Goal: Information Seeking & Learning: Check status

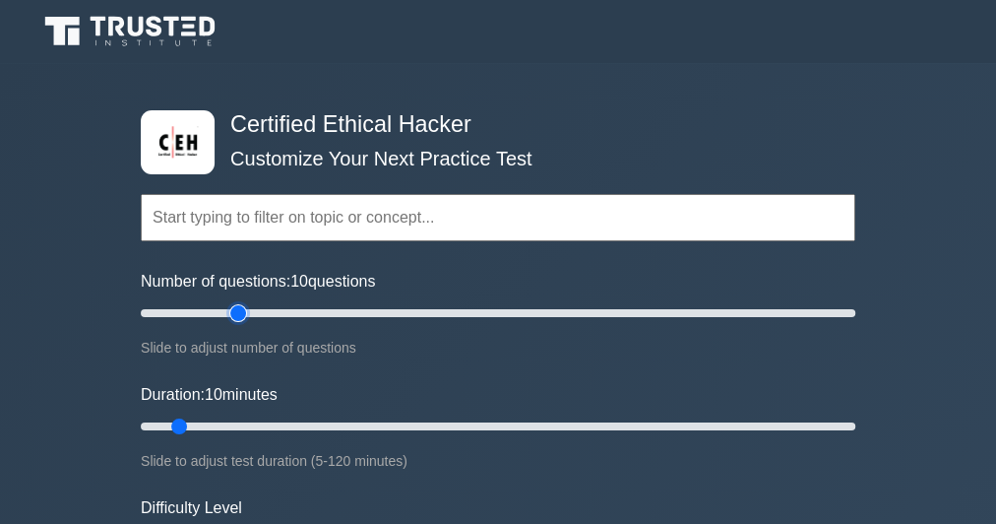
type input "30"
click at [239, 312] on input "Number of questions: 10 questions" at bounding box center [498, 313] width 715 height 24
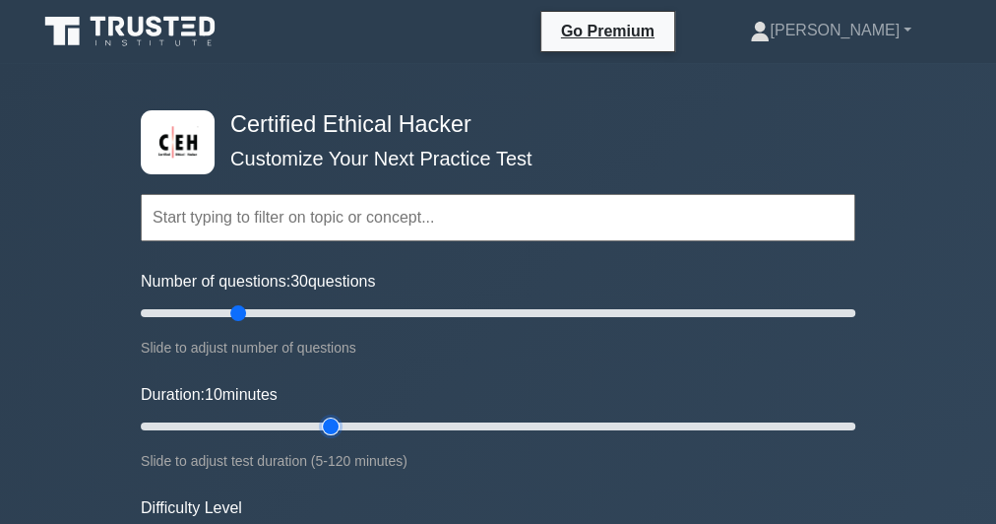
click at [340, 423] on input "Duration: 10 minutes" at bounding box center [498, 426] width 715 height 24
click at [376, 421] on input "Duration: 35 minutes" at bounding box center [498, 426] width 715 height 24
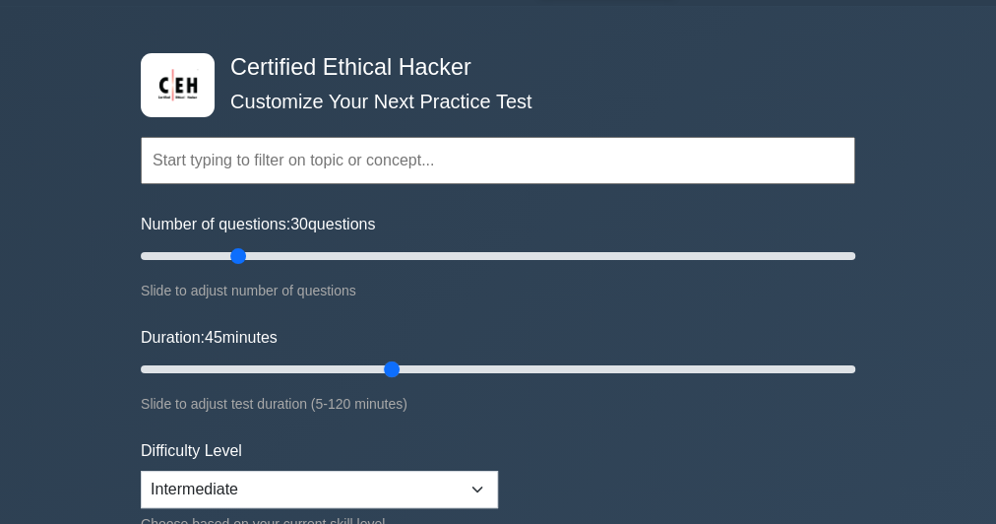
scroll to position [79, 0]
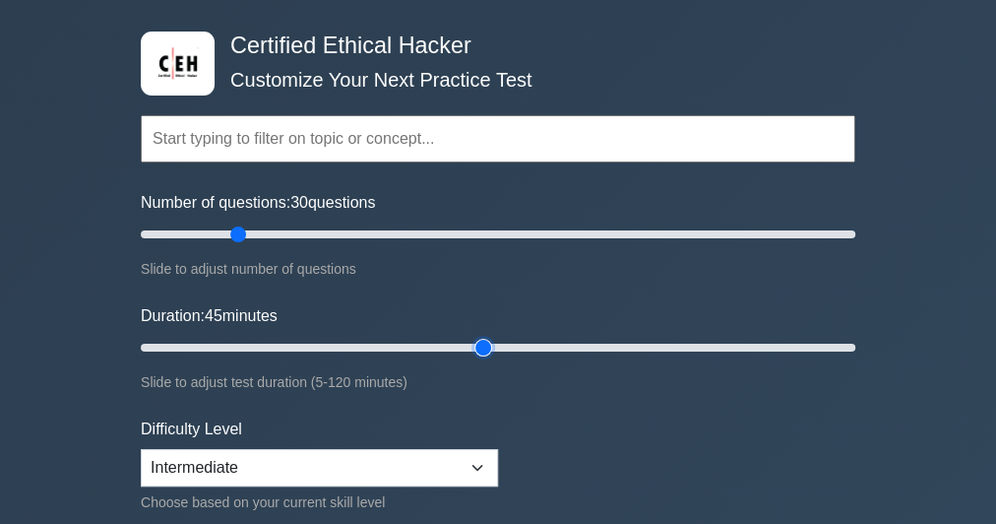
type input "60"
click at [476, 344] on input "Duration: 45 minutes" at bounding box center [498, 348] width 715 height 24
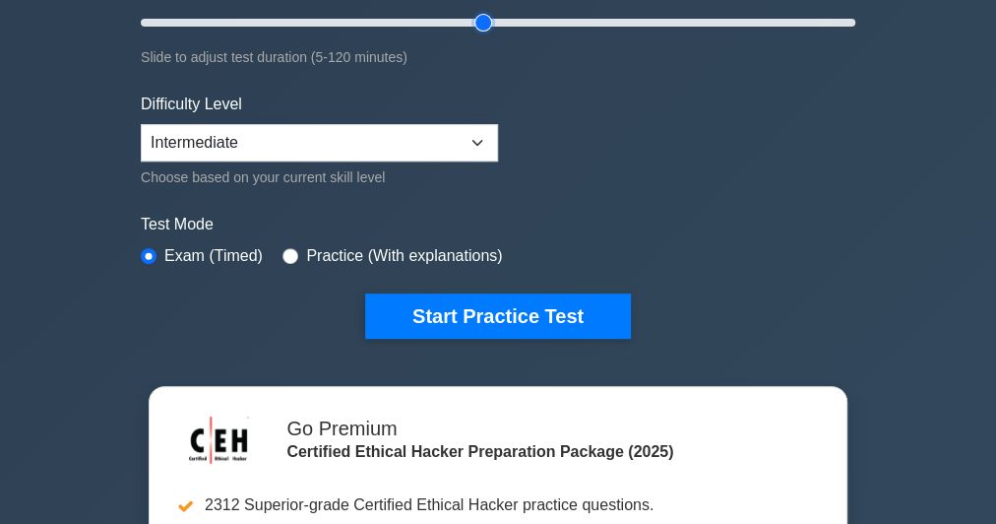
scroll to position [473, 0]
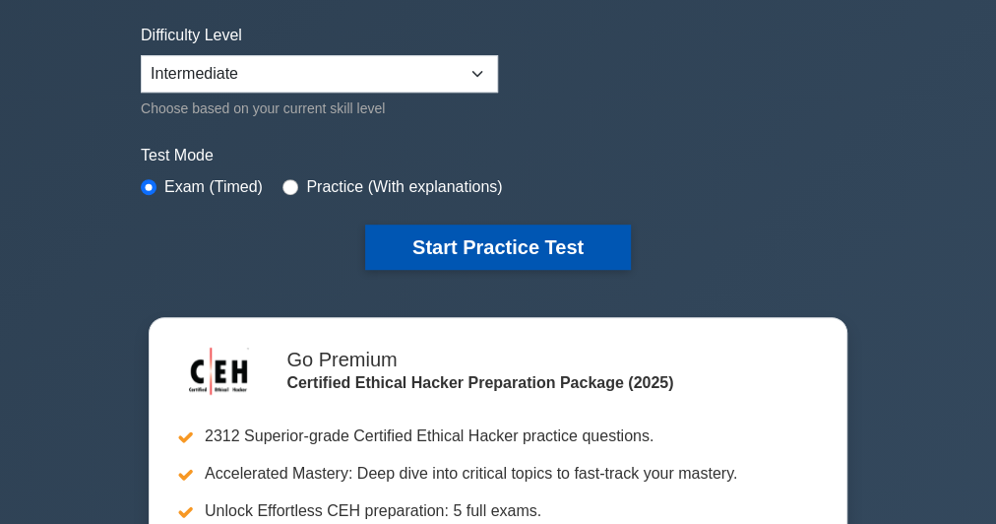
click at [490, 234] on button "Start Practice Test" at bounding box center [498, 246] width 266 height 45
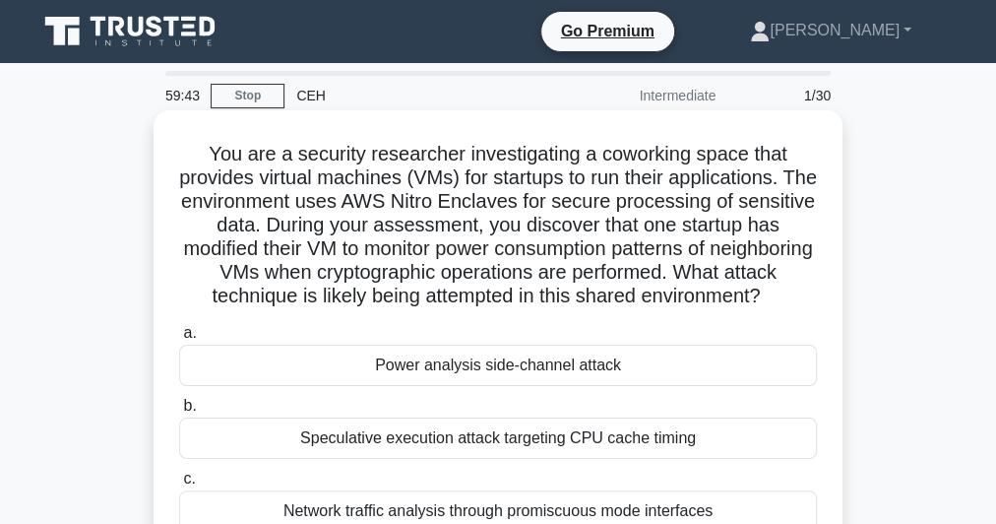
click at [429, 235] on h5 "You are a security researcher investigating a coworking space that provides vir…" at bounding box center [498, 225] width 642 height 167
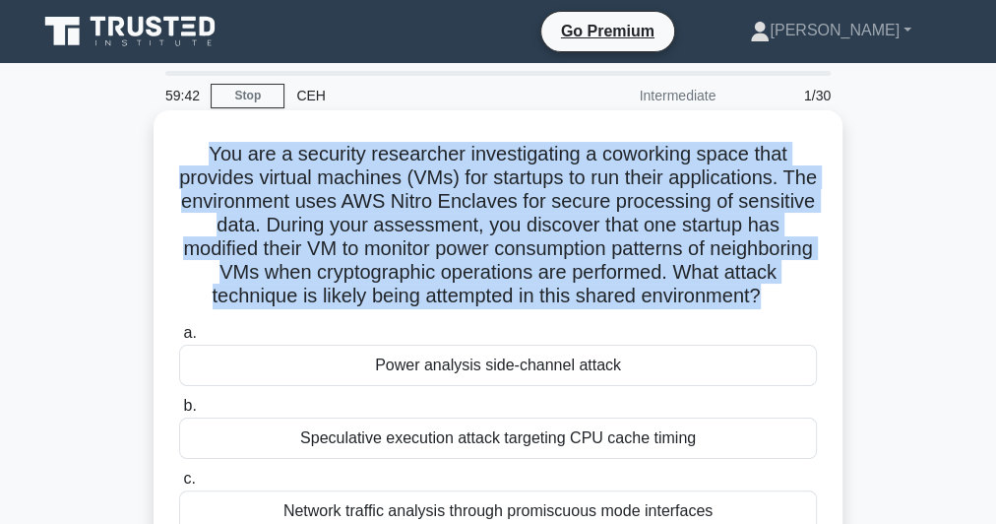
click at [429, 235] on h5 "You are a security researcher investigating a coworking space that provides vir…" at bounding box center [498, 225] width 642 height 167
copy div "You are a security researcher investigating a coworking space that provides vir…"
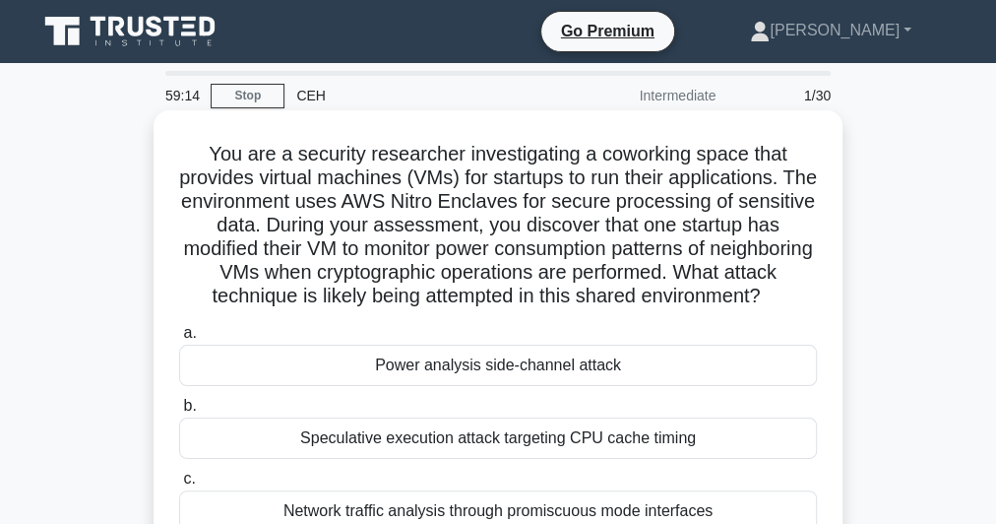
click at [529, 386] on div "Power analysis side-channel attack" at bounding box center [498, 365] width 638 height 41
click at [179, 340] on input "a. Power analysis side-channel attack" at bounding box center [179, 333] width 0 height 13
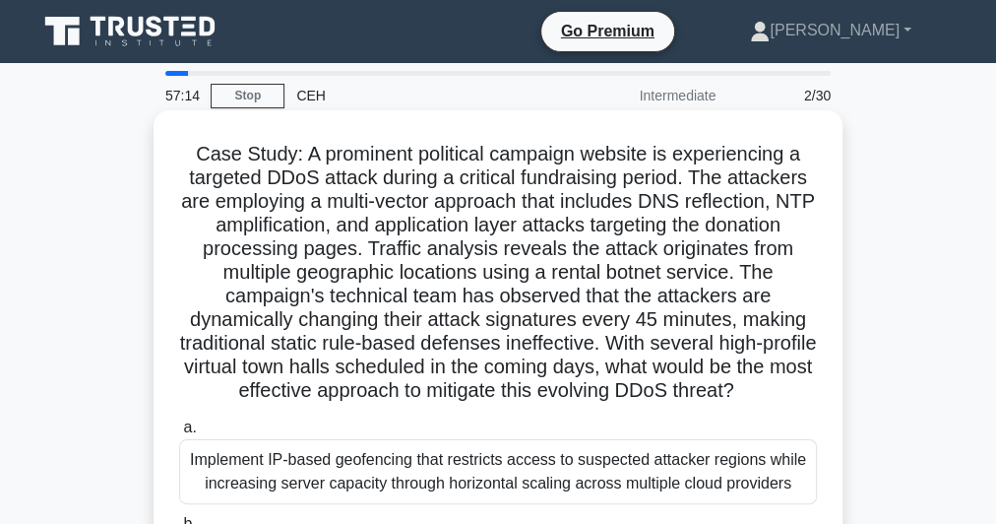
click at [428, 235] on h5 "Case Study: A prominent political campaign website is experiencing a targeted D…" at bounding box center [498, 273] width 642 height 262
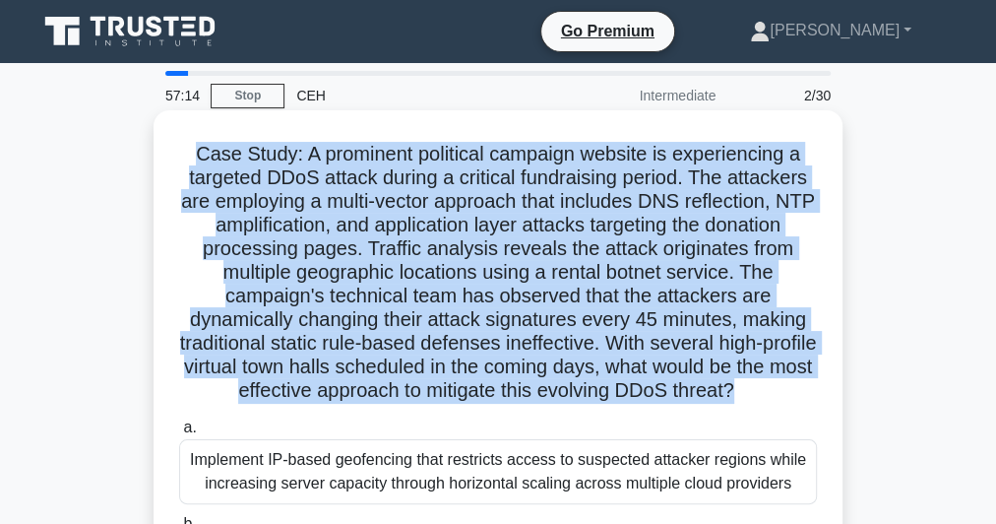
click at [428, 235] on h5 "Case Study: A prominent political campaign website is experiencing a targeted D…" at bounding box center [498, 273] width 642 height 262
copy div "Case Study: A prominent political campaign website is experiencing a targeted D…"
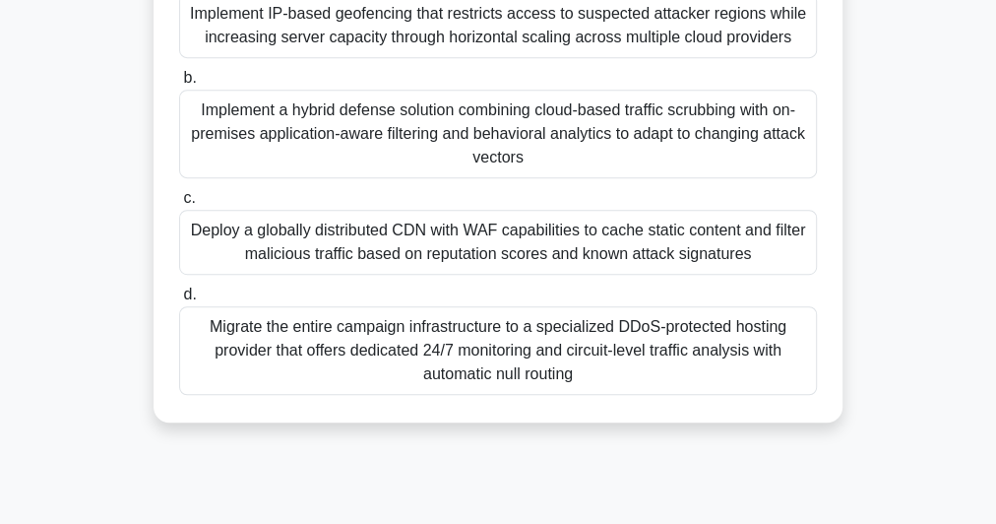
scroll to position [539, 0]
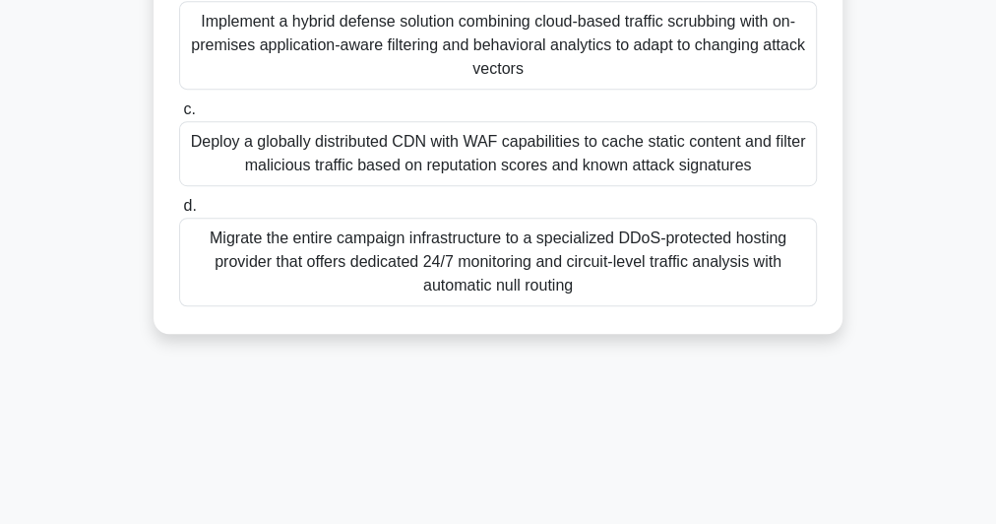
drag, startPoint x: 187, startPoint y: 297, endPoint x: 763, endPoint y: 533, distance: 622.1
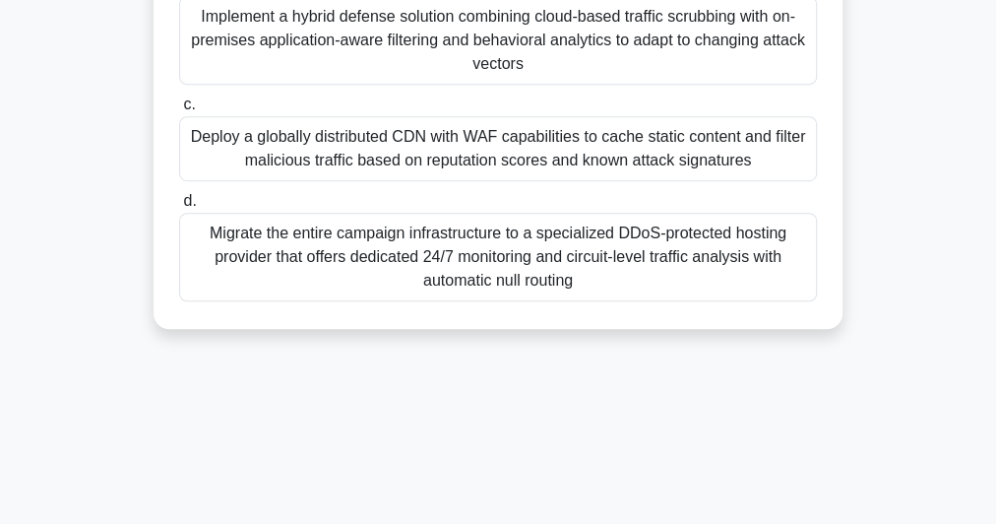
copy div "Implement IP-based geofencing that restricts access to suspected attacker regio…"
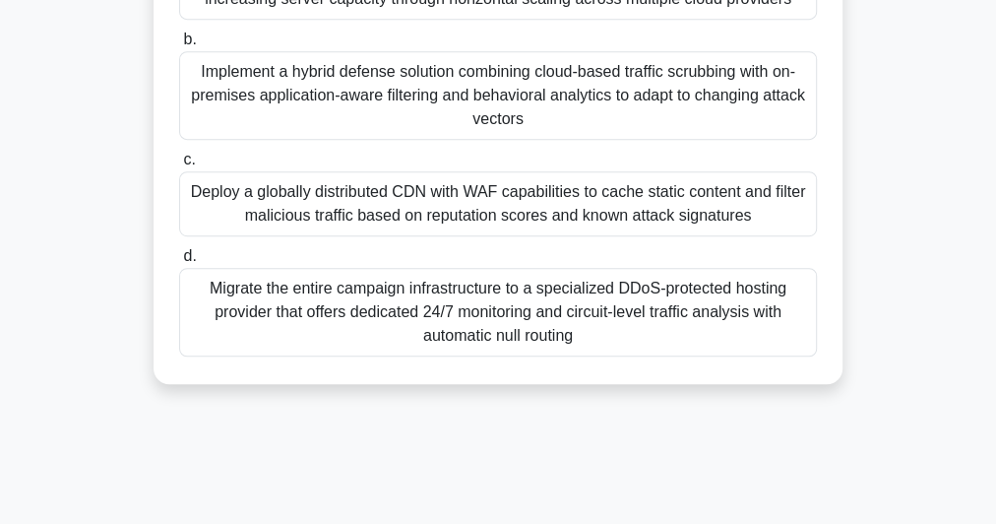
scroll to position [382, 0]
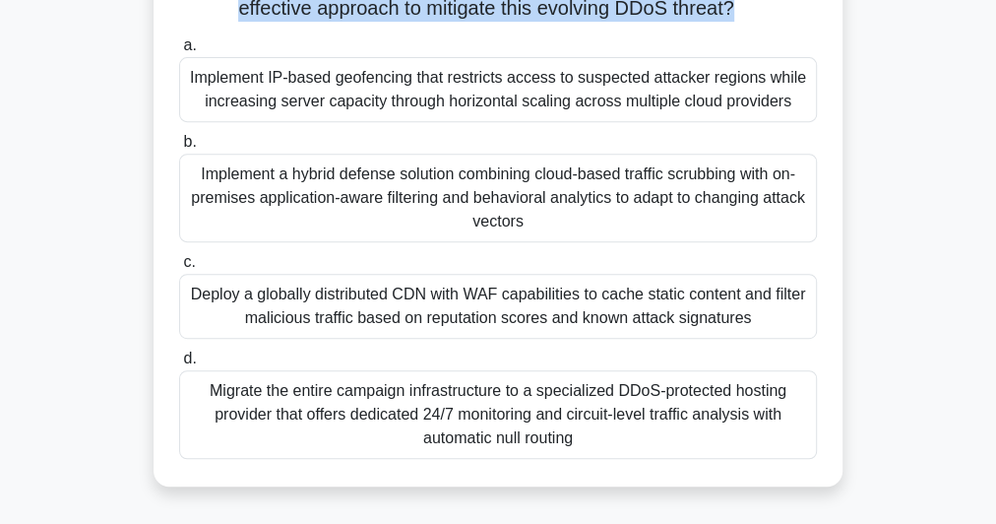
click at [505, 187] on div "Implement a hybrid defense solution combining cloud-based traffic scrubbing wit…" at bounding box center [498, 198] width 638 height 89
click at [179, 149] on input "b. Implement a hybrid defense solution combining cloud-based traffic scrubbing …" at bounding box center [179, 142] width 0 height 13
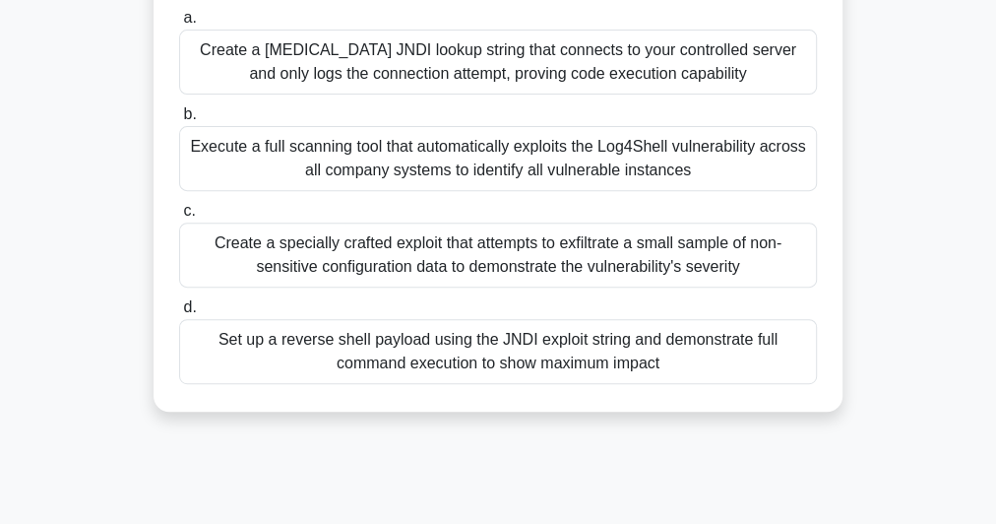
scroll to position [0, 0]
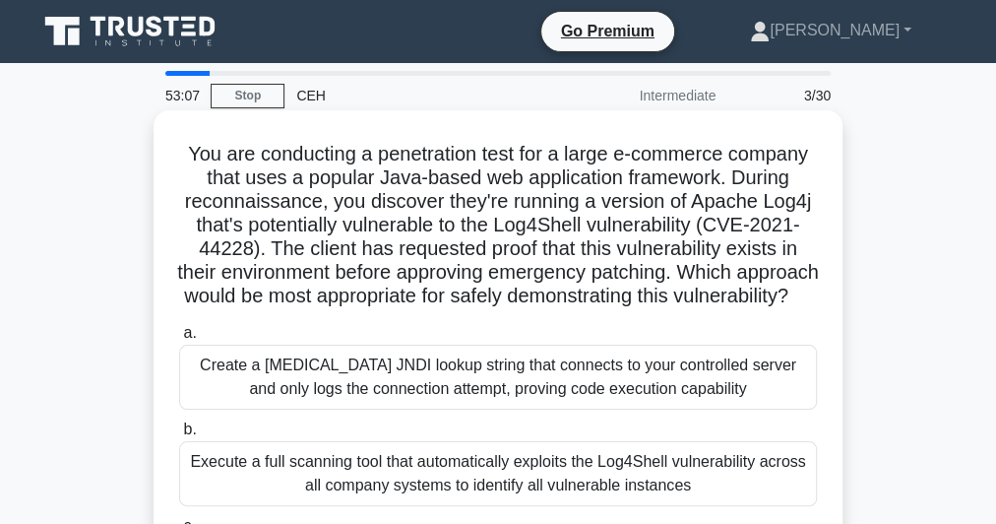
click at [508, 203] on h5 "You are conducting a penetration test for a large e-commerce company that uses …" at bounding box center [498, 225] width 642 height 167
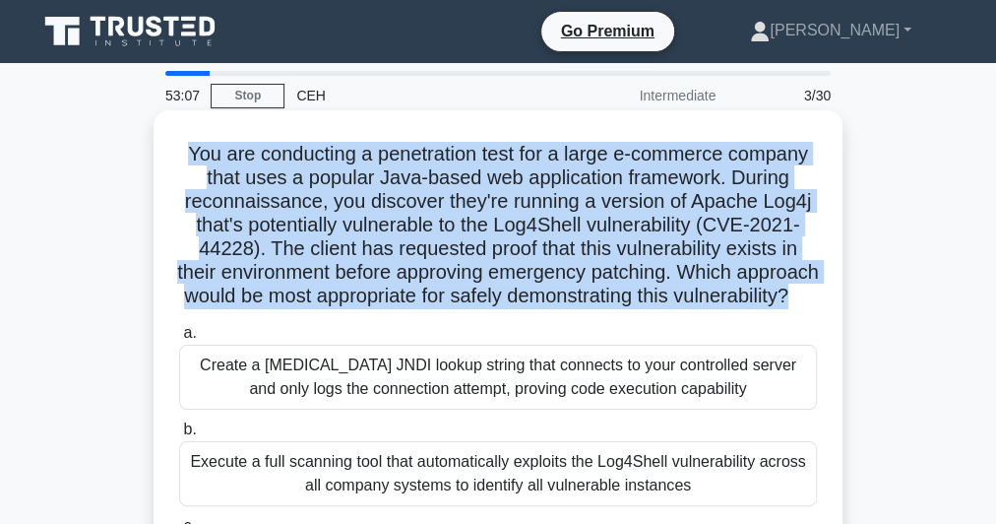
click at [508, 203] on h5 "You are conducting a penetration test for a large e-commerce company that uses …" at bounding box center [498, 225] width 642 height 167
copy div "You are conducting a penetration test for a large e-commerce company that uses …"
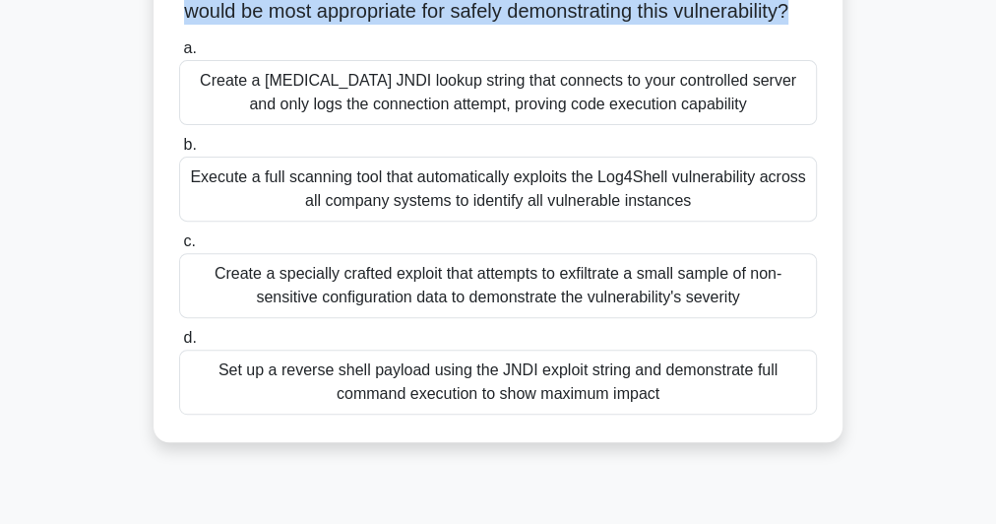
scroll to position [158, 0]
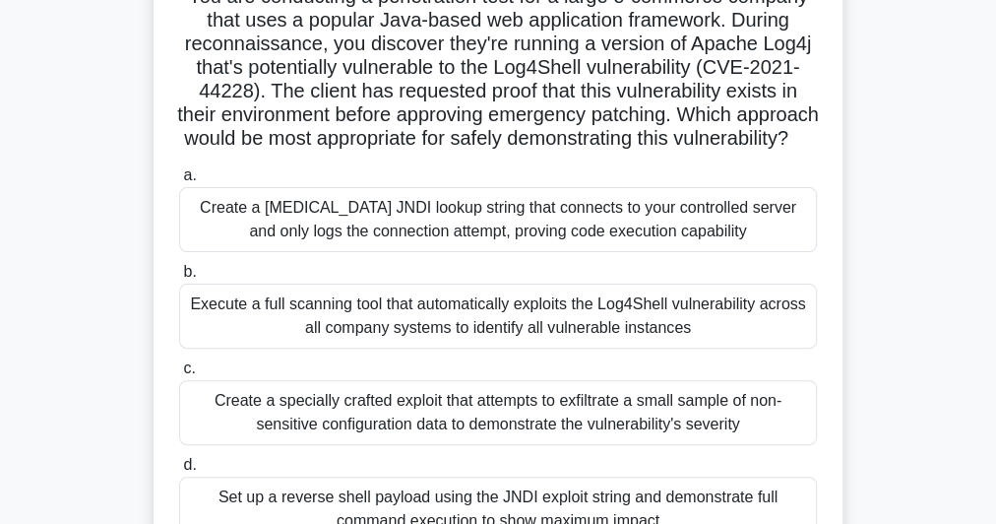
click at [536, 250] on div "Create a [MEDICAL_DATA] JNDI lookup string that connects to your controlled ser…" at bounding box center [498, 219] width 638 height 65
click at [179, 182] on input "a. Create a [MEDICAL_DATA] JNDI lookup string that connects to your controlled …" at bounding box center [179, 175] width 0 height 13
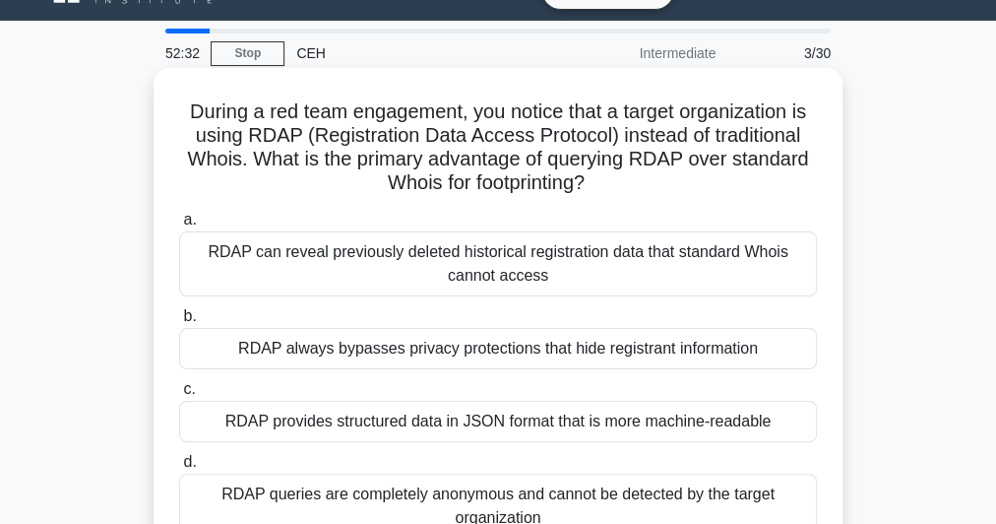
scroll to position [0, 0]
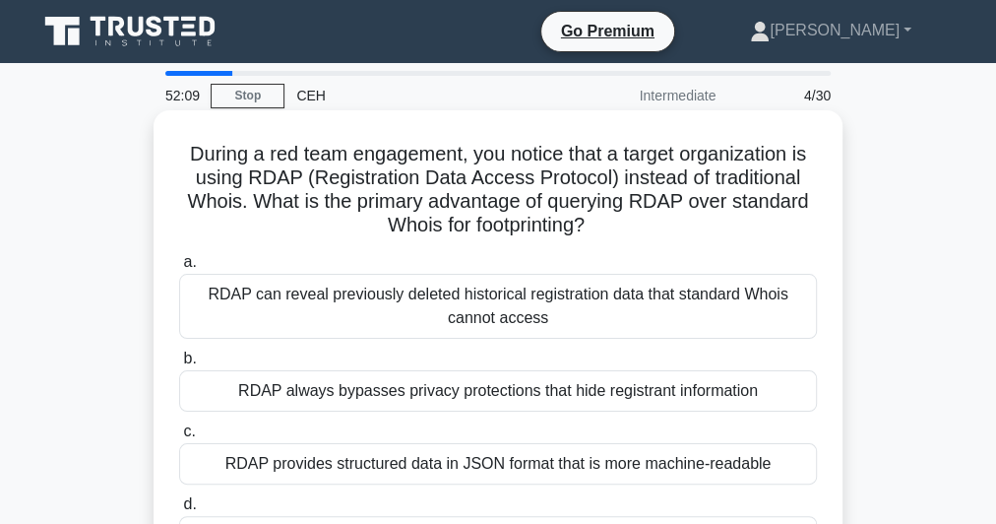
drag, startPoint x: 237, startPoint y: 201, endPoint x: 604, endPoint y: 227, distance: 368.1
click at [604, 227] on h5 "During a red team engagement, you notice that a target organization is using RD…" at bounding box center [498, 190] width 642 height 96
copy h5 "What is the primary advantage of querying RDAP over standard Whois for footprin…"
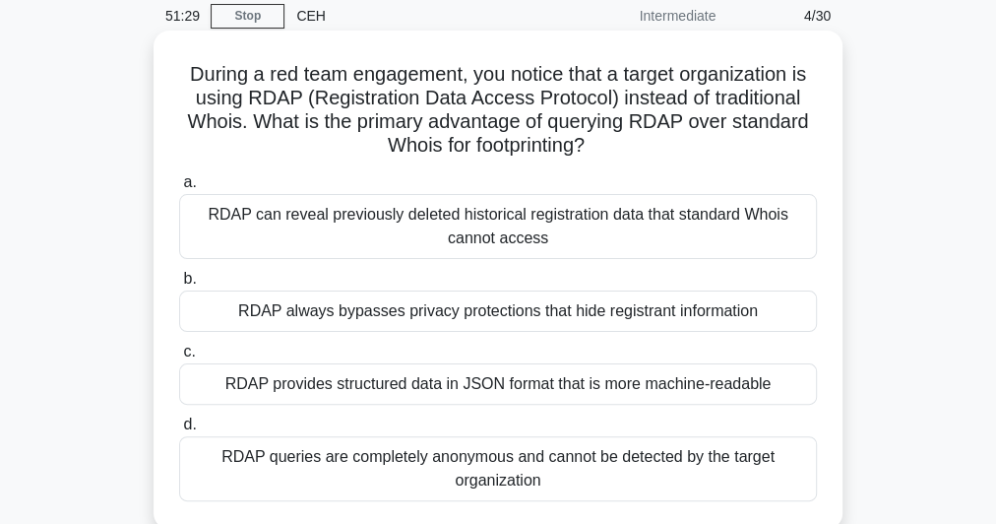
scroll to position [158, 0]
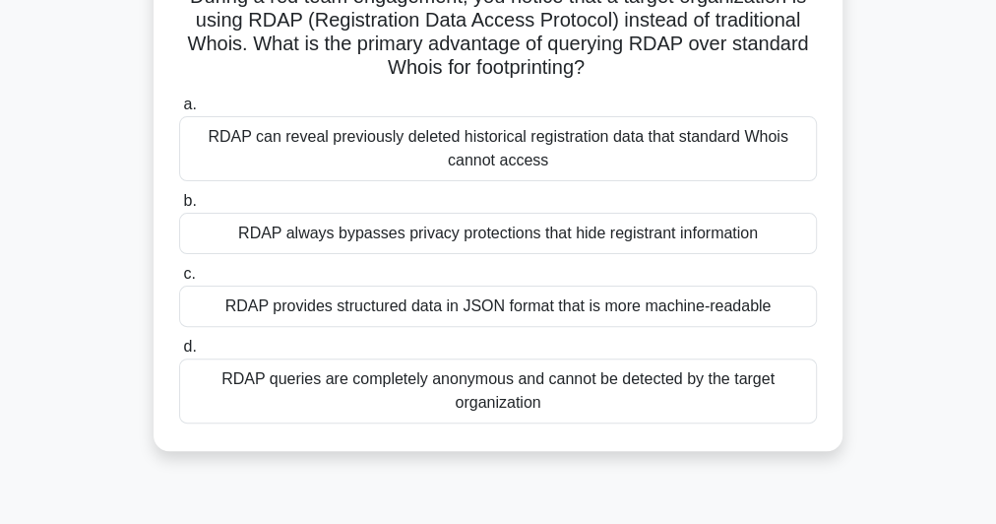
click at [383, 310] on div "RDAP provides structured data in JSON format that is more machine-readable" at bounding box center [498, 305] width 638 height 41
click at [179, 281] on input "c. RDAP provides structured data in JSON format that is more machine-readable" at bounding box center [179, 274] width 0 height 13
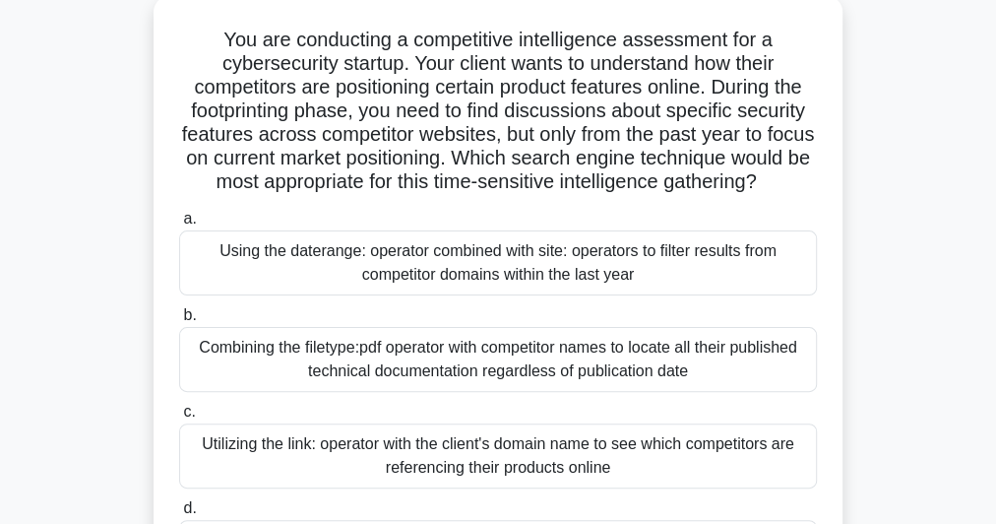
scroll to position [79, 0]
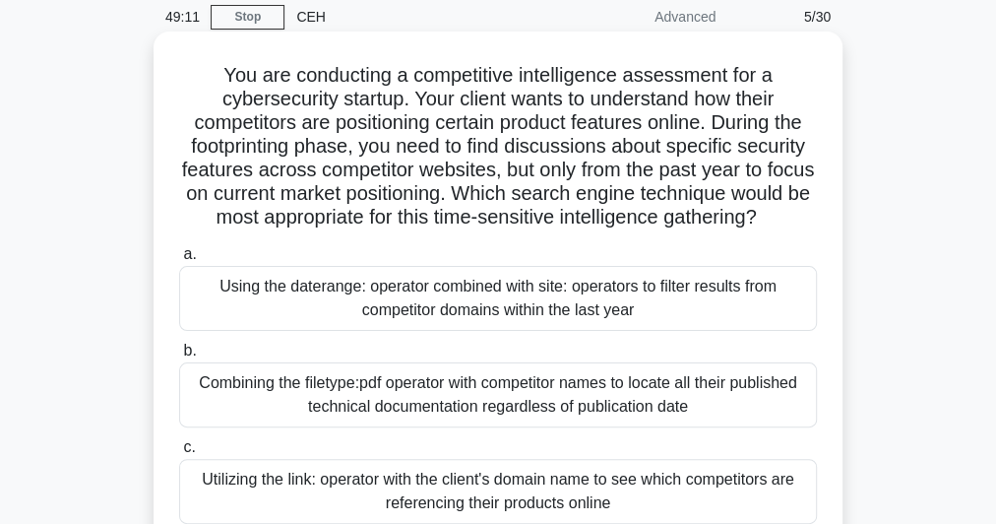
click at [413, 90] on h5 "You are conducting a competitive intelligence assessment for a cybersecurity st…" at bounding box center [498, 146] width 642 height 167
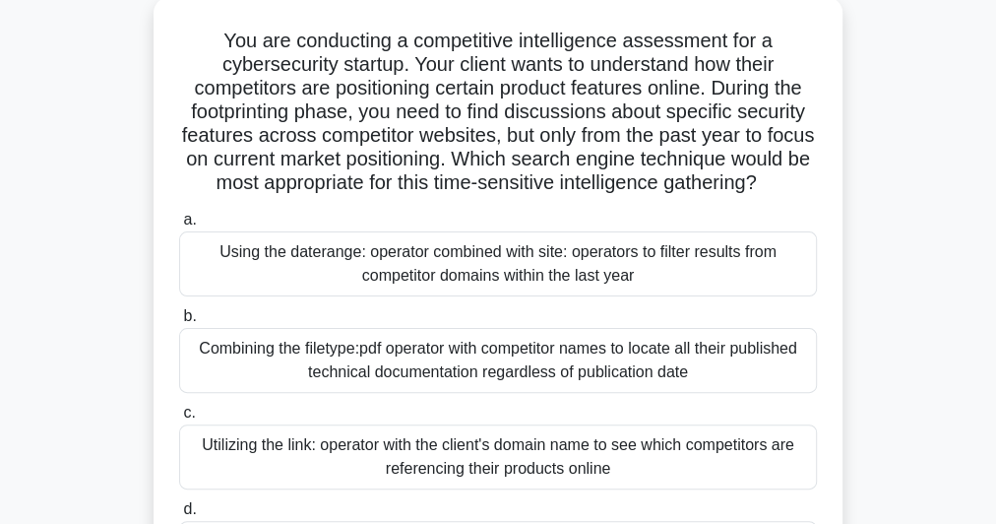
scroll to position [158, 0]
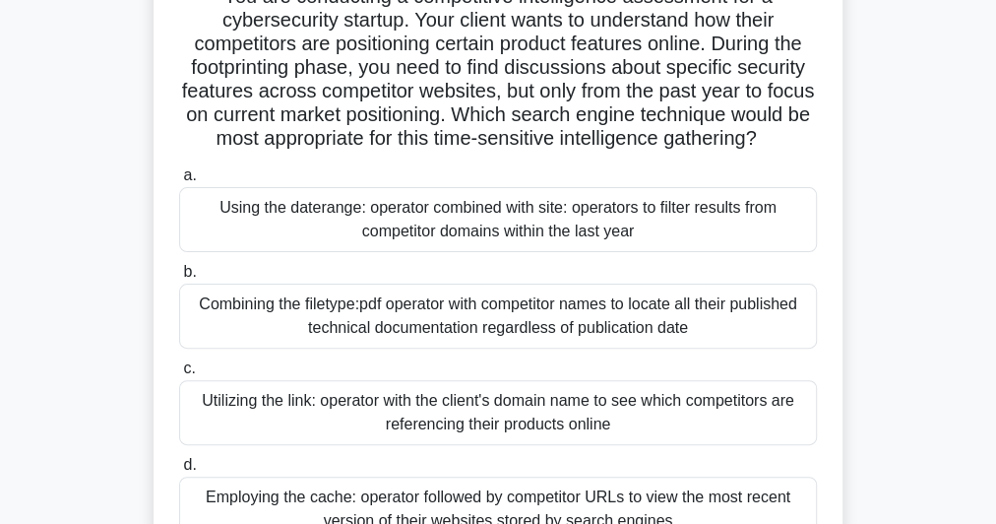
click at [478, 78] on h5 "You are conducting a competitive intelligence assessment for a cybersecurity st…" at bounding box center [498, 67] width 642 height 167
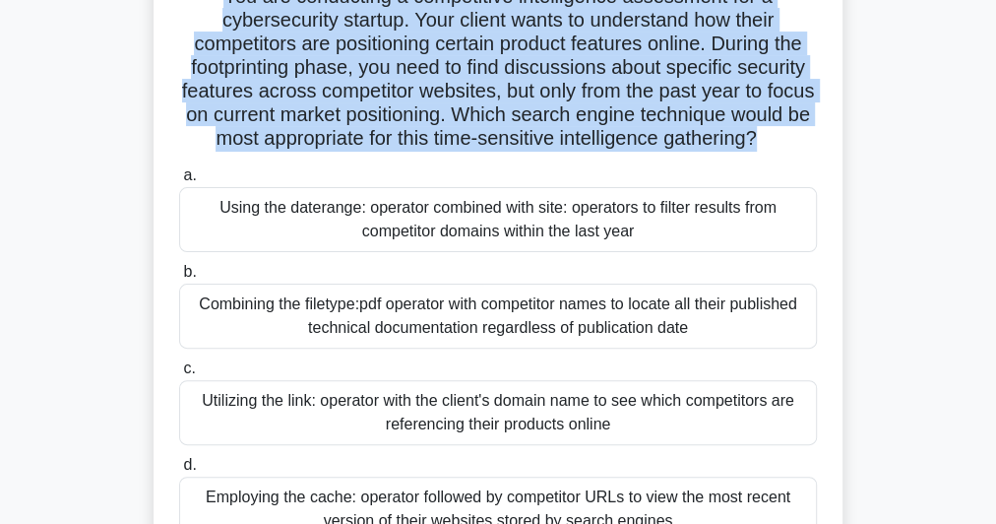
click at [478, 78] on h5 "You are conducting a competitive intelligence assessment for a cybersecurity st…" at bounding box center [498, 67] width 642 height 167
copy div "You are conducting a competitive intelligence assessment for a cybersecurity st…"
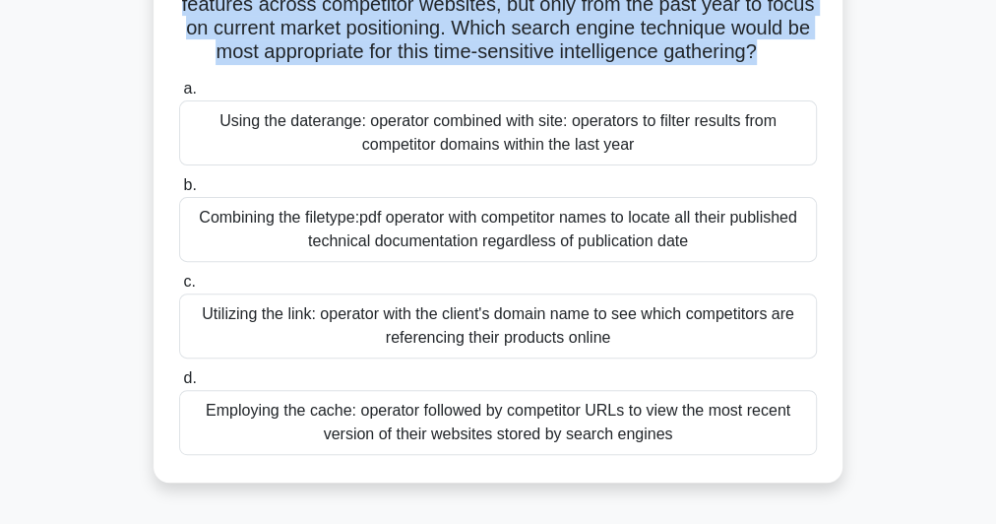
scroll to position [315, 0]
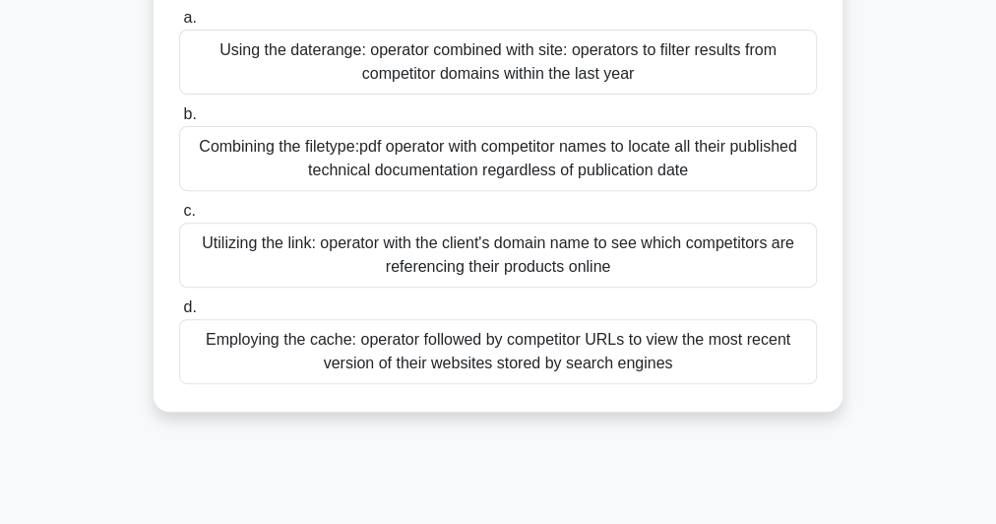
drag, startPoint x: 210, startPoint y: 70, endPoint x: 776, endPoint y: 406, distance: 658.1
click at [776, 388] on div "a. Using the daterange: operator combined with site: operators to filter result…" at bounding box center [498, 195] width 662 height 386
copy div "Using the daterange: operator combined with site: operators to filter results f…"
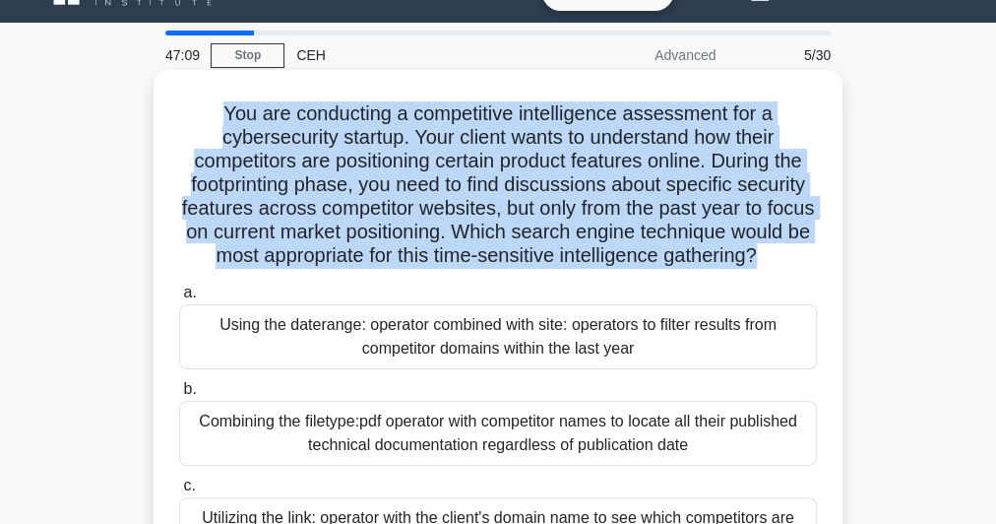
scroll to position [0, 0]
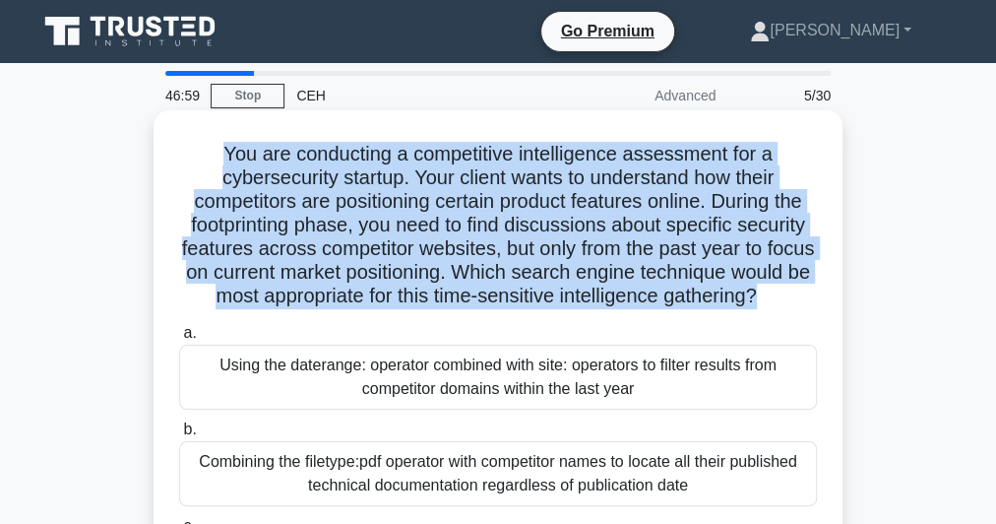
click at [599, 398] on div "Using the daterange: operator combined with site: operators to filter results f…" at bounding box center [498, 377] width 638 height 65
click at [179, 340] on input "a. Using the daterange: operator combined with site: operators to filter result…" at bounding box center [179, 333] width 0 height 13
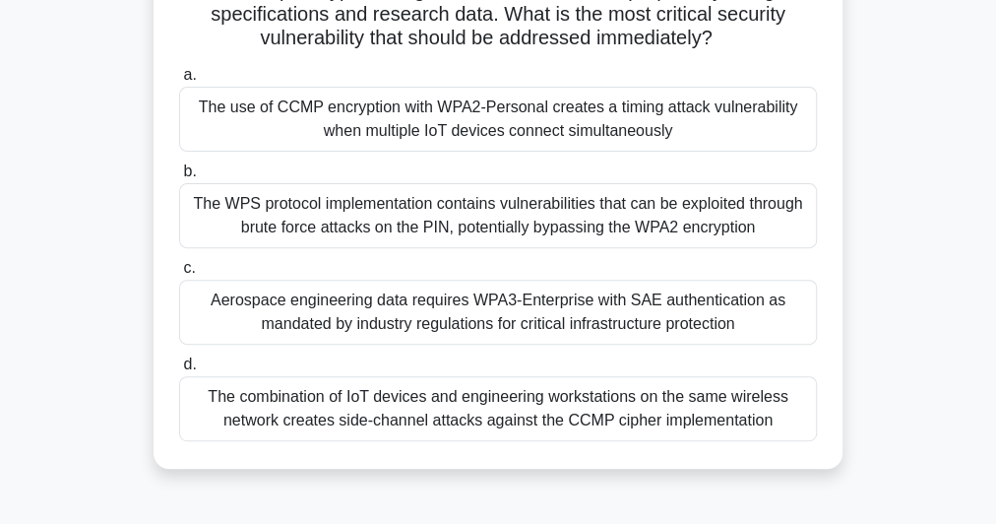
scroll to position [394, 0]
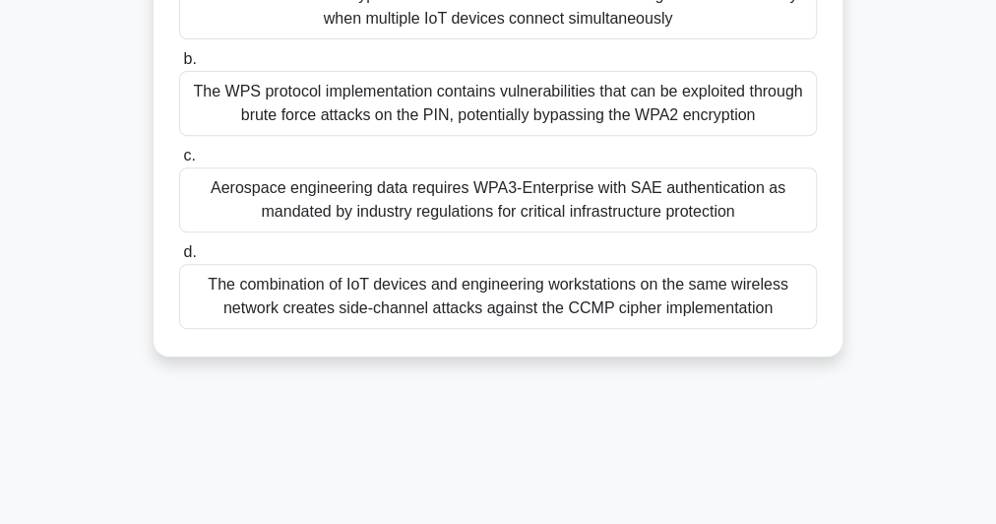
click at [359, 175] on div "Aerospace engineering data requires WPA3-Enterprise with SAE authentication as …" at bounding box center [498, 199] width 638 height 65
click at [179, 162] on input "c. Aerospace engineering data requires WPA3-Enterprise with SAE authentication …" at bounding box center [179, 156] width 0 height 13
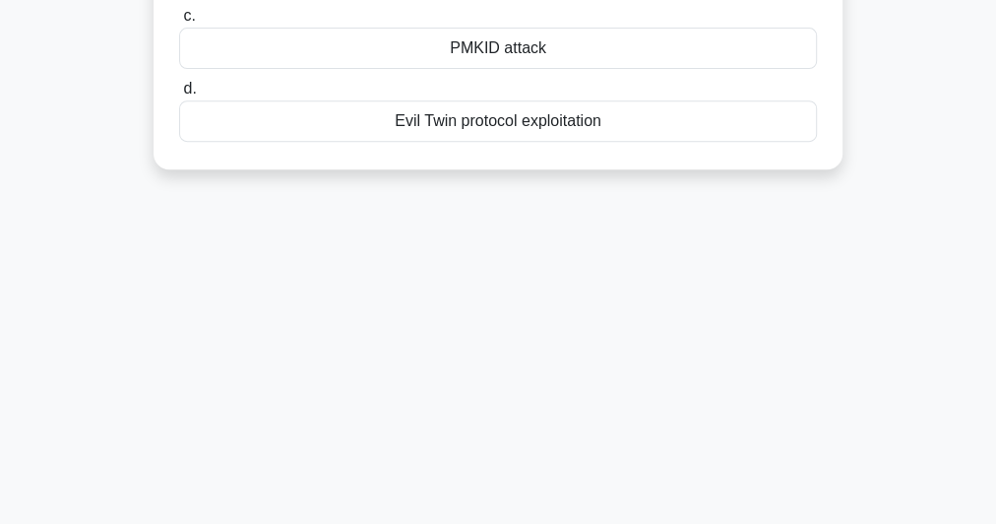
scroll to position [0, 0]
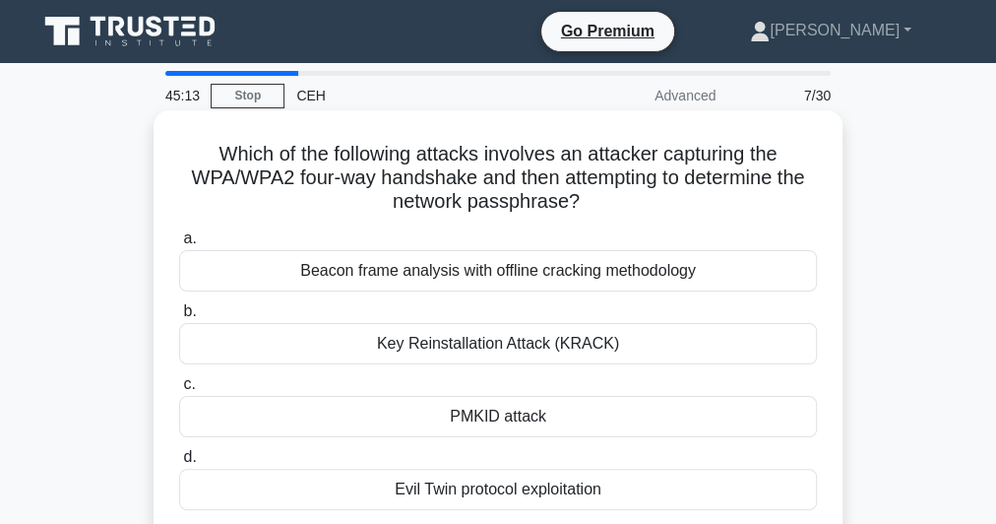
click at [484, 176] on h5 "Which of the following attacks involves an attacker capturing the WPA/WPA2 four…" at bounding box center [498, 178] width 642 height 73
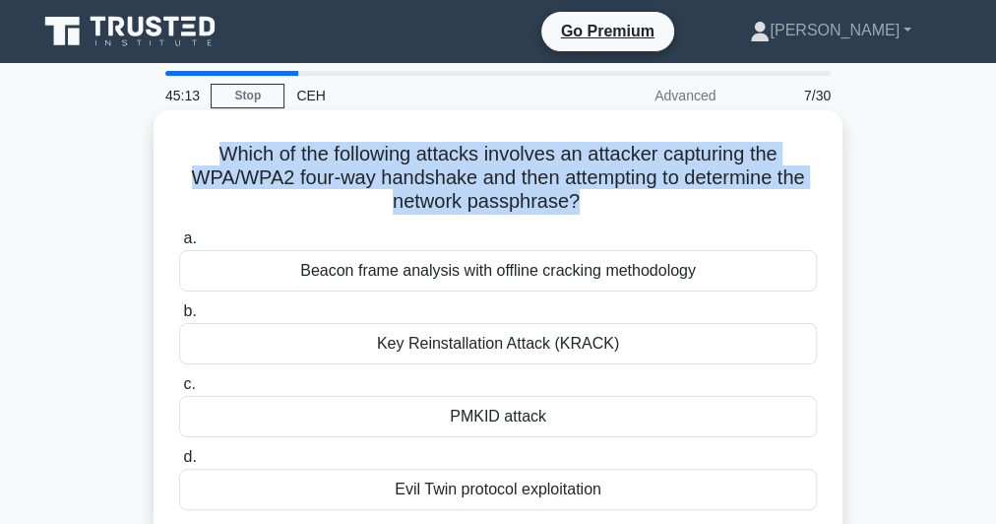
click at [484, 176] on h5 "Which of the following attacks involves an attacker capturing the WPA/WPA2 four…" at bounding box center [498, 178] width 642 height 73
copy div "Which of the following attacks involves an attacker capturing the WPA/WPA2 four…"
drag, startPoint x: 255, startPoint y: 268, endPoint x: 624, endPoint y: 502, distance: 437.2
click at [624, 502] on div "a. Beacon frame analysis with offline cracking methodology b. Key Reinstallatio…" at bounding box center [498, 367] width 662 height 291
click at [460, 284] on div "Beacon frame analysis with offline cracking methodology" at bounding box center [498, 270] width 638 height 41
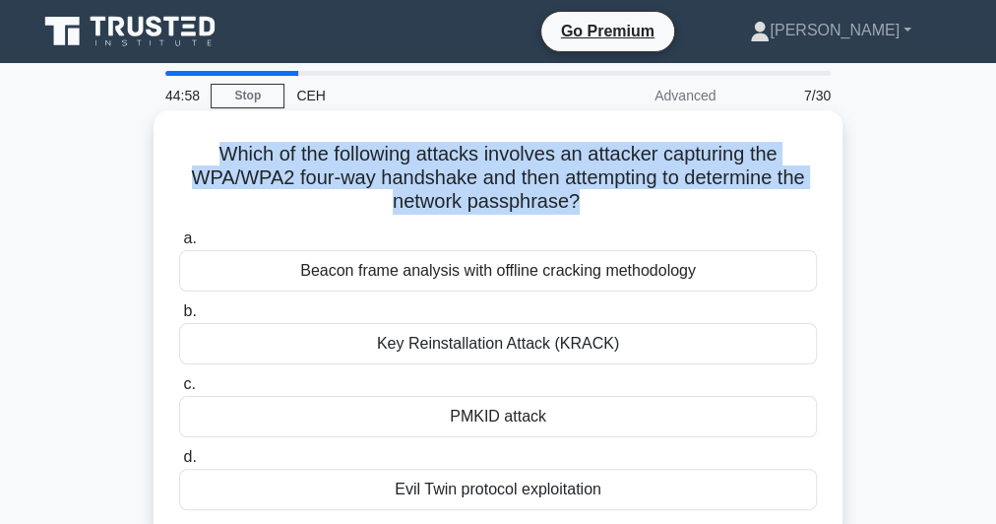
click at [179, 245] on input "a. Beacon frame analysis with offline cracking methodology" at bounding box center [179, 238] width 0 height 13
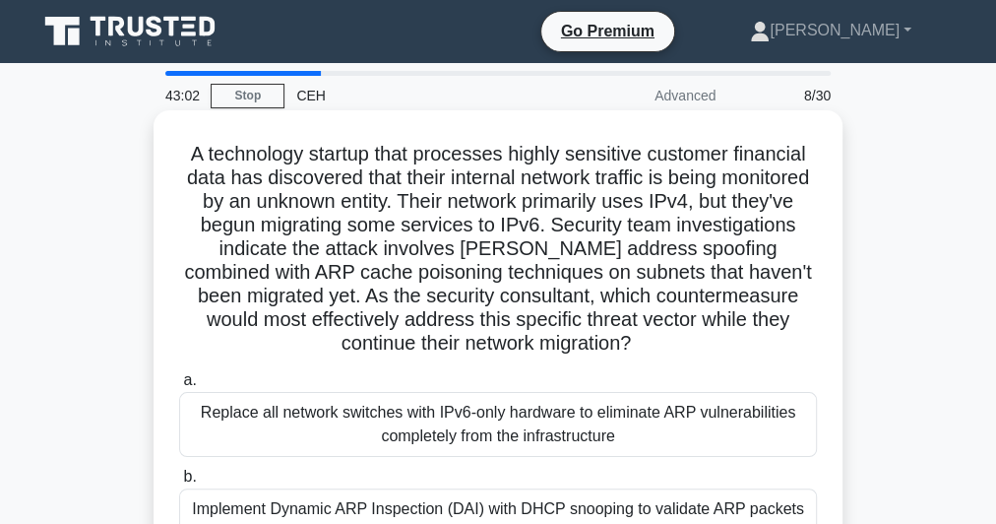
click at [477, 296] on h5 "A technology startup that processes highly sensitive customer financial data ha…" at bounding box center [498, 249] width 642 height 215
click at [407, 236] on h5 "A technology startup that processes highly sensitive customer financial data ha…" at bounding box center [498, 249] width 642 height 215
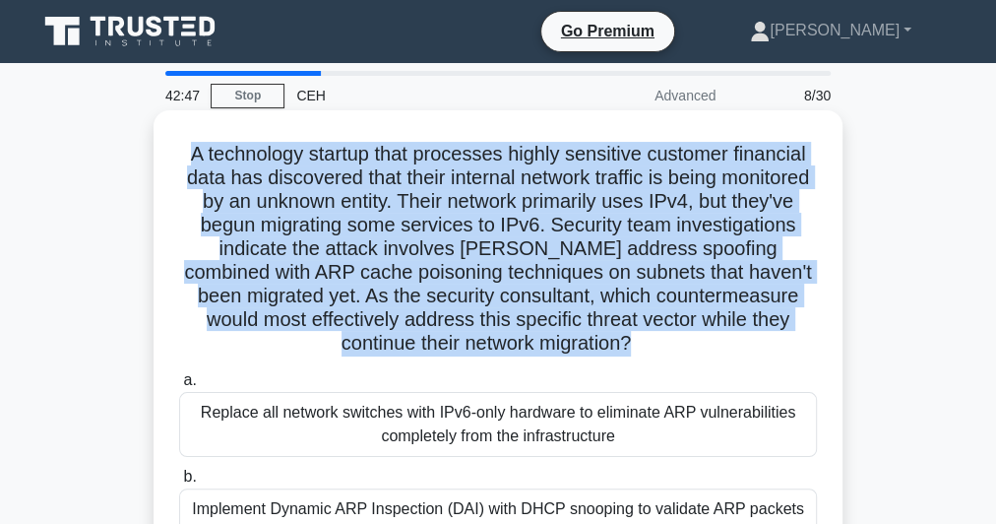
click at [407, 236] on h5 "A technology startup that processes highly sensitive customer financial data ha…" at bounding box center [498, 249] width 642 height 215
copy div "A technology startup that processes highly sensitive customer financial data ha…"
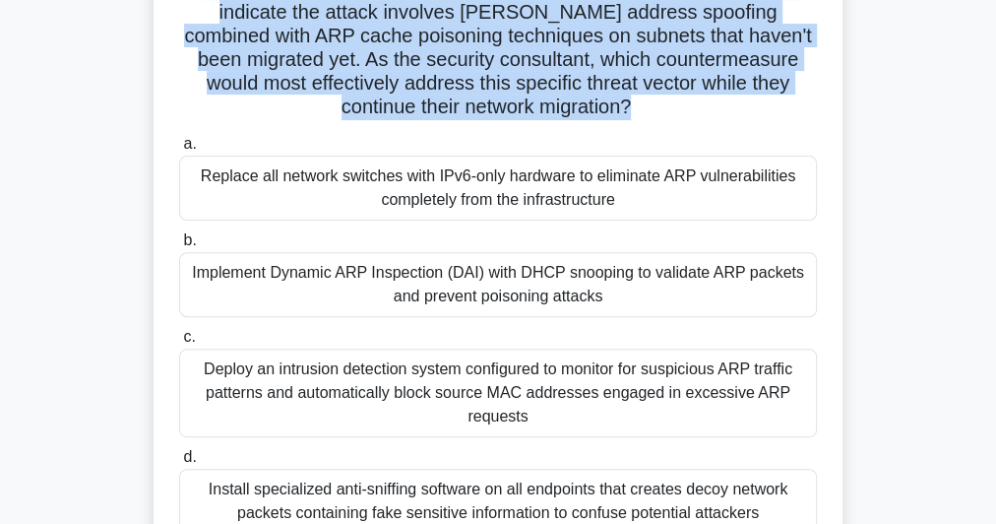
click at [718, 280] on div "Implement Dynamic ARP Inspection (DAI) with DHCP snooping to validate ARP packe…" at bounding box center [498, 284] width 638 height 65
click at [179, 247] on input "b. Implement Dynamic ARP Inspection (DAI) with DHCP snooping to validate ARP pa…" at bounding box center [179, 240] width 0 height 13
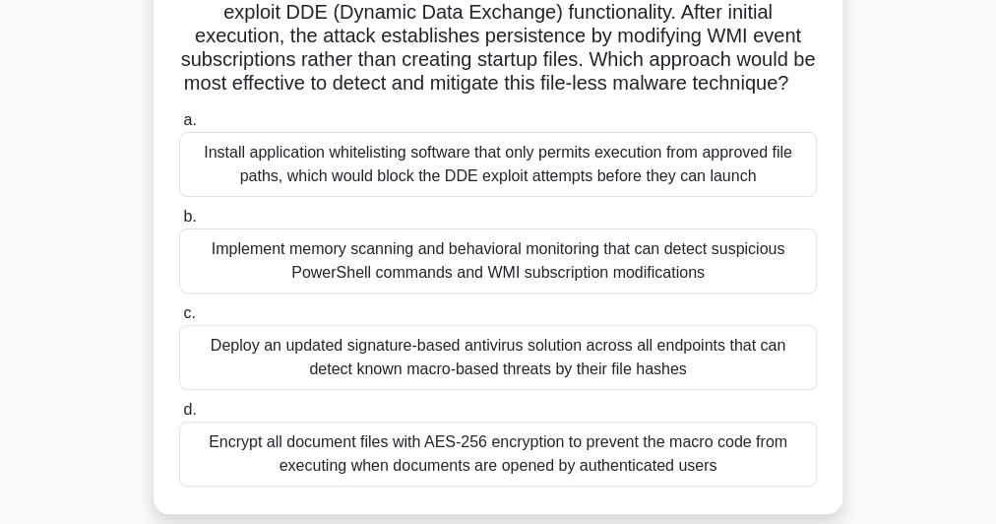
click at [573, 197] on div "Install application whitelisting software that only permits execution from appr…" at bounding box center [498, 164] width 638 height 65
click at [179, 127] on input "a. Install application whitelisting software that only permits execution from a…" at bounding box center [179, 120] width 0 height 13
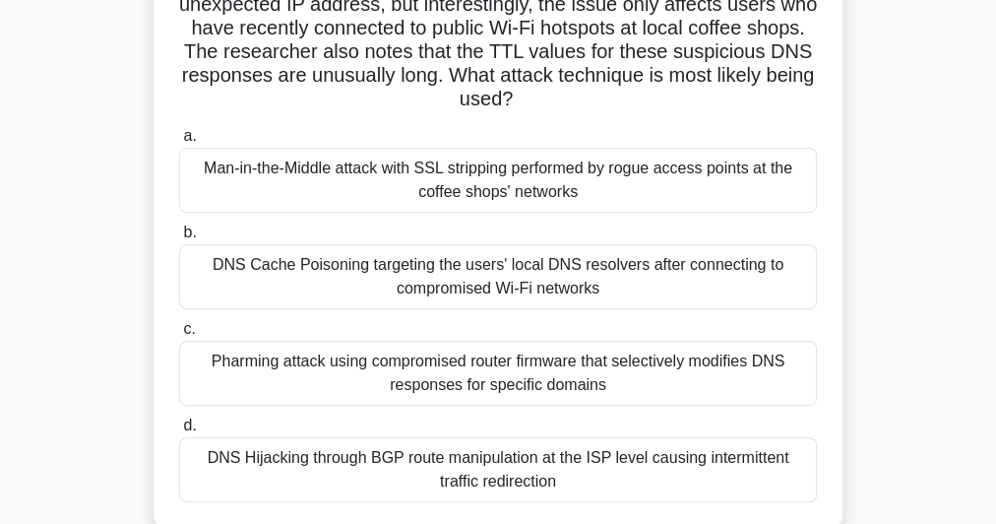
scroll to position [79, 0]
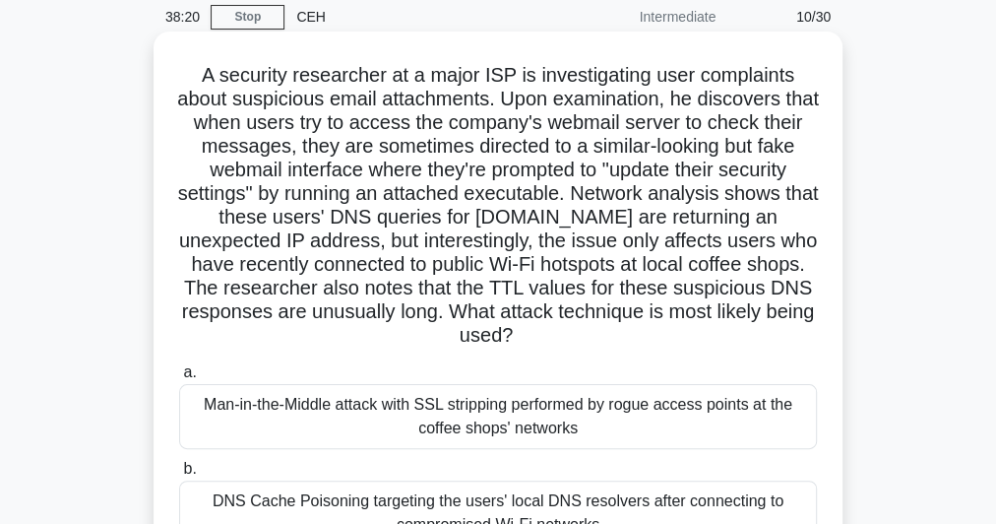
click at [451, 183] on h5 "A security researcher at a major ISP is investigating user complaints about sus…" at bounding box center [498, 205] width 642 height 285
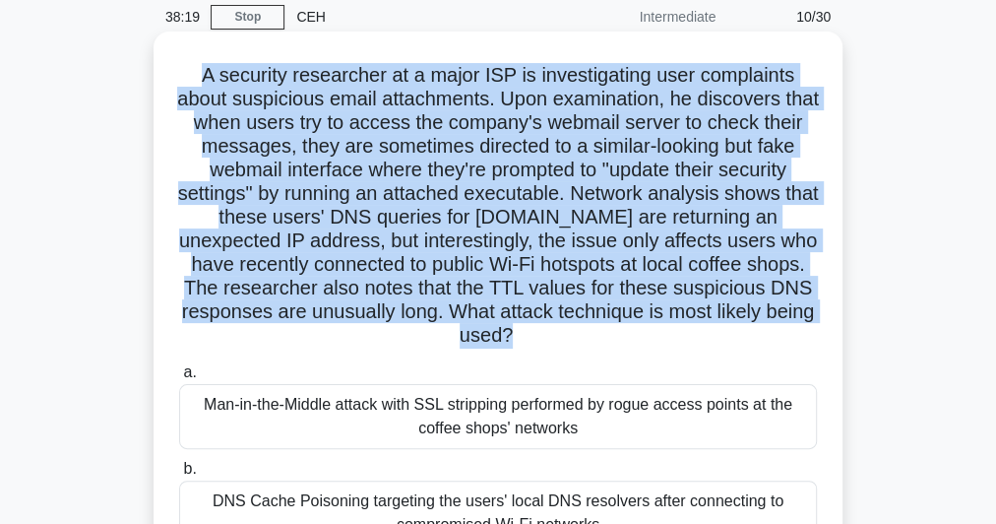
click at [451, 183] on h5 "A security researcher at a major ISP is investigating user complaints about sus…" at bounding box center [498, 205] width 642 height 285
copy div "A security researcher at a major ISP is investigating user complaints about sus…"
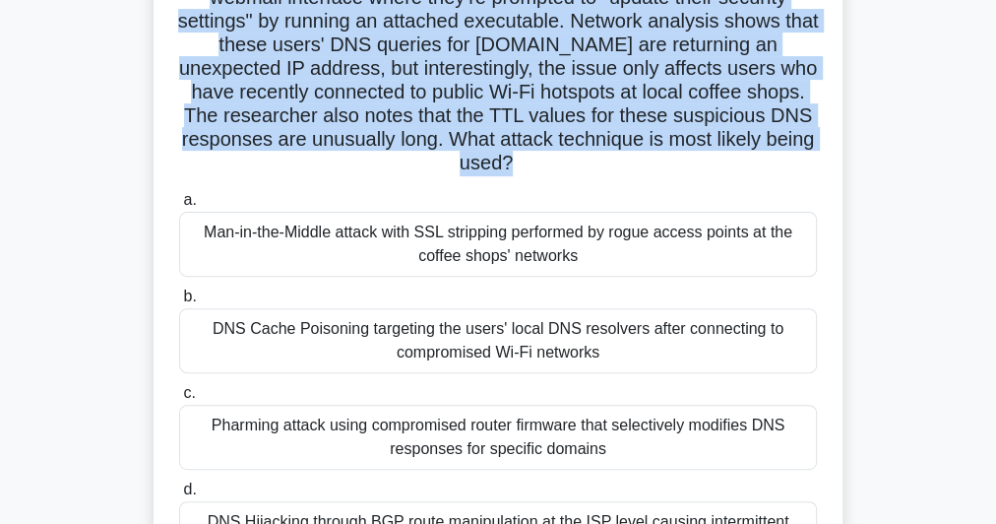
scroll to position [315, 0]
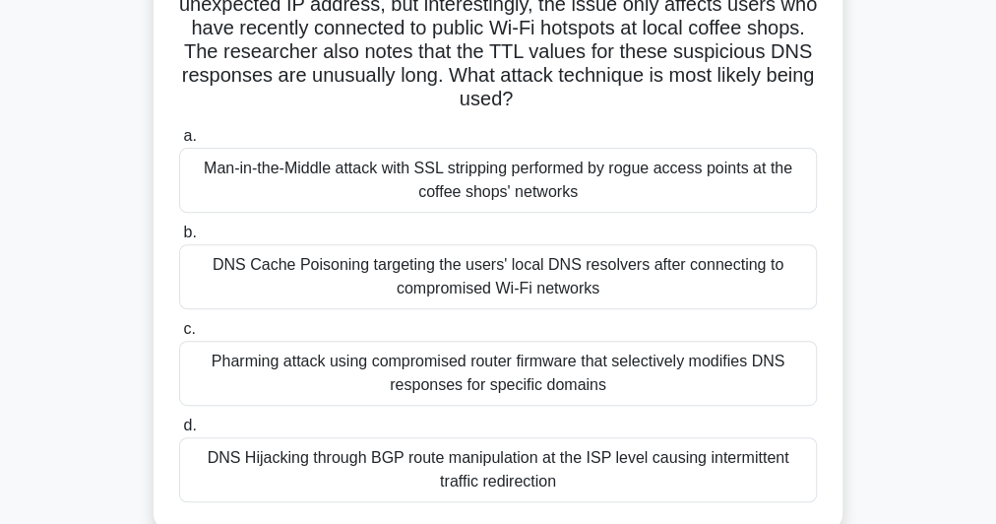
click at [449, 277] on div "DNS Cache Poisoning targeting the users' local DNS resolvers after connecting t…" at bounding box center [498, 276] width 638 height 65
click at [179, 239] on input "b. DNS Cache Poisoning targeting the users' local DNS resolvers after connectin…" at bounding box center [179, 232] width 0 height 13
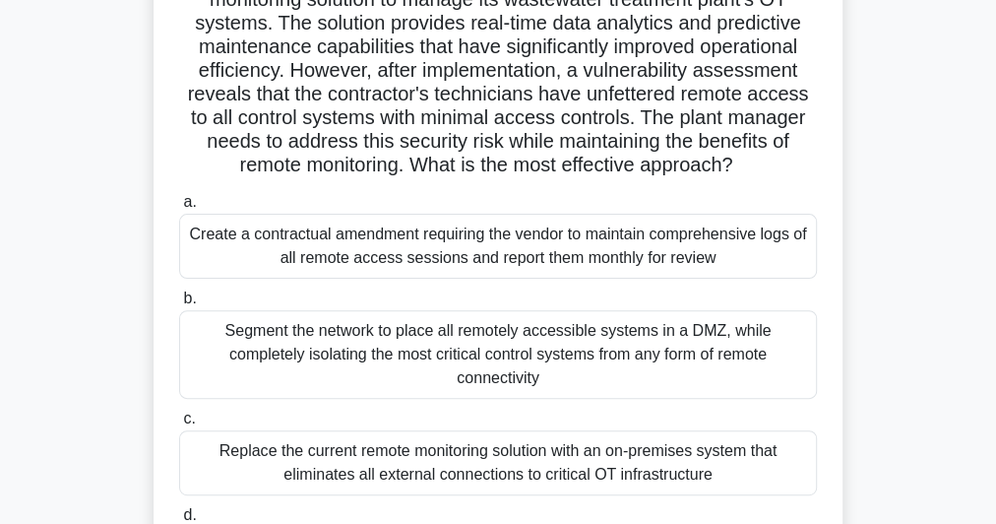
scroll to position [236, 0]
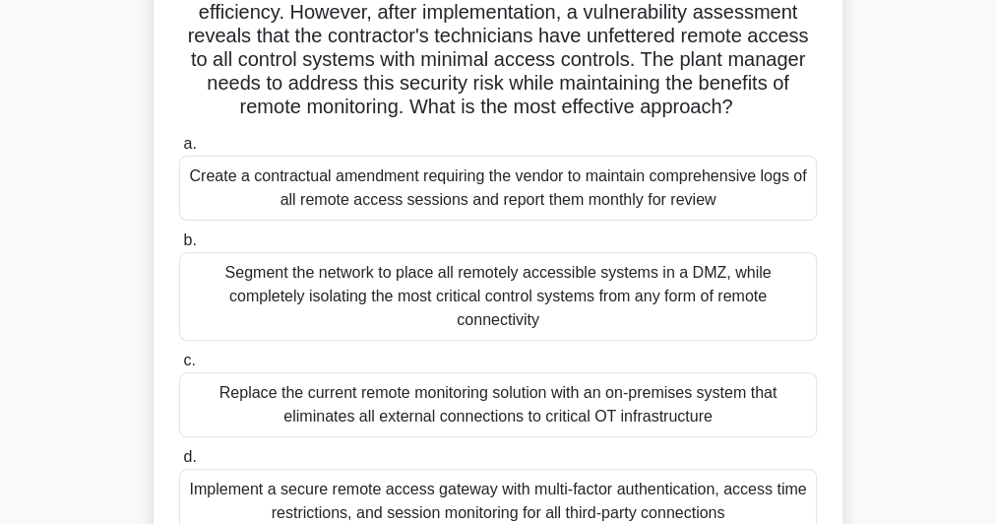
click at [458, 50] on h5 "A municipal utility has started using a third-party contractor's remote monitor…" at bounding box center [498, 12] width 642 height 215
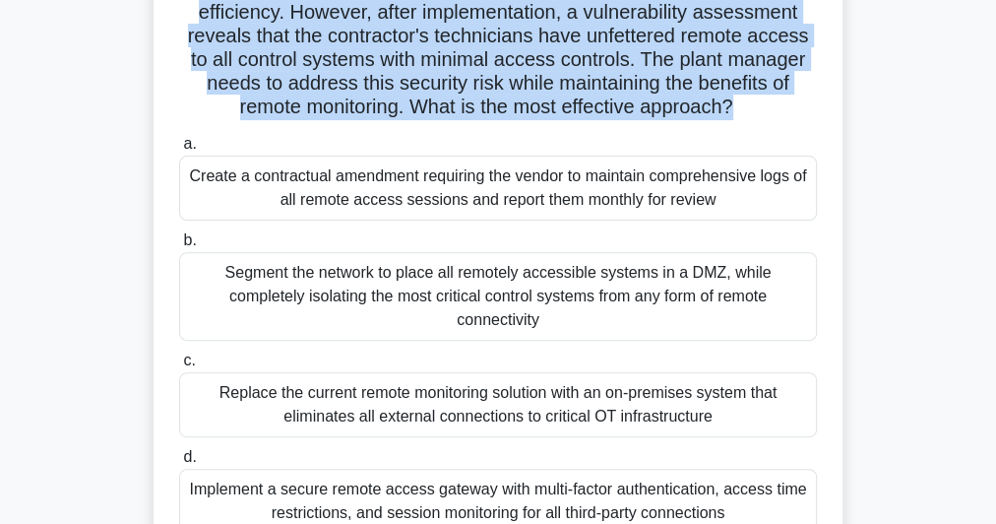
click at [458, 50] on h5 "A municipal utility has started using a third-party contractor's remote monitor…" at bounding box center [498, 12] width 642 height 215
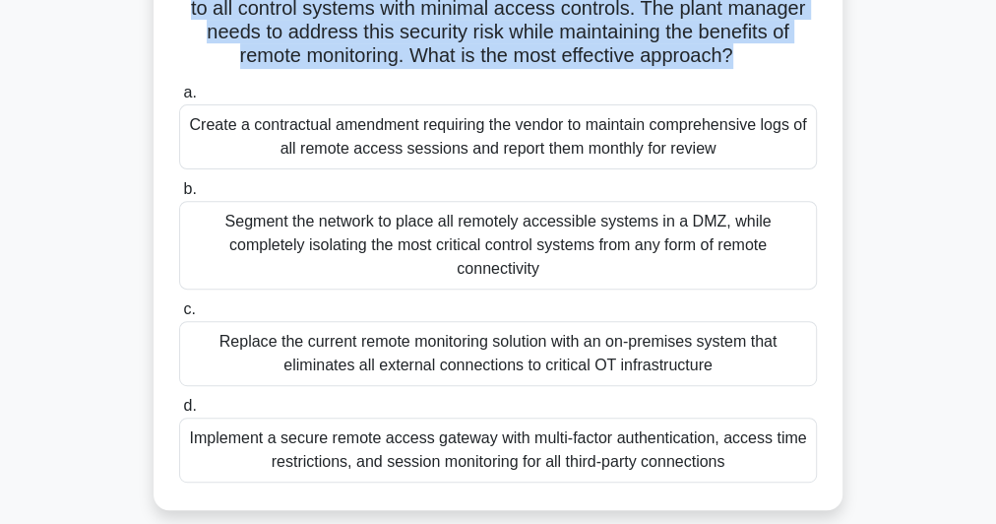
scroll to position [394, 0]
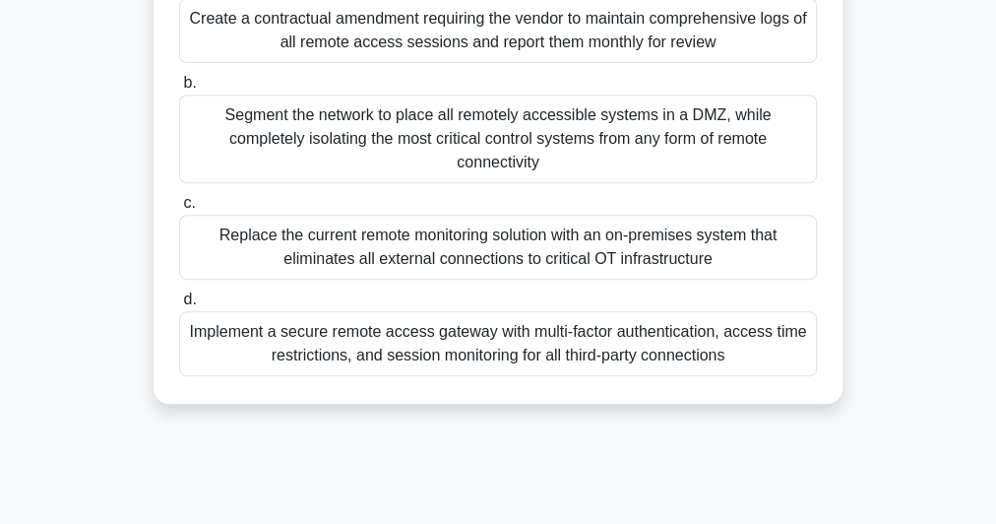
drag, startPoint x: 552, startPoint y: 316, endPoint x: 549, endPoint y: 363, distance: 47.3
click at [549, 363] on div "A municipal utility has started using a third-party contractor's remote monitor…" at bounding box center [497, 59] width 673 height 671
click at [508, 330] on div "Implement a secure remote access gateway with multi-factor authentication, acce…" at bounding box center [498, 343] width 638 height 65
click at [179, 306] on input "d. Implement a secure remote access gateway with multi-factor authentication, a…" at bounding box center [179, 299] width 0 height 13
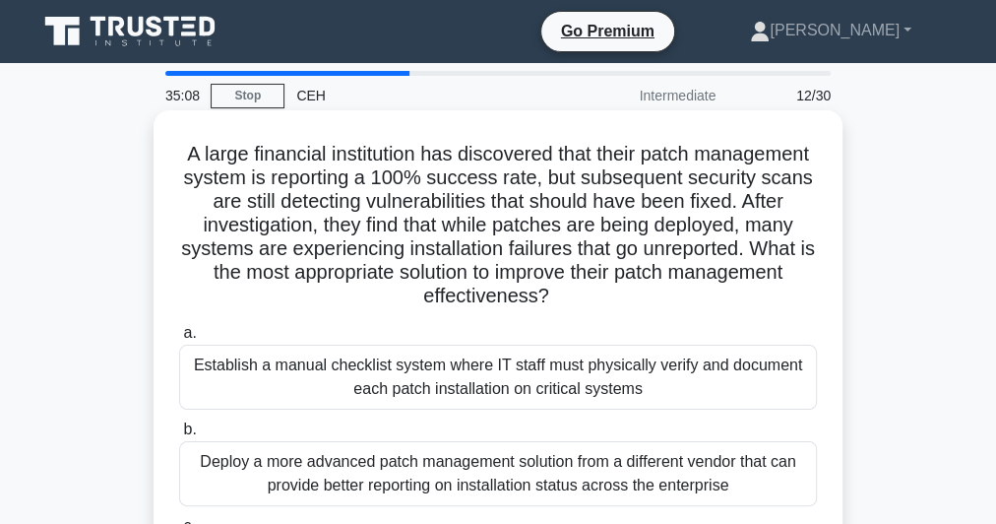
scroll to position [236, 0]
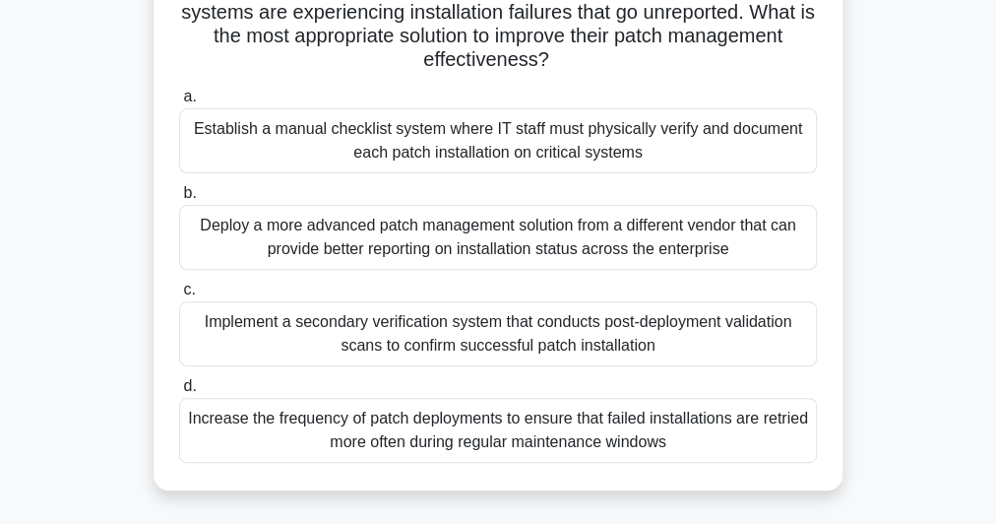
click at [514, 324] on div "Implement a secondary verification system that conducts post-deployment validat…" at bounding box center [498, 333] width 638 height 65
click at [179, 296] on input "c. Implement a secondary verification system that conducts post-deployment vali…" at bounding box center [179, 290] width 0 height 13
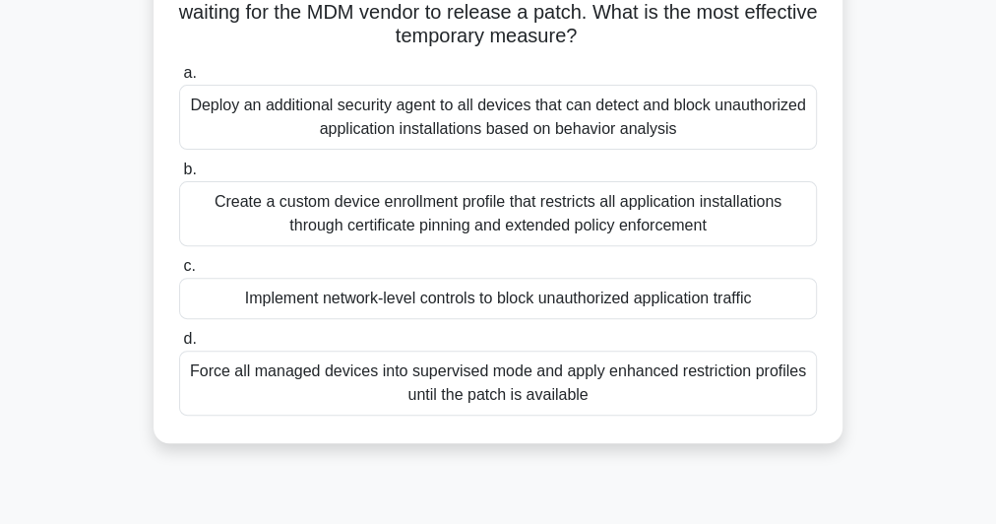
scroll to position [79, 0]
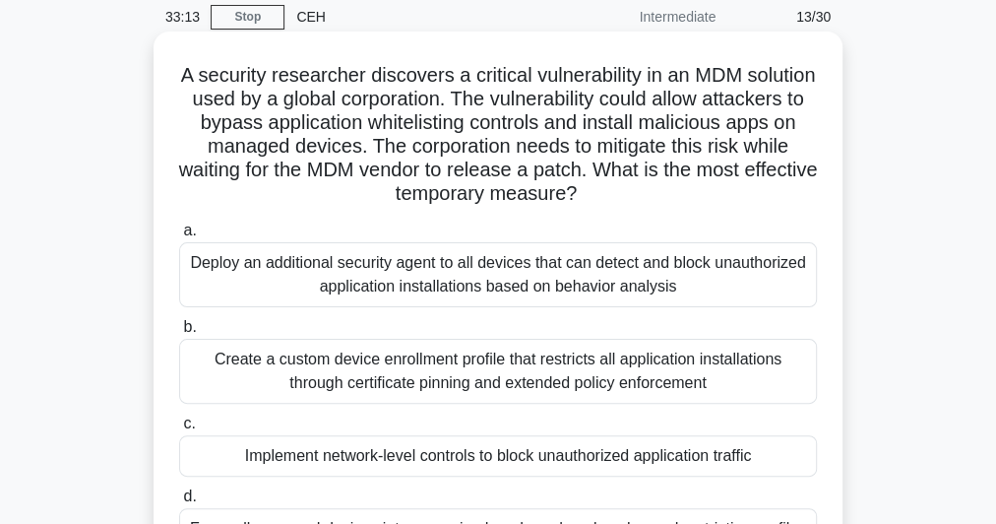
click at [435, 125] on h5 "A security researcher discovers a critical vulnerability in an MDM solution use…" at bounding box center [498, 135] width 642 height 144
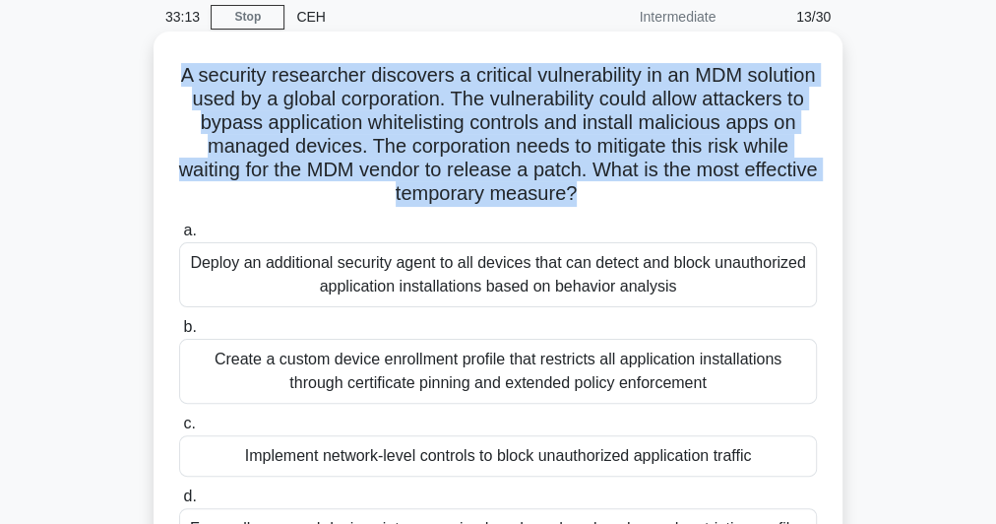
click at [435, 125] on h5 "A security researcher discovers a critical vulnerability in an MDM solution use…" at bounding box center [498, 135] width 642 height 144
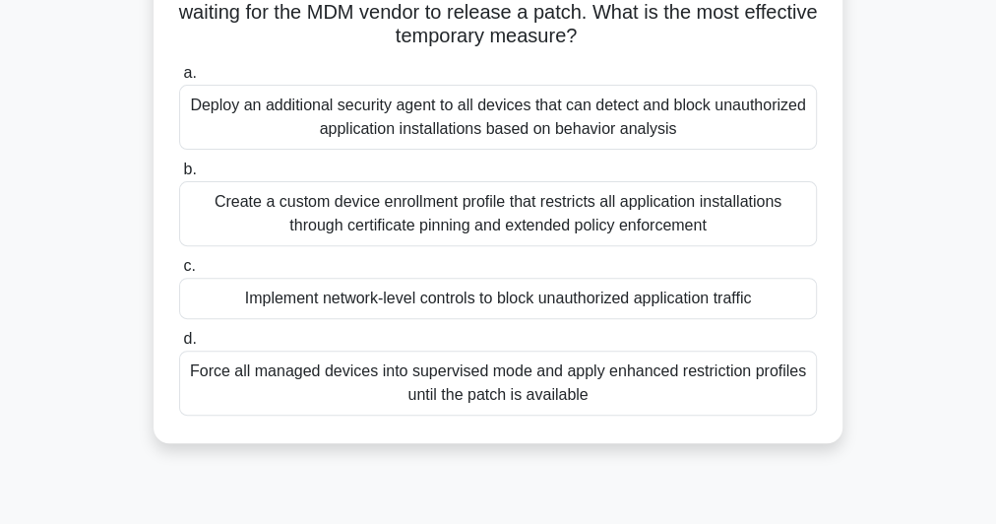
click at [561, 199] on div "Create a custom device enrollment profile that restricts all application instal…" at bounding box center [498, 213] width 638 height 65
click at [179, 176] on input "b. Create a custom device enrollment profile that restricts all application ins…" at bounding box center [179, 169] width 0 height 13
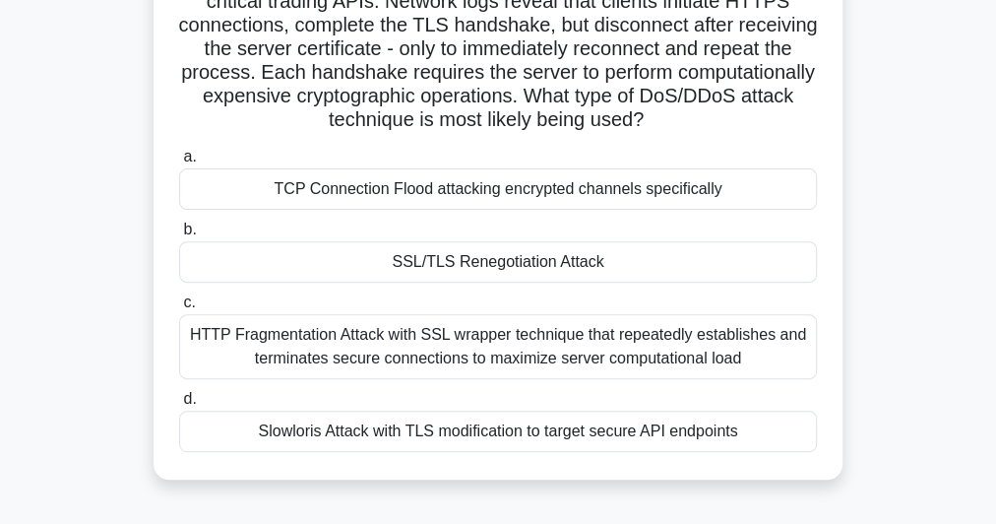
scroll to position [315, 0]
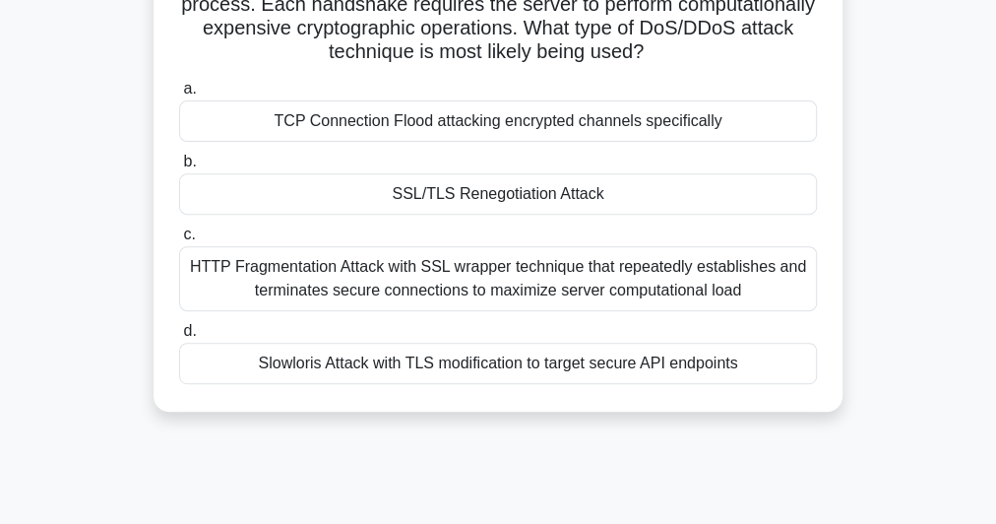
click at [488, 274] on div "HTTP Fragmentation Attack with SSL wrapper technique that repeatedly establishe…" at bounding box center [498, 278] width 638 height 65
click at [179, 241] on input "c. HTTP Fragmentation Attack with SSL wrapper technique that repeatedly establi…" at bounding box center [179, 234] width 0 height 13
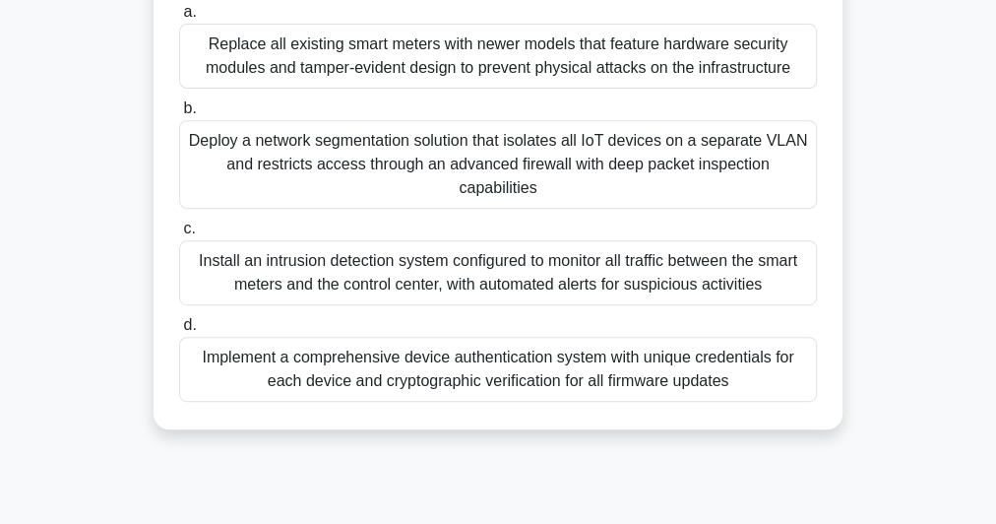
scroll to position [394, 0]
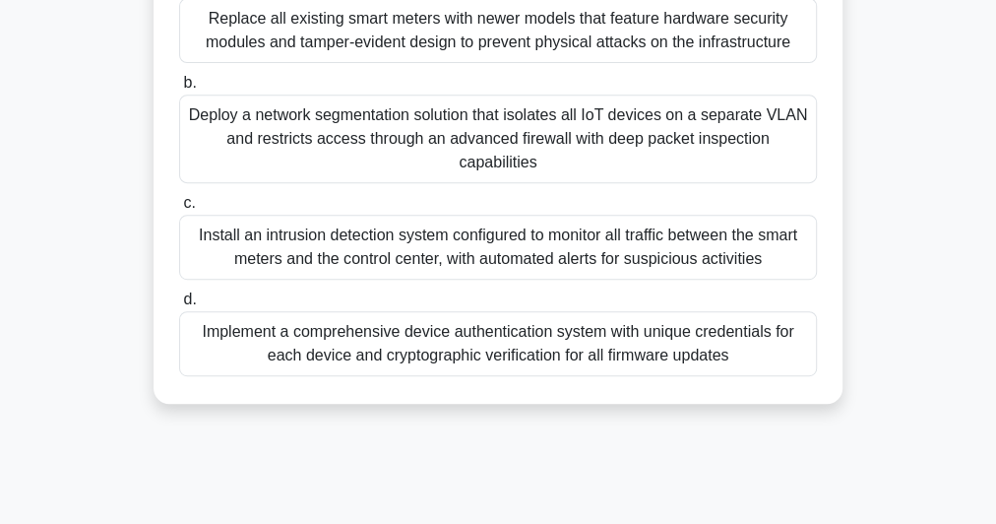
click at [405, 322] on div "Implement a comprehensive device authentication system with unique credentials …" at bounding box center [498, 343] width 638 height 65
click at [179, 306] on input "d. Implement a comprehensive device authentication system with unique credentia…" at bounding box center [179, 299] width 0 height 13
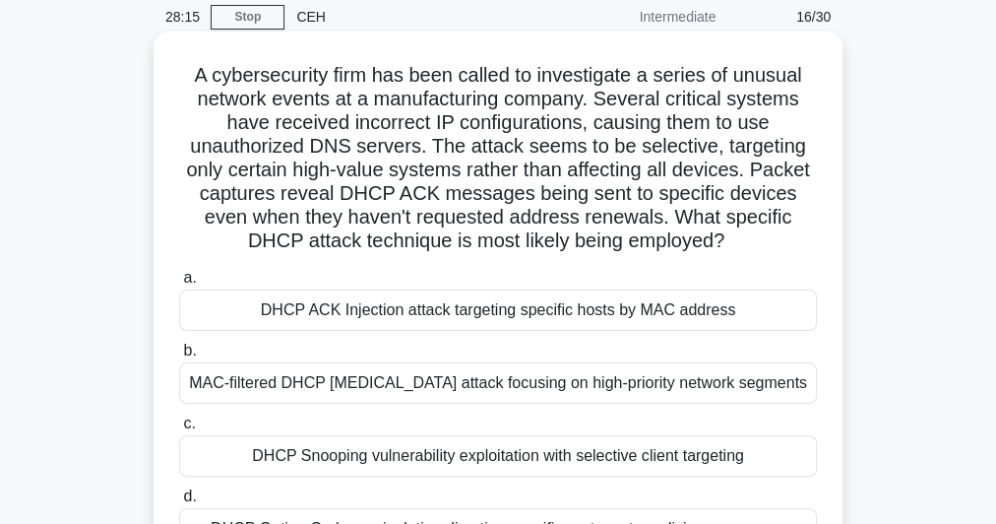
scroll to position [236, 0]
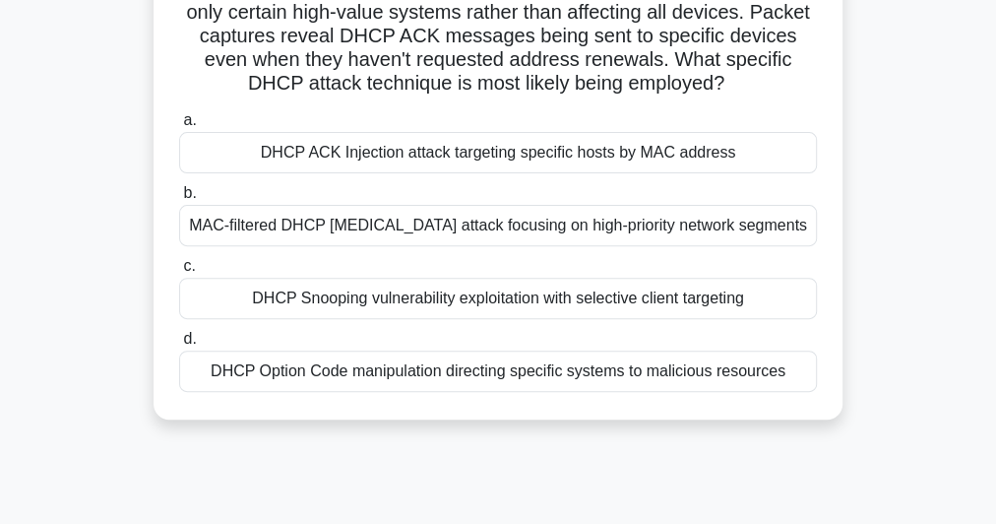
click at [398, 307] on div "DHCP Snooping vulnerability exploitation with selective client targeting" at bounding box center [498, 298] width 638 height 41
click at [179, 273] on input "c. DHCP Snooping vulnerability exploitation with selective client targeting" at bounding box center [179, 266] width 0 height 13
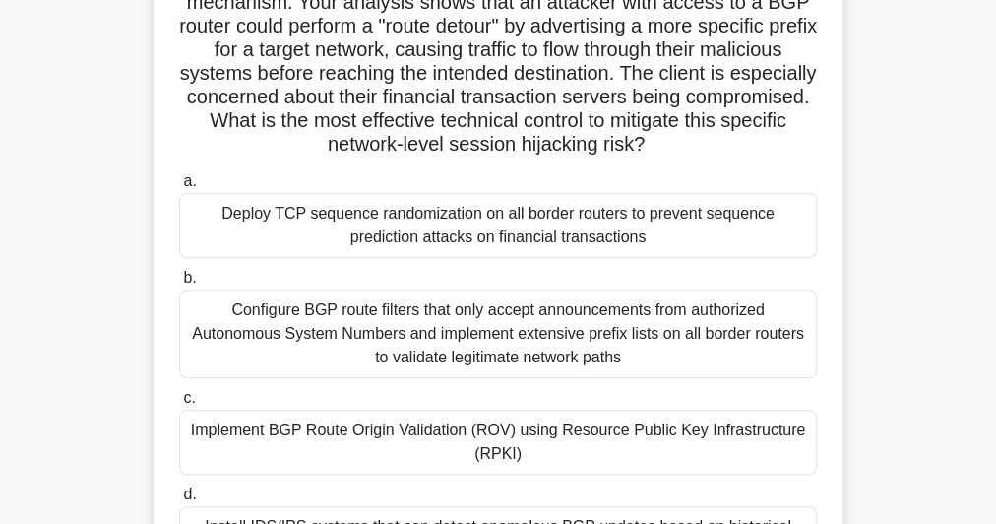
scroll to position [79, 0]
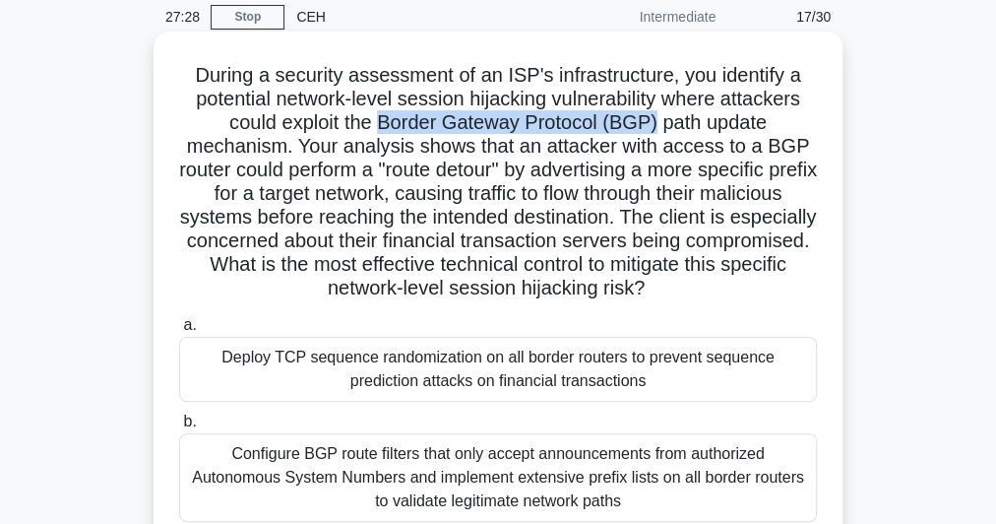
drag, startPoint x: 379, startPoint y: 124, endPoint x: 657, endPoint y: 120, distance: 277.6
click at [657, 120] on h5 "During a security assessment of an ISP's infrastructure, you identify a potenti…" at bounding box center [498, 182] width 642 height 238
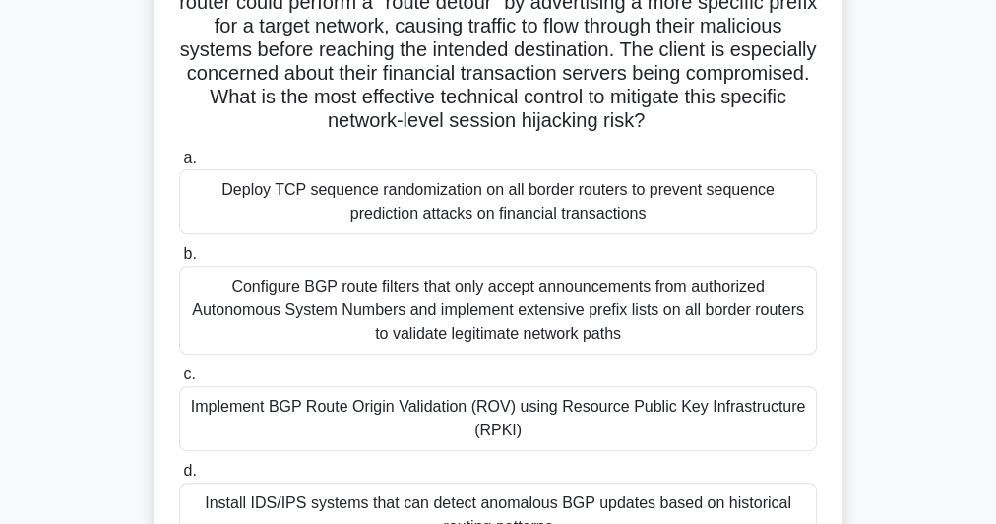
scroll to position [315, 0]
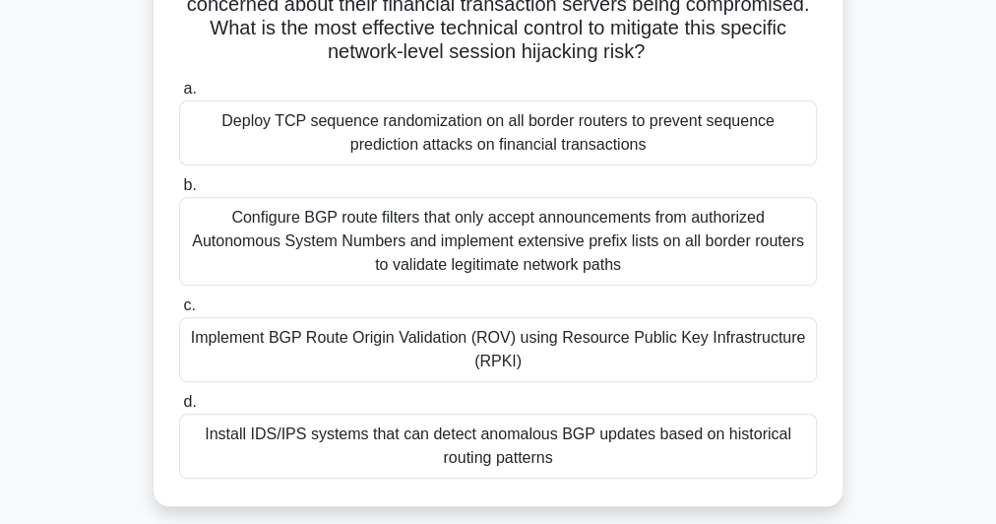
drag, startPoint x: 553, startPoint y: 368, endPoint x: 197, endPoint y: 346, distance: 357.1
click at [197, 346] on div "Implement BGP Route Origin Validation (ROV) using Resource Public Key Infrastru…" at bounding box center [498, 349] width 638 height 65
click at [340, 451] on div "Install IDS/IPS systems that can detect anomalous BGP updates based on historic…" at bounding box center [498, 445] width 638 height 65
click at [179, 409] on input "d. Install IDS/IPS systems that can detect anomalous BGP updates based on histo…" at bounding box center [179, 402] width 0 height 13
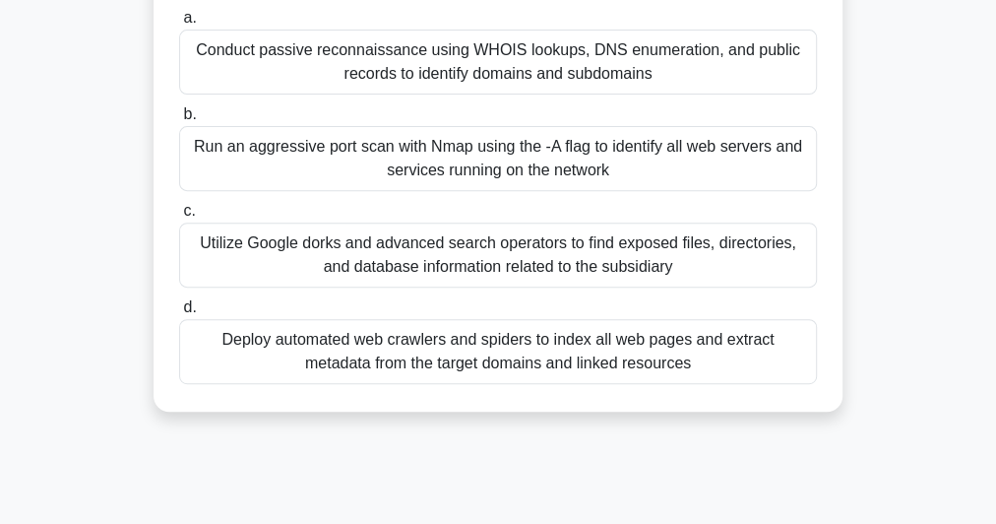
scroll to position [0, 0]
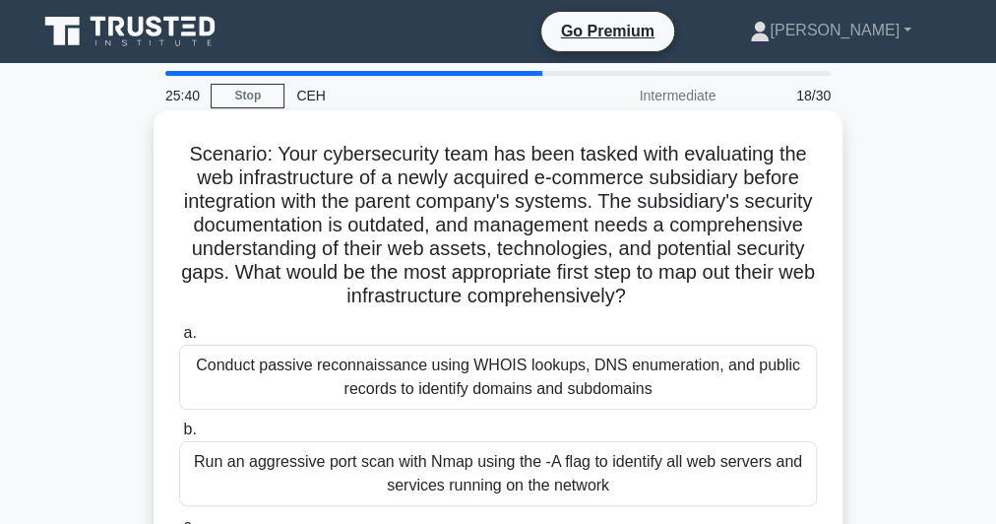
click at [369, 364] on div "Conduct passive reconnaissance using WHOIS lookups, DNS enumeration, and public…" at bounding box center [498, 377] width 638 height 65
click at [179, 340] on input "a. Conduct passive reconnaissance using WHOIS lookups, DNS enumeration, and pub…" at bounding box center [179, 333] width 0 height 13
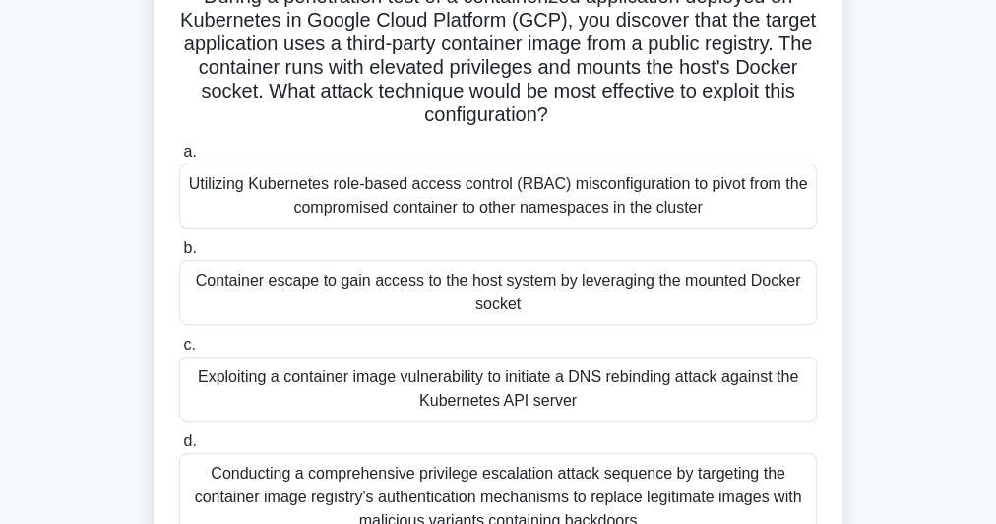
scroll to position [236, 0]
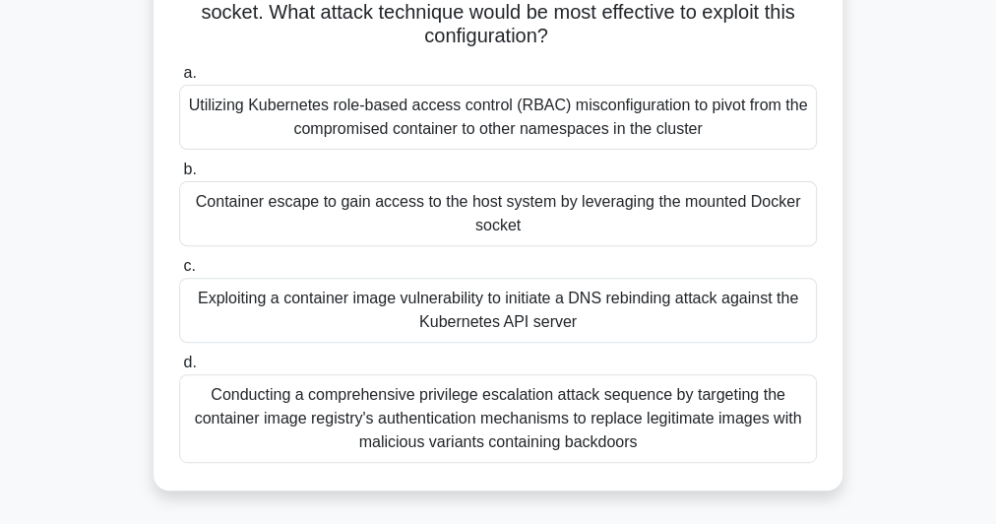
click at [295, 219] on div "Container escape to gain access to the host system by leveraging the mounted Do…" at bounding box center [498, 213] width 638 height 65
click at [179, 176] on input "b. Container escape to gain access to the host system by leveraging the mounted…" at bounding box center [179, 169] width 0 height 13
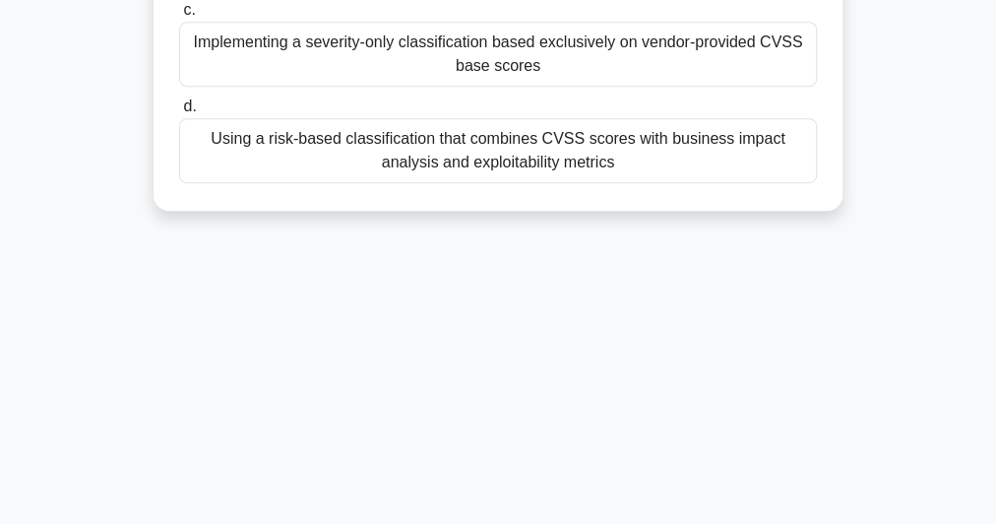
click at [475, 178] on div "Using a risk-based classification that combines CVSS scores with business impac…" at bounding box center [498, 150] width 638 height 65
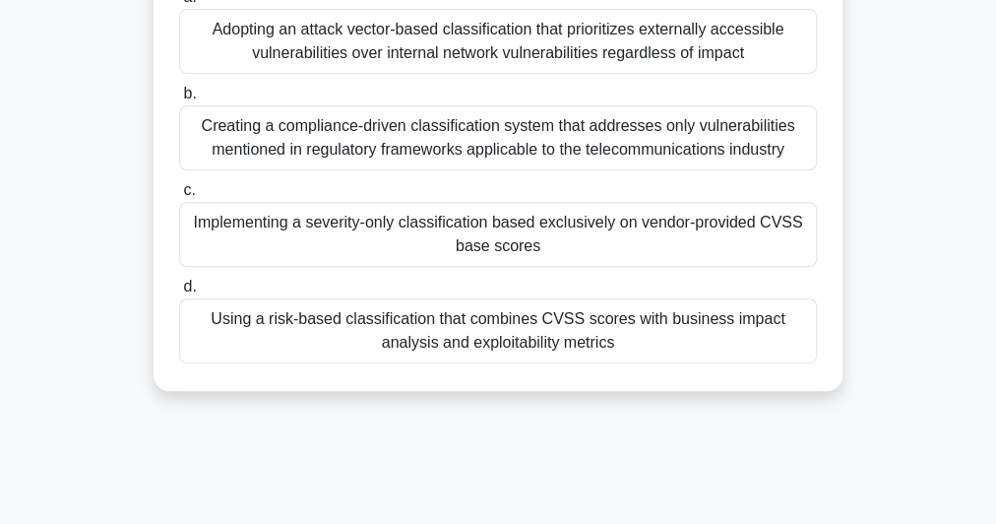
scroll to position [461, 0]
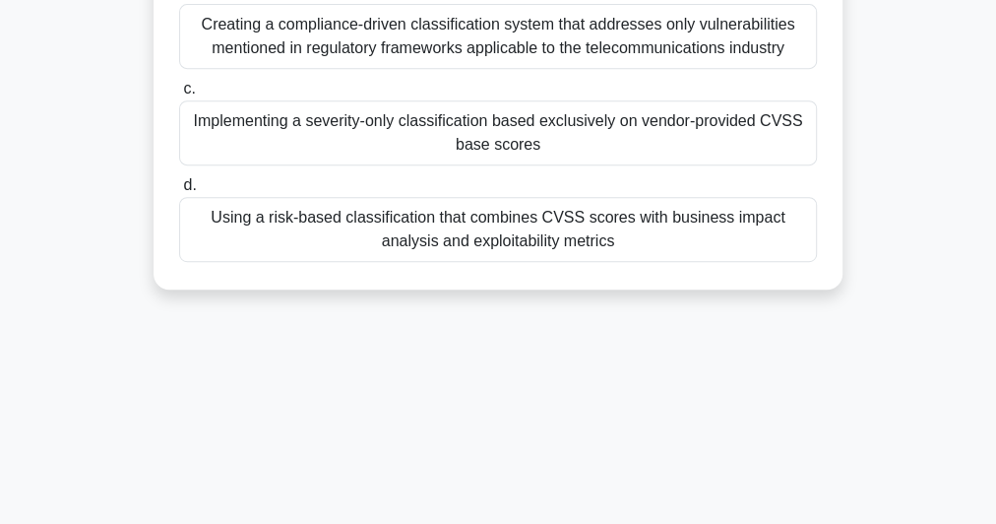
click at [359, 242] on div "Using a risk-based classification that combines CVSS scores with business impac…" at bounding box center [498, 229] width 638 height 65
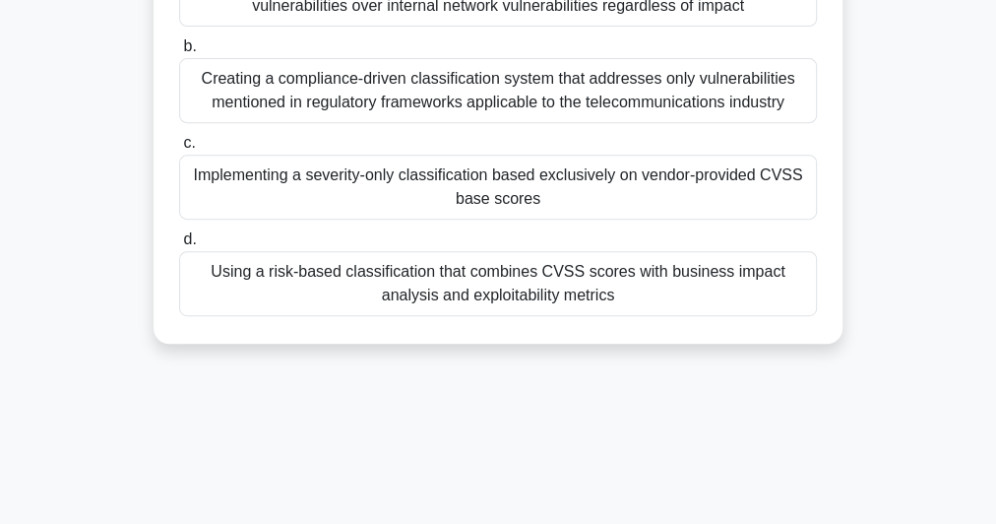
scroll to position [539, 0]
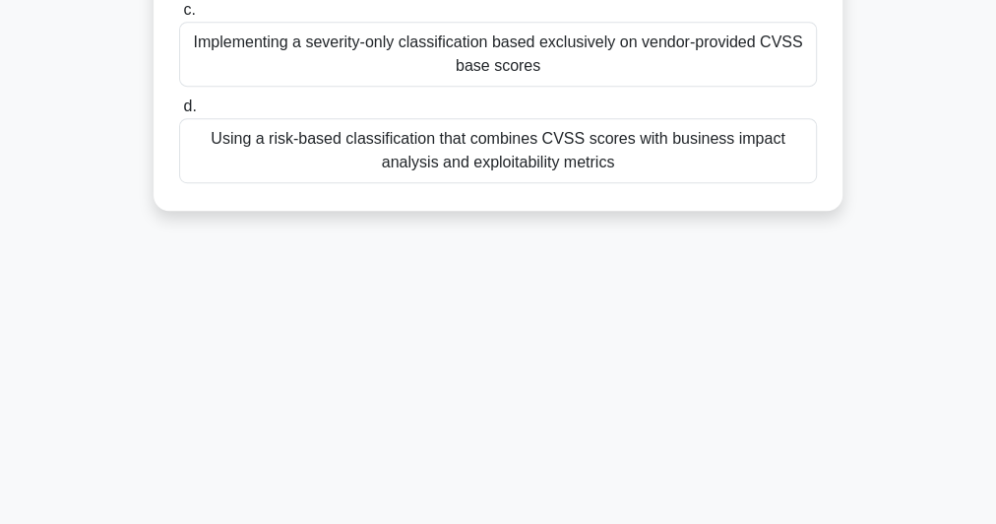
click at [530, 172] on div "Using a risk-based classification that combines CVSS scores with business impac…" at bounding box center [498, 150] width 638 height 65
click at [179, 113] on input "d. Using a risk-based classification that combines CVSS scores with business im…" at bounding box center [179, 106] width 0 height 13
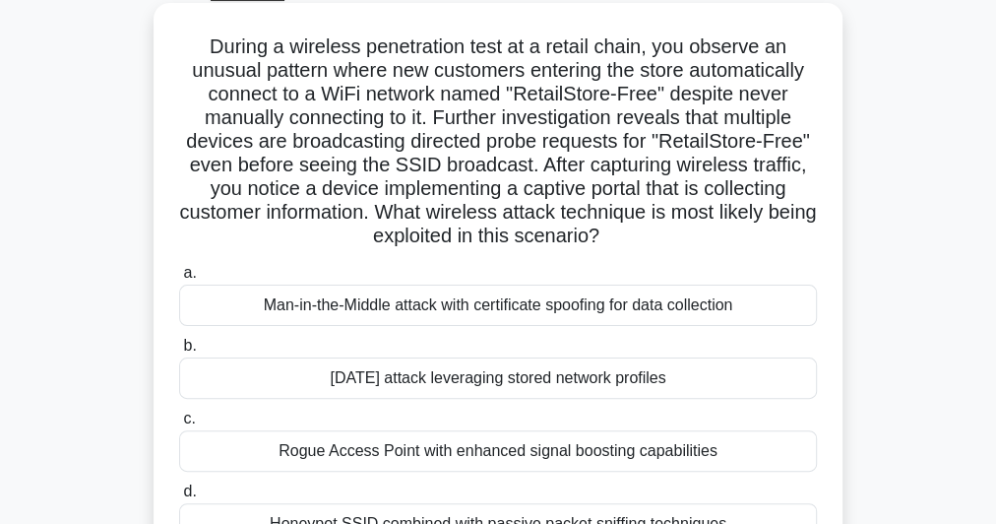
scroll to position [0, 0]
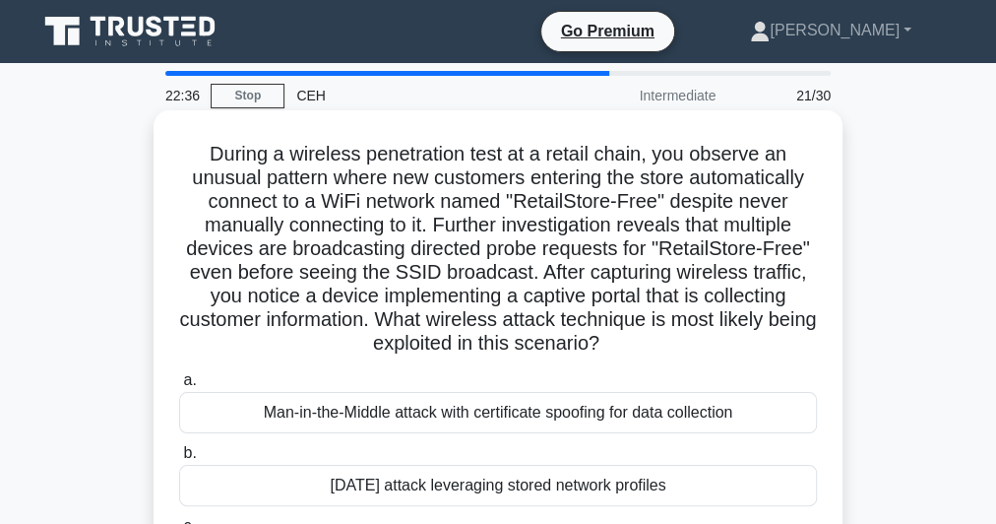
click at [442, 199] on h5 "During a wireless penetration test at a retail chain, you observe an unusual pa…" at bounding box center [498, 249] width 642 height 215
click at [421, 207] on h5 "During a wireless penetration test at a retail chain, you observe an unusual pa…" at bounding box center [498, 249] width 642 height 215
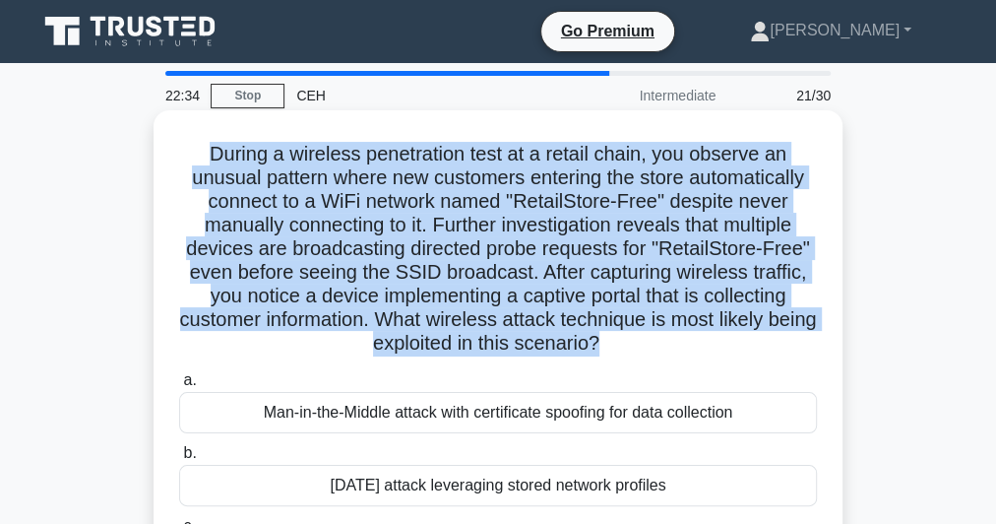
click at [421, 207] on h5 "During a wireless penetration test at a retail chain, you observe an unusual pa…" at bounding box center [498, 249] width 642 height 215
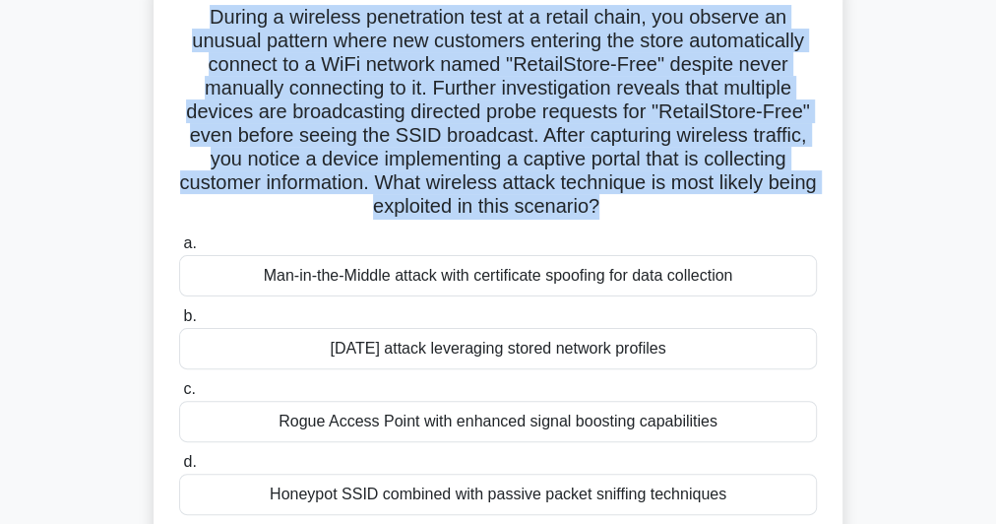
scroll to position [236, 0]
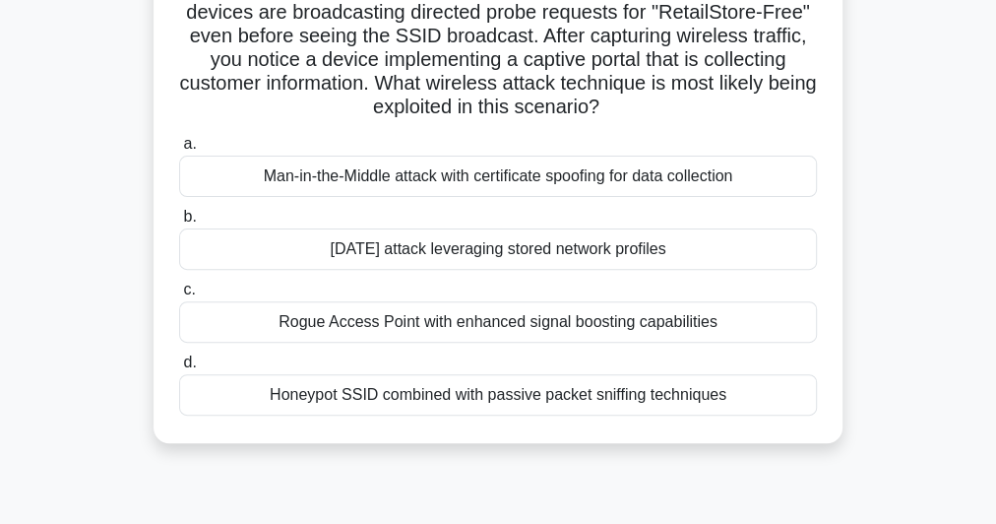
click at [477, 392] on div "Honeypot SSID combined with passive packet sniffing techniques" at bounding box center [498, 394] width 638 height 41
click at [179, 369] on input "d. Honeypot SSID combined with passive packet sniffing techniques" at bounding box center [179, 362] width 0 height 13
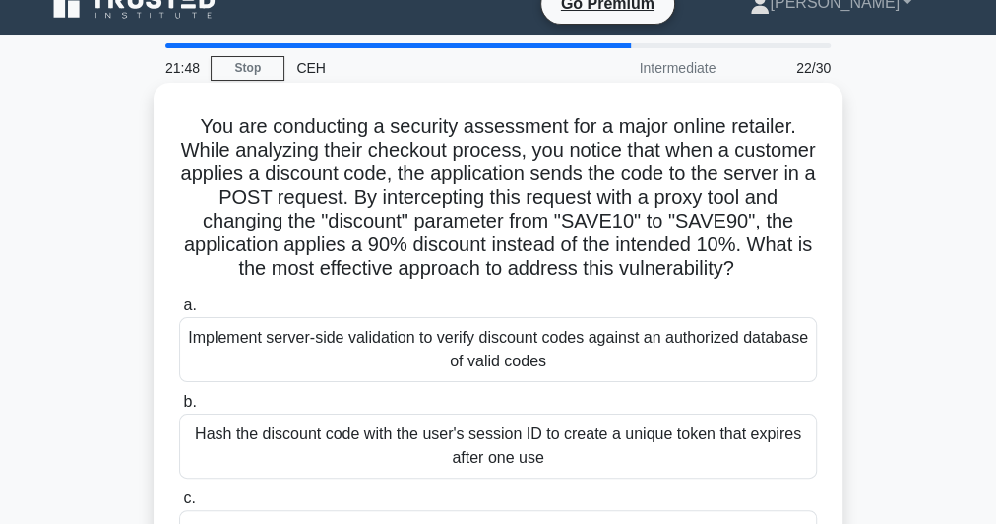
scroll to position [0, 0]
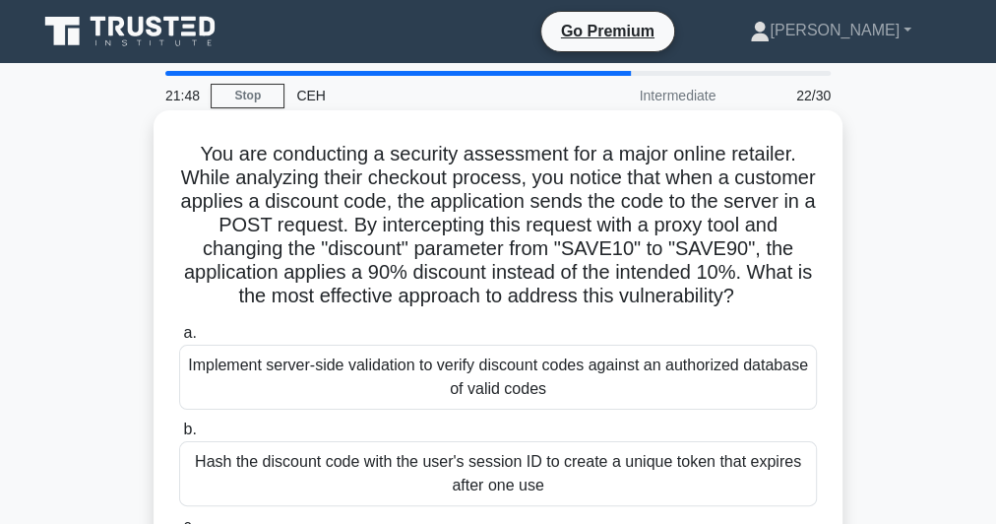
click at [423, 183] on h5 "You are conducting a security assessment for a major online retailer. While ana…" at bounding box center [498, 225] width 642 height 167
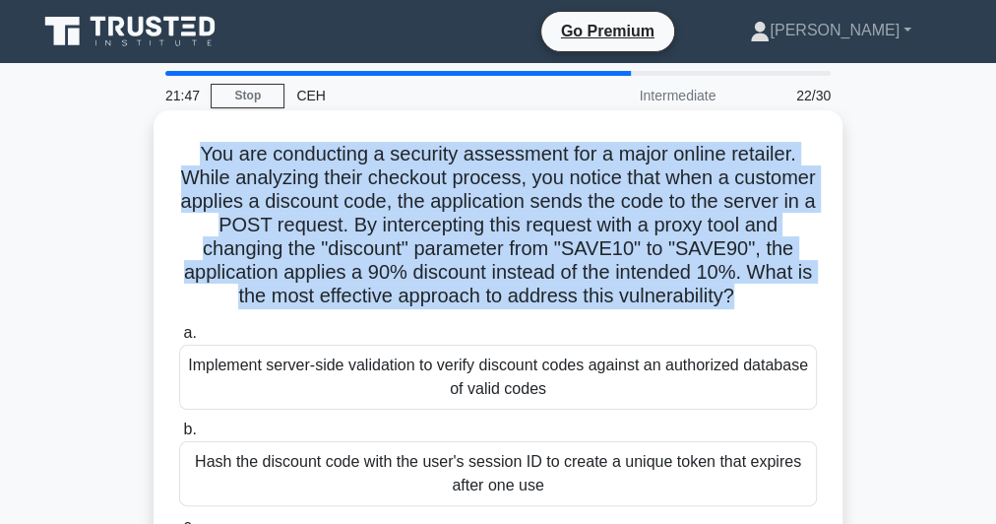
click at [423, 183] on h5 "You are conducting a security assessment for a major online retailer. While ana…" at bounding box center [498, 225] width 642 height 167
click at [639, 203] on h5 "You are conducting a security assessment for a major online retailer. While ana…" at bounding box center [498, 225] width 642 height 167
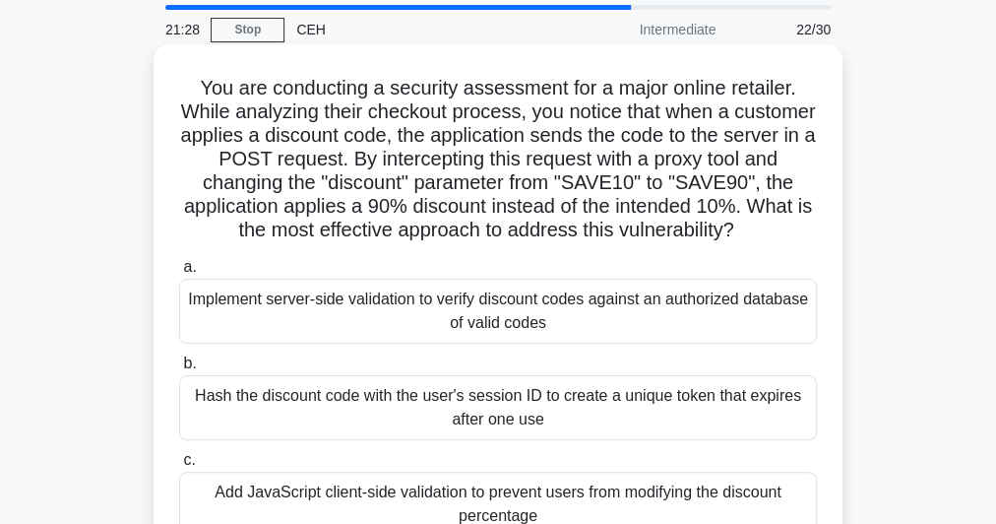
scroll to position [158, 0]
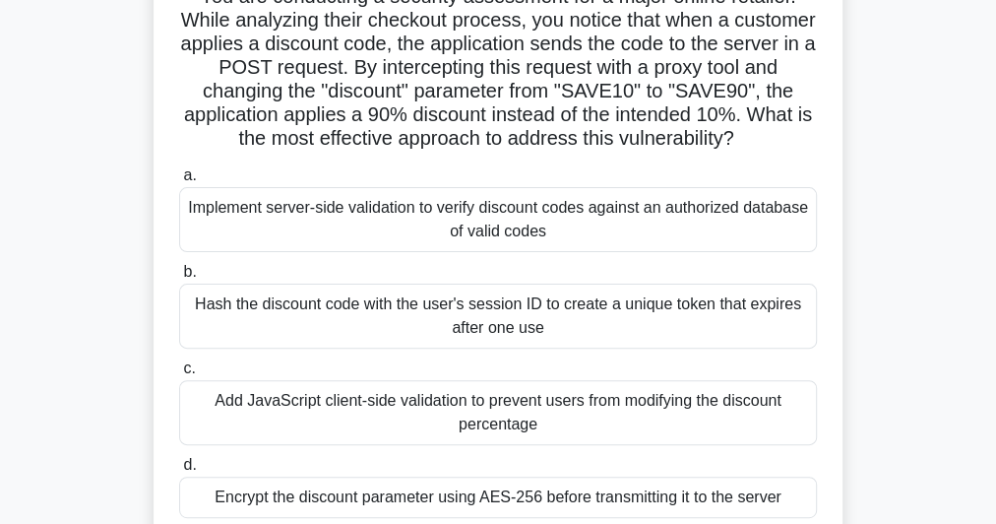
click at [621, 221] on div "Implement server-side validation to verify discount codes against an authorized…" at bounding box center [498, 219] width 638 height 65
click at [179, 182] on input "a. Implement server-side validation to verify discount codes against an authori…" at bounding box center [179, 175] width 0 height 13
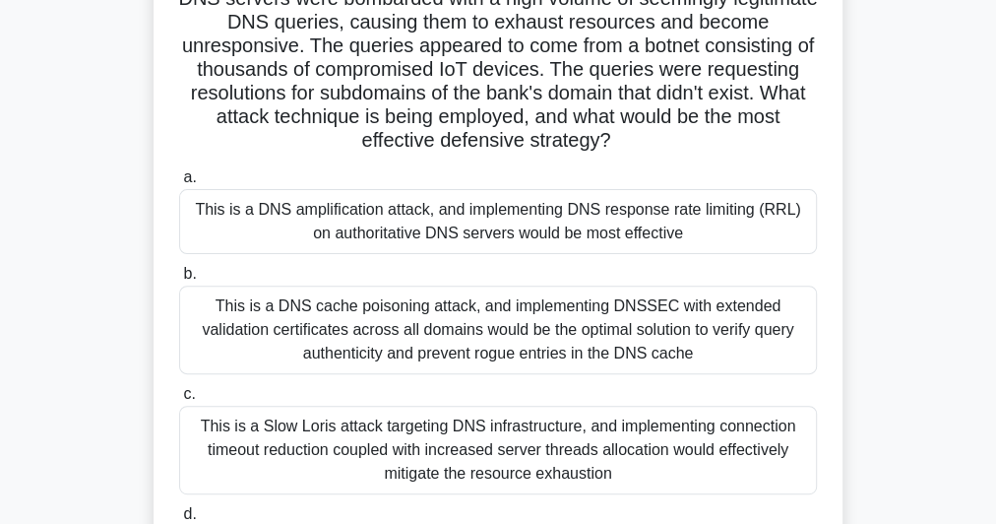
scroll to position [315, 0]
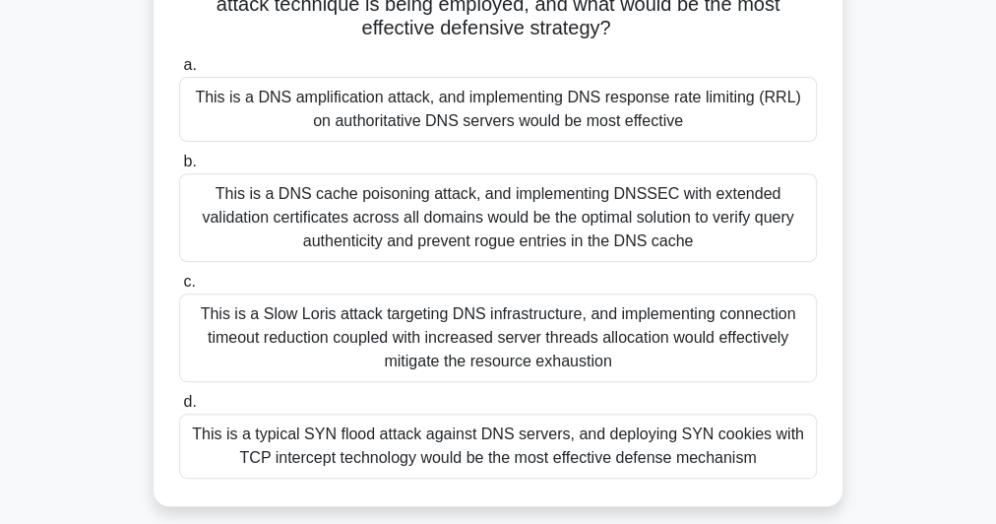
click at [478, 122] on div "This is a DNS amplification attack, and implementing DNS response rate limiting…" at bounding box center [498, 109] width 638 height 65
click at [179, 72] on input "a. This is a DNS amplification attack, and implementing DNS response rate limit…" at bounding box center [179, 65] width 0 height 13
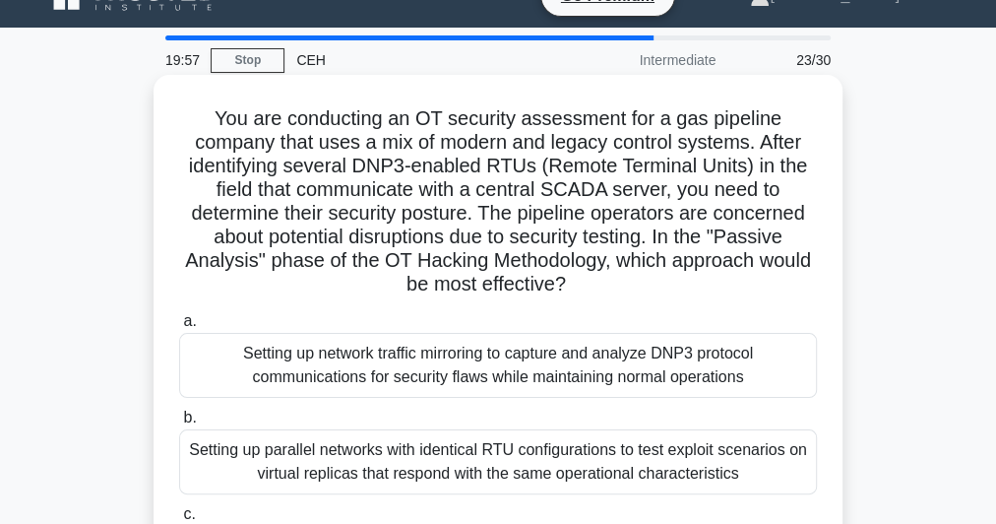
scroll to position [0, 0]
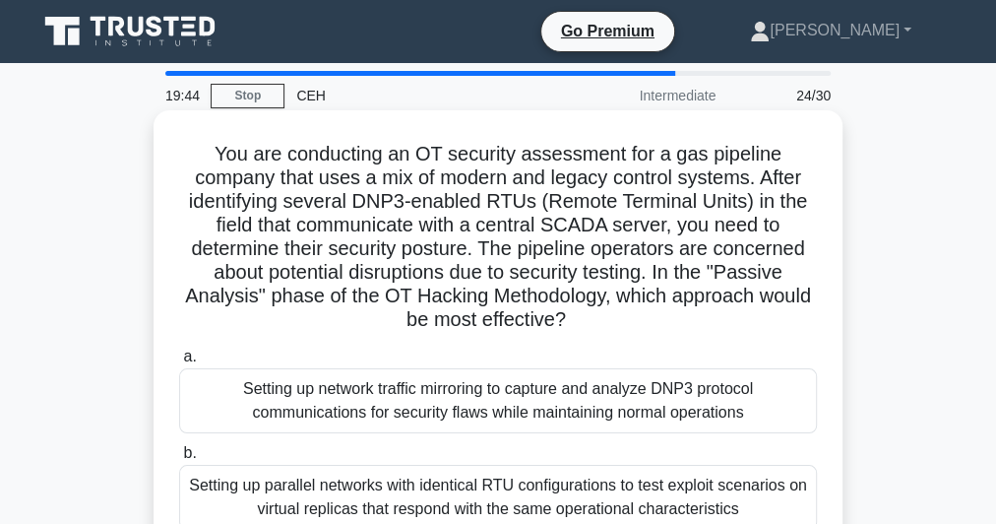
click at [367, 249] on h5 "You are conducting an OT security assessment for a gas pipeline company that us…" at bounding box center [498, 237] width 642 height 191
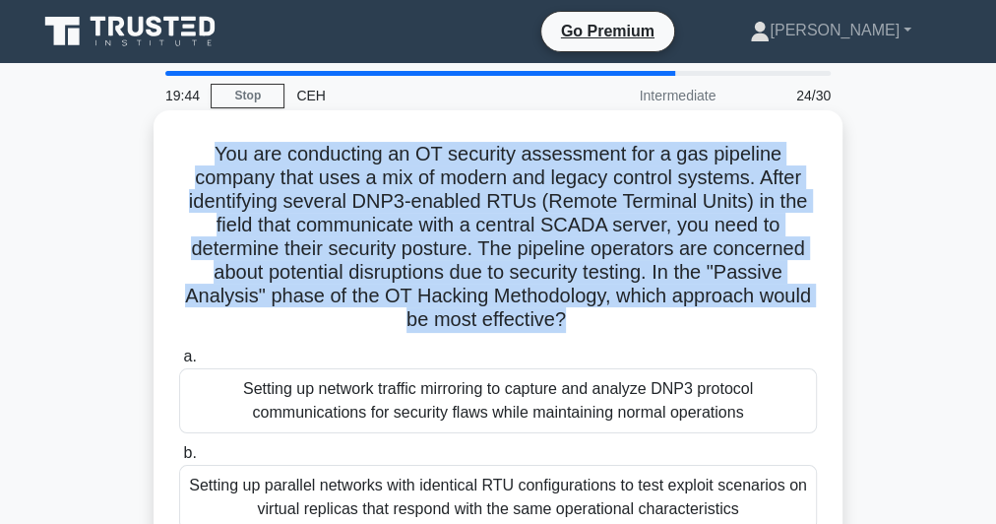
click at [367, 249] on h5 "You are conducting an OT security assessment for a gas pipeline company that us…" at bounding box center [498, 237] width 642 height 191
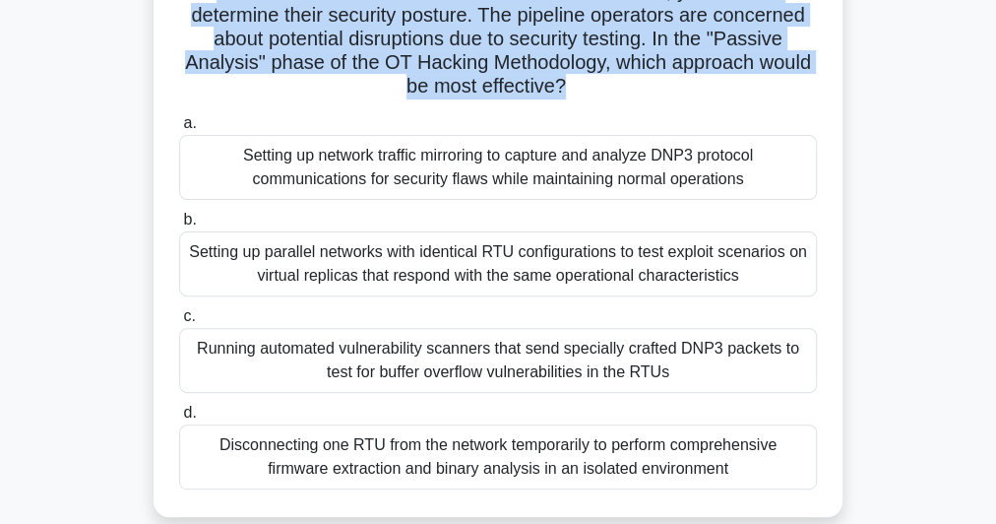
scroll to position [236, 0]
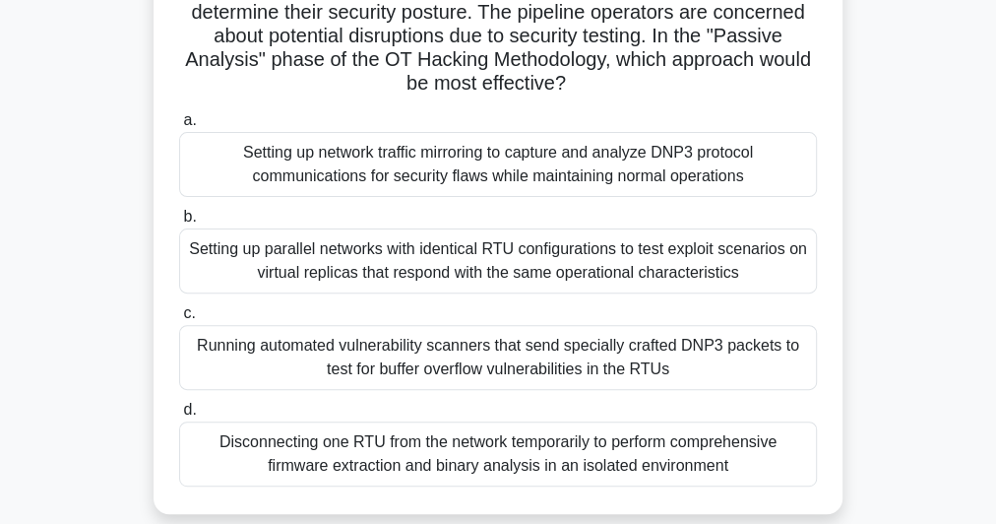
click at [528, 170] on div "Setting up network traffic mirroring to capture and analyze DNP3 protocol commu…" at bounding box center [498, 164] width 638 height 65
click at [179, 127] on input "a. Setting up network traffic mirroring to capture and analyze DNP3 protocol co…" at bounding box center [179, 120] width 0 height 13
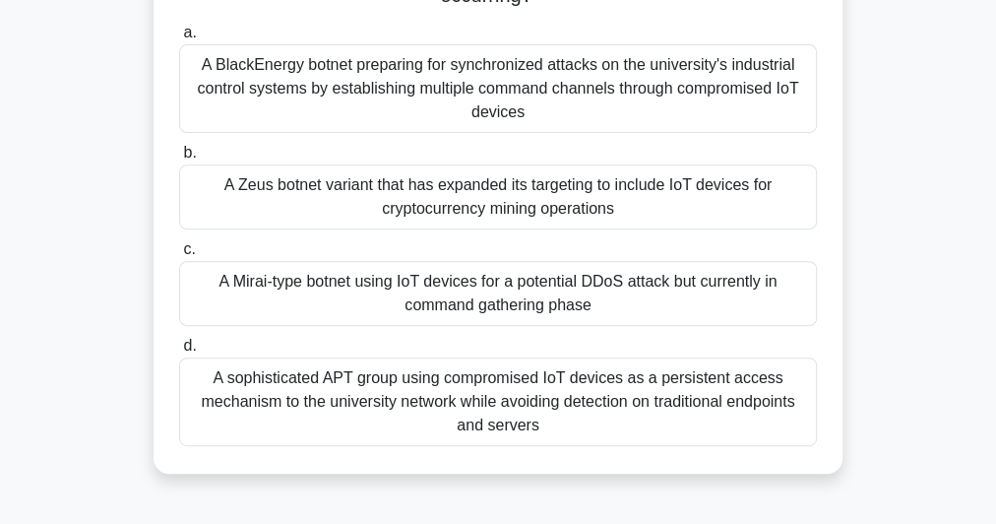
scroll to position [394, 0]
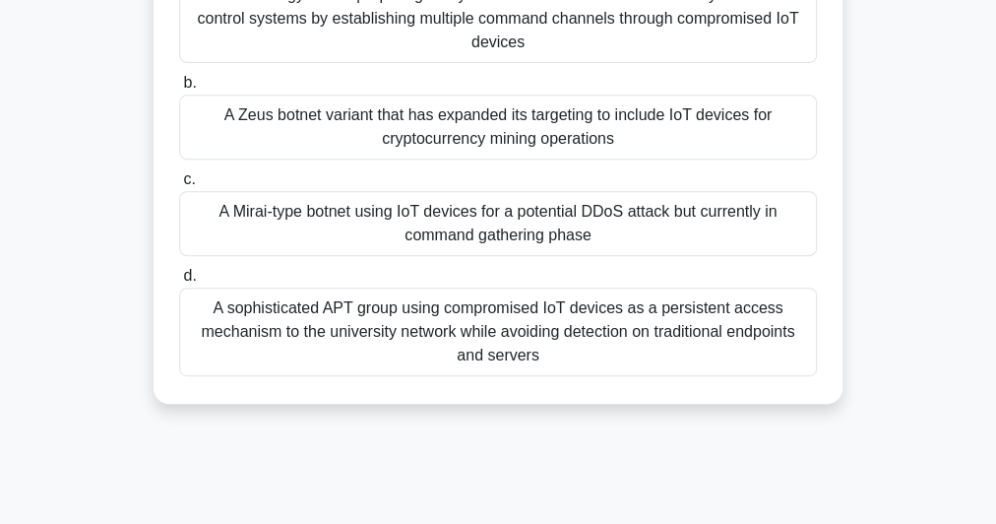
click at [589, 334] on div "A sophisticated APT group using compromised IoT devices as a persistent access …" at bounding box center [498, 331] width 638 height 89
click at [179, 283] on input "d. A sophisticated APT group using compromised IoT devices as a persistent acce…" at bounding box center [179, 276] width 0 height 13
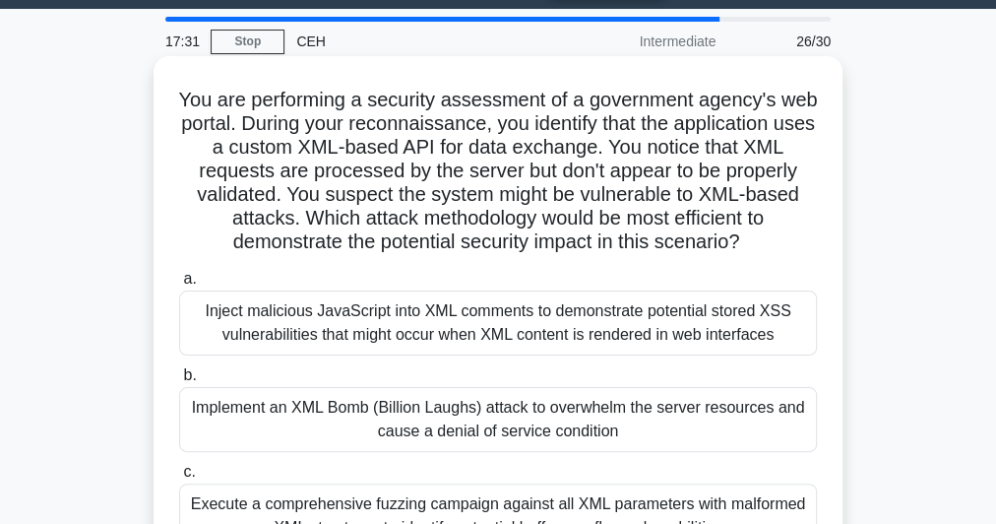
scroll to position [79, 0]
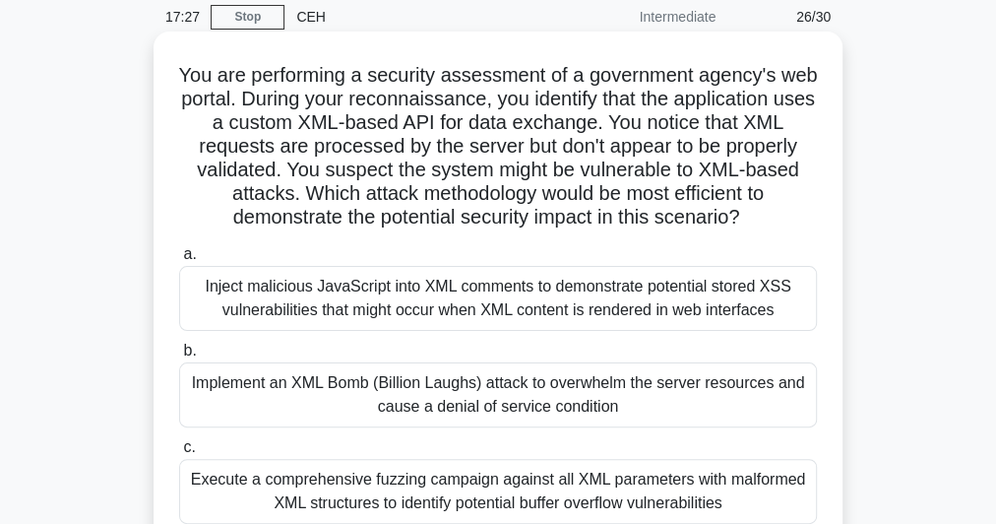
drag, startPoint x: 405, startPoint y: 170, endPoint x: 766, endPoint y: 217, distance: 364.2
click at [766, 218] on h5 "You are performing a security assessment of a government agency's web portal. D…" at bounding box center [498, 146] width 642 height 167
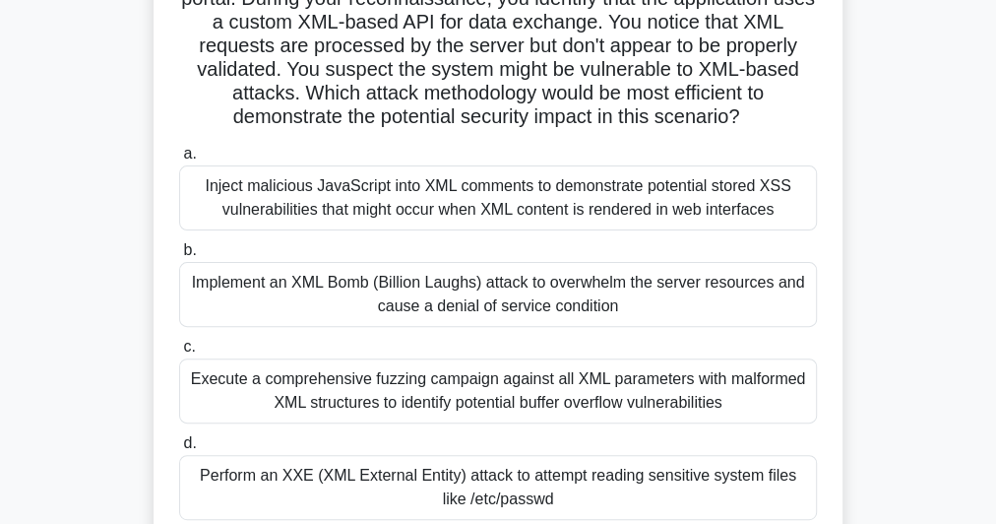
scroll to position [236, 0]
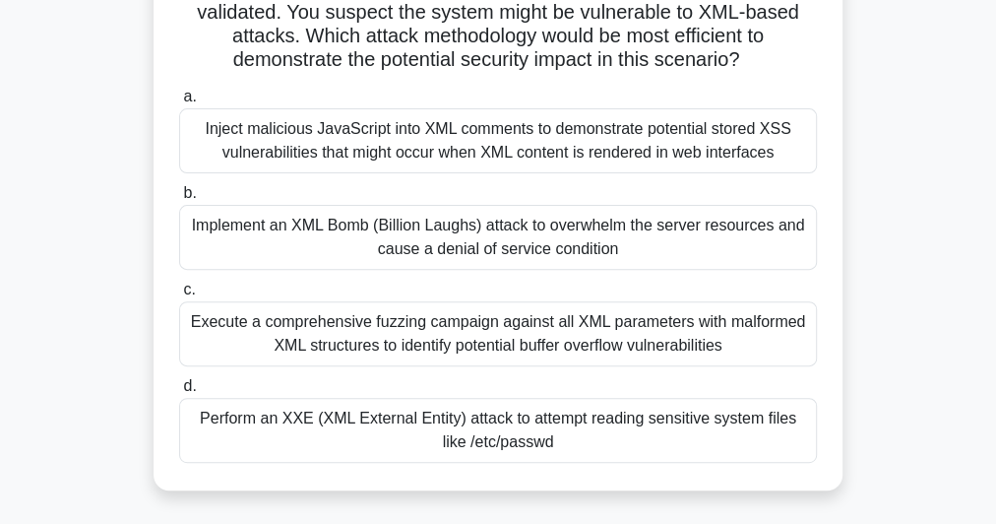
click at [342, 254] on div "Implement an XML Bomb (Billion Laughs) attack to overwhelm the server resources…" at bounding box center [498, 237] width 638 height 65
click at [179, 200] on input "b. Implement an XML Bomb (Billion Laughs) attack to overwhelm the server resour…" at bounding box center [179, 193] width 0 height 13
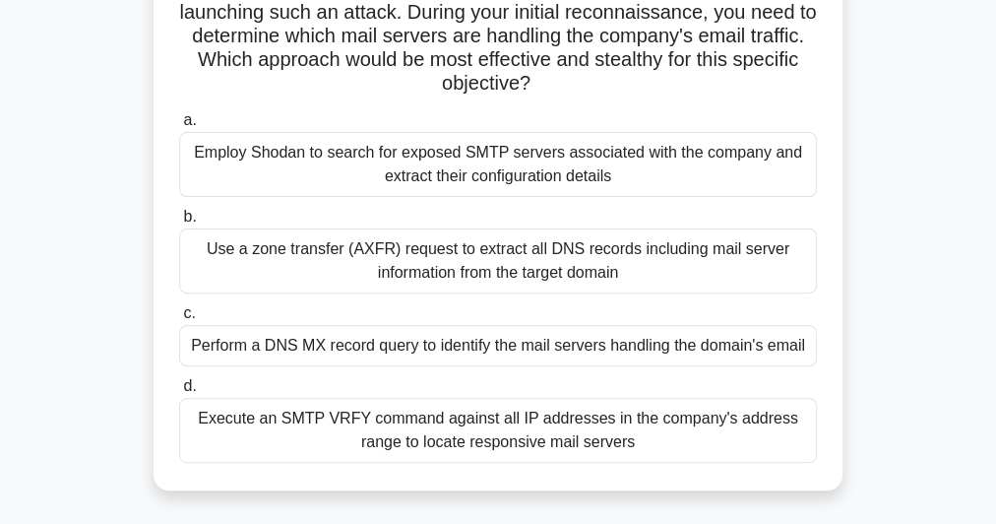
click at [404, 345] on div "Perform a DNS MX record query to identify the mail servers handling the domain'…" at bounding box center [498, 345] width 638 height 41
click at [179, 320] on input "c. Perform a DNS MX record query to identify the mail servers handling the doma…" at bounding box center [179, 313] width 0 height 13
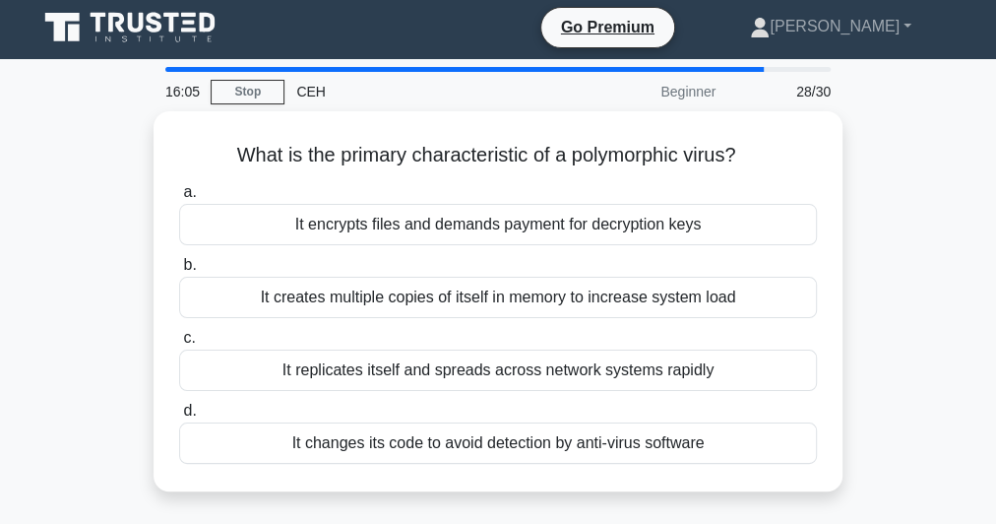
scroll to position [0, 0]
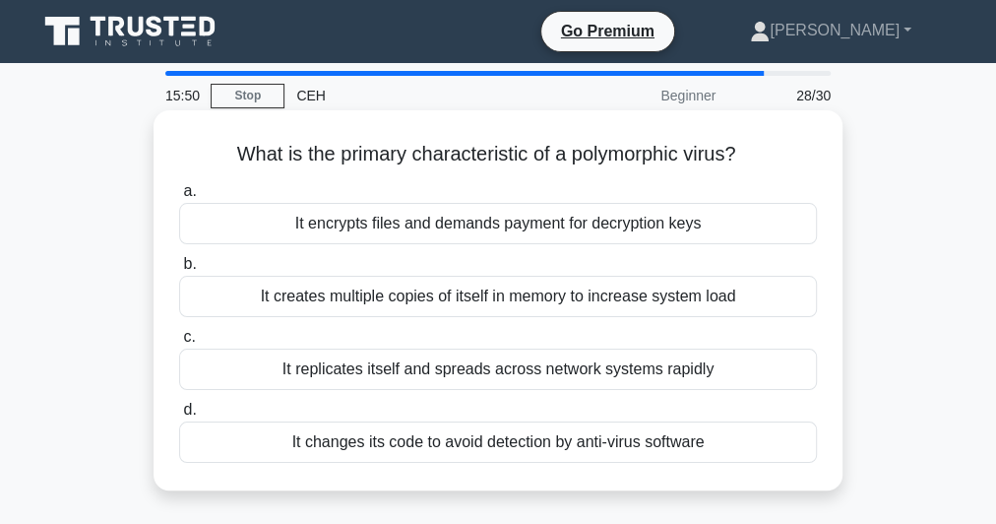
drag, startPoint x: 572, startPoint y: 154, endPoint x: 744, endPoint y: 152, distance: 172.3
click at [749, 152] on h5 "What is the primary characteristic of a polymorphic virus? .spinner_0XTQ{transf…" at bounding box center [498, 155] width 642 height 26
click at [413, 443] on div "It changes its code to avoid detection by anti-virus software" at bounding box center [498, 441] width 638 height 41
click at [179, 416] on input "d. It changes its code to avoid detection by anti-virus software" at bounding box center [179, 410] width 0 height 13
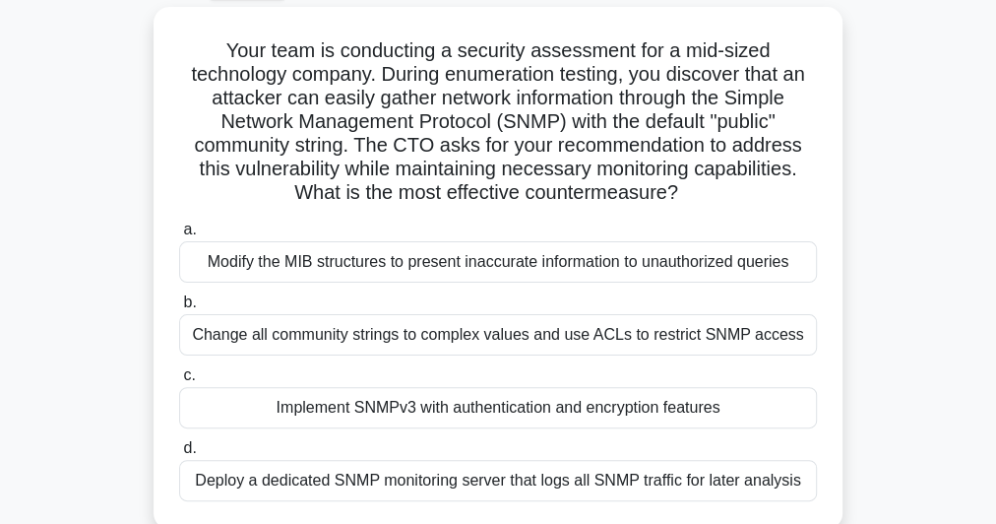
scroll to position [236, 0]
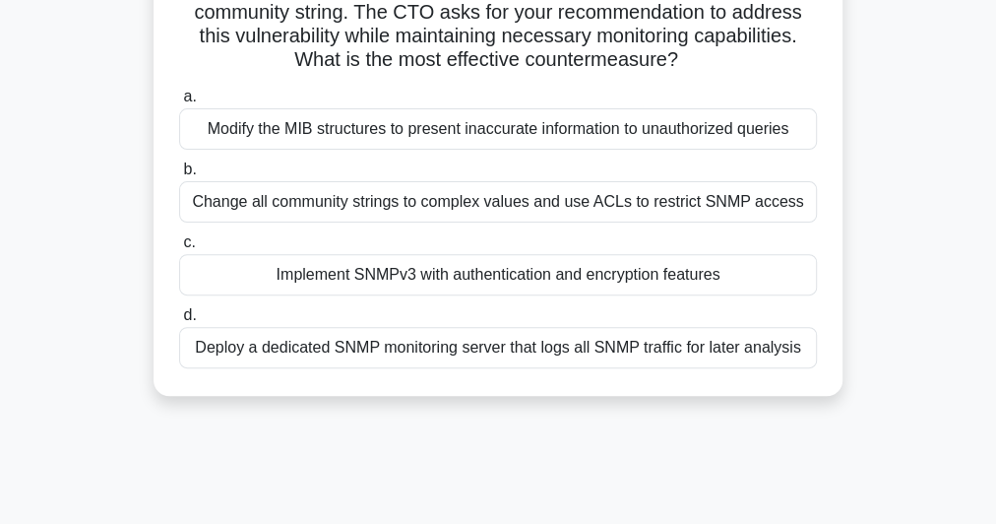
click at [539, 345] on div "Deploy a dedicated SNMP monitoring server that logs all SNMP traffic for later …" at bounding box center [498, 347] width 638 height 41
click at [179, 322] on input "d. Deploy a dedicated SNMP monitoring server that logs all SNMP traffic for lat…" at bounding box center [179, 315] width 0 height 13
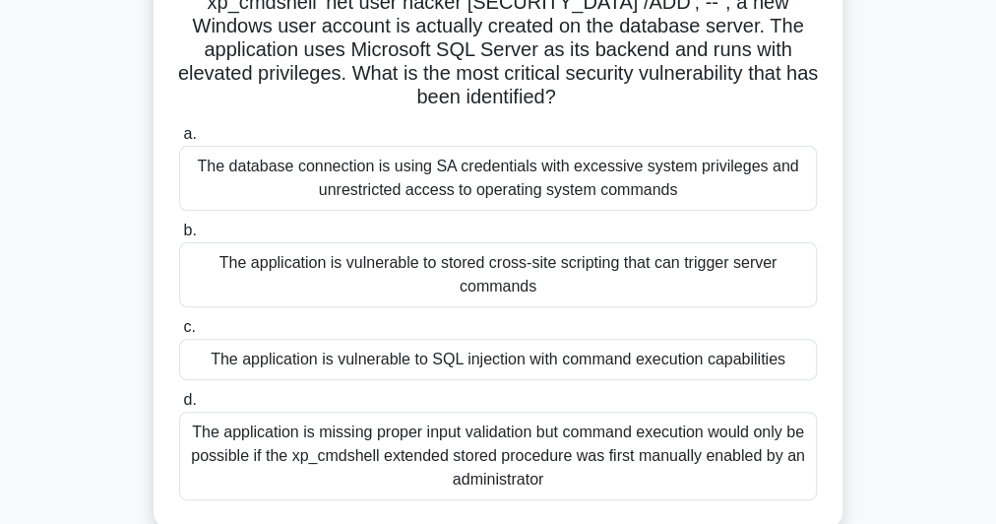
scroll to position [394, 0]
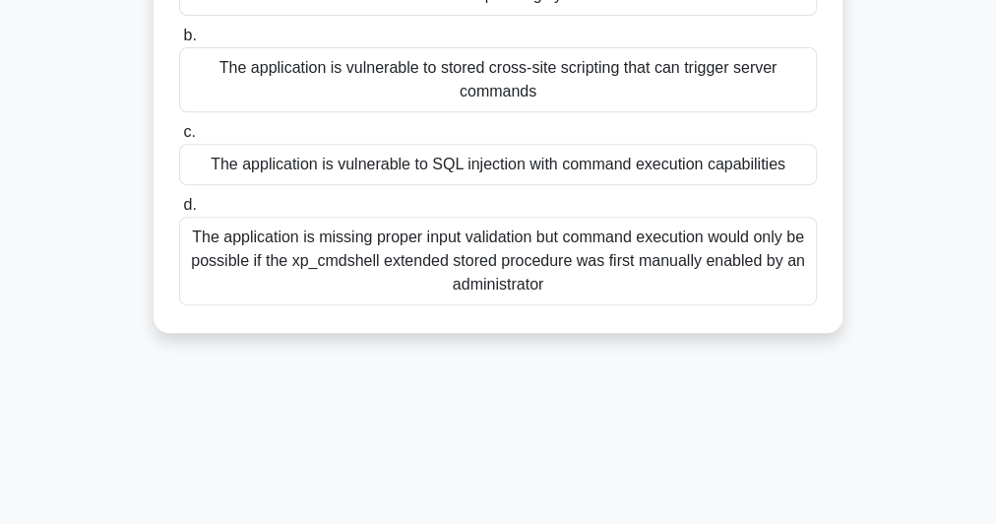
click at [624, 158] on div "The application is vulnerable to SQL injection with command execution capabilit…" at bounding box center [498, 164] width 638 height 41
click at [179, 139] on input "c. The application is vulnerable to SQL injection with command execution capabi…" at bounding box center [179, 132] width 0 height 13
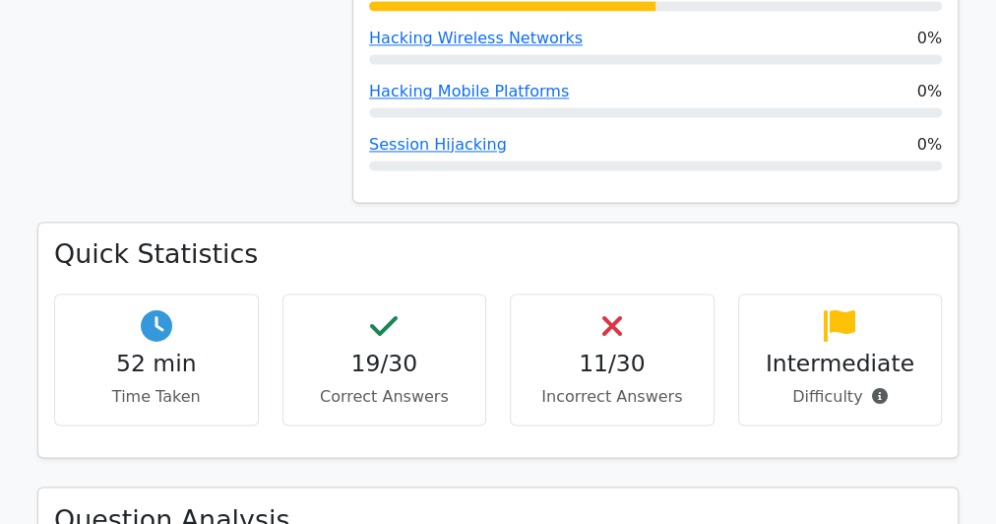
scroll to position [1575, 0]
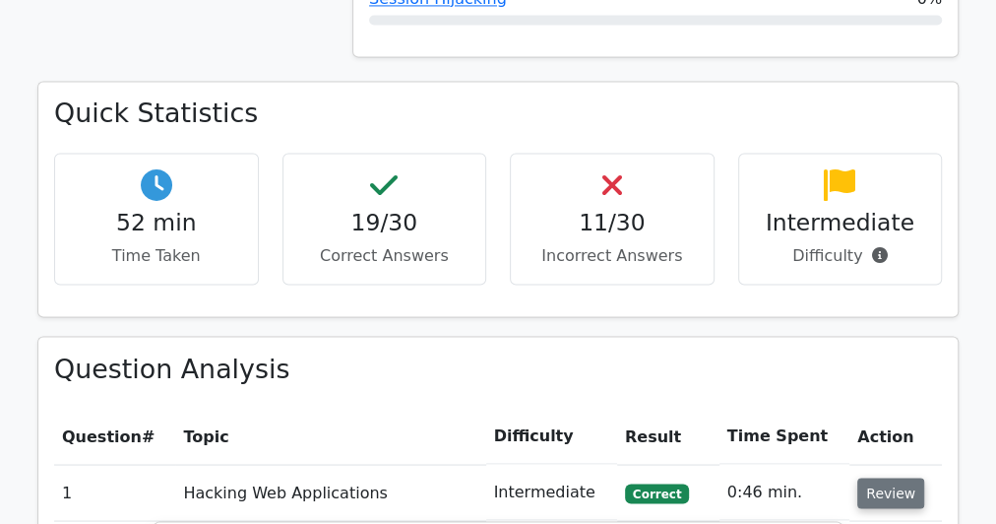
click at [876, 477] on button "Review" at bounding box center [890, 492] width 67 height 31
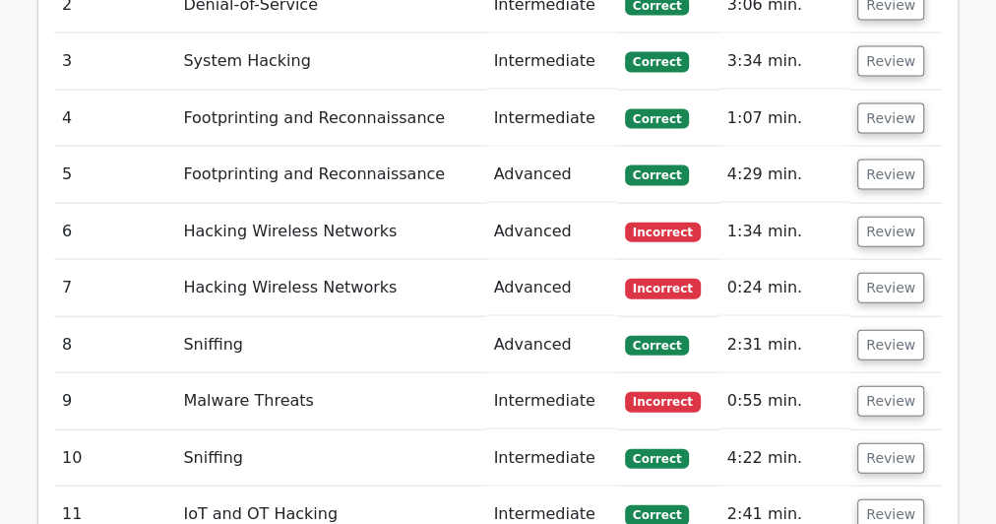
scroll to position [2126, 0]
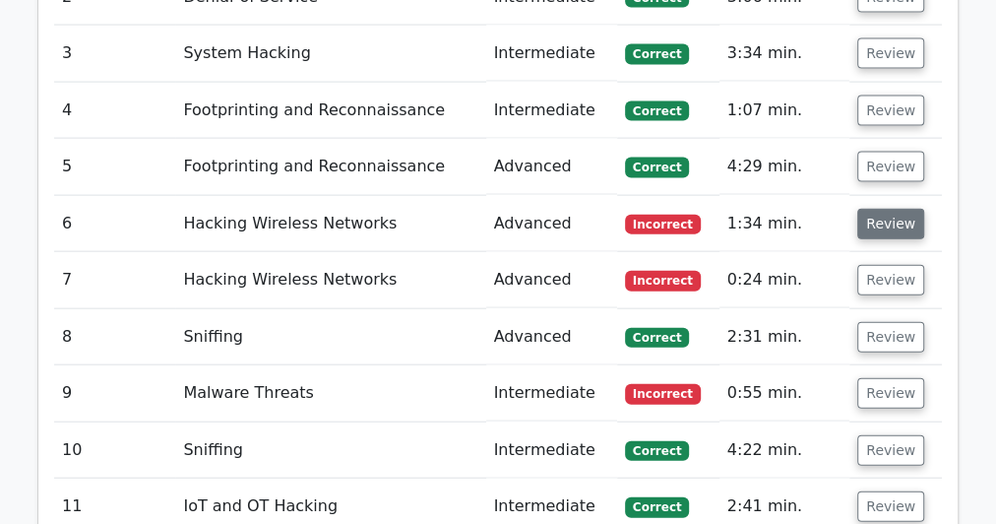
click at [882, 209] on button "Review" at bounding box center [890, 224] width 67 height 31
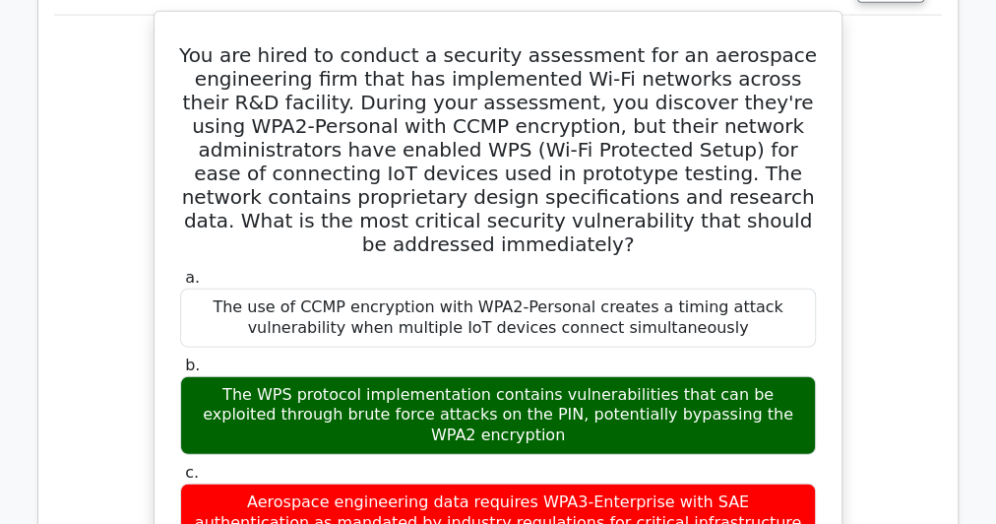
scroll to position [1890, 0]
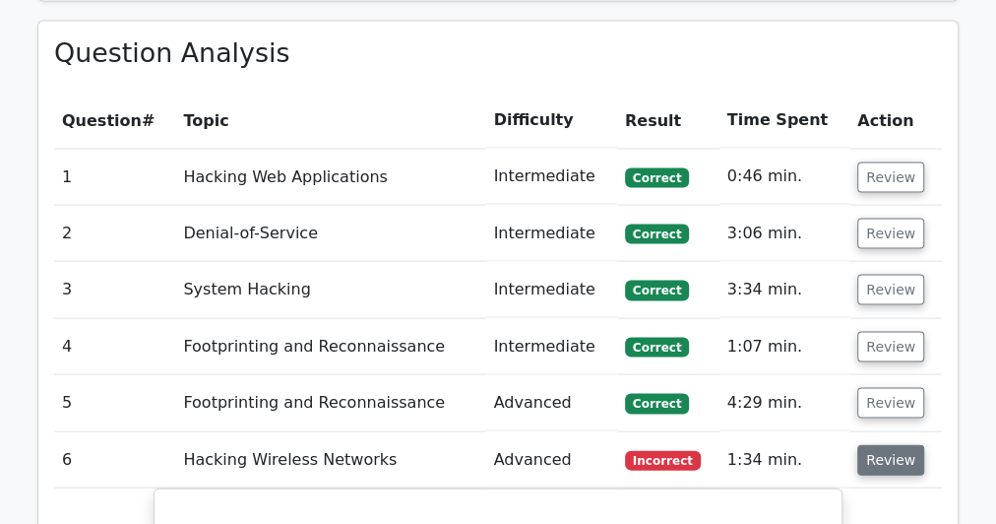
click at [904, 445] on button "Review" at bounding box center [890, 460] width 67 height 31
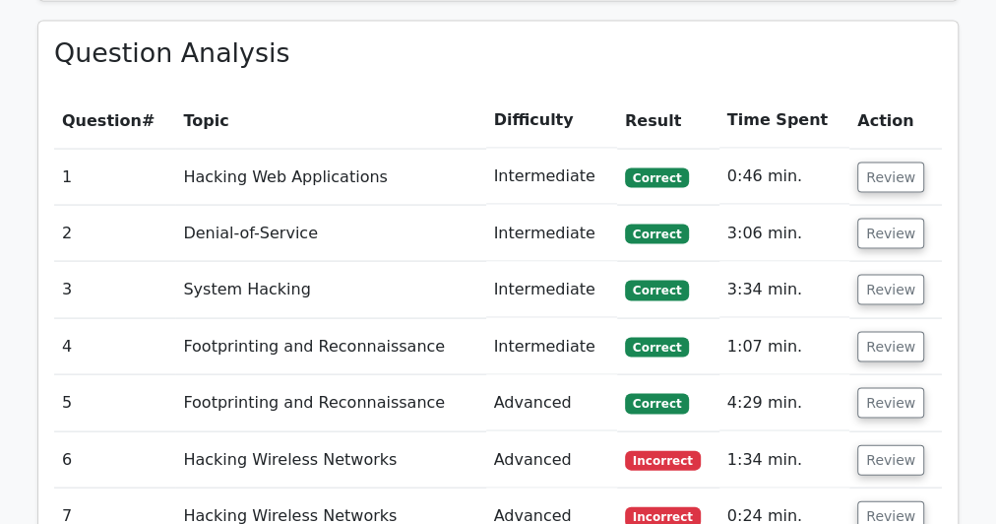
scroll to position [2126, 0]
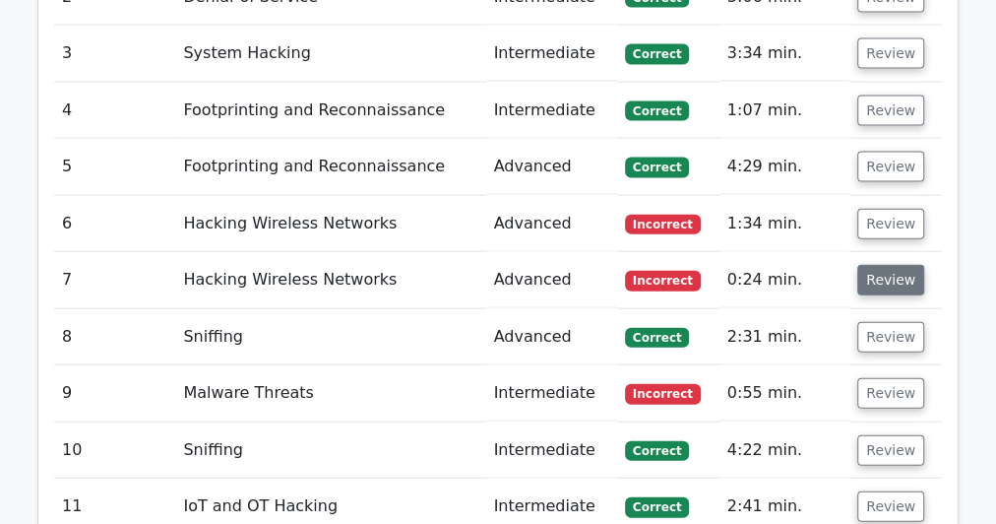
click at [897, 265] on button "Review" at bounding box center [890, 280] width 67 height 31
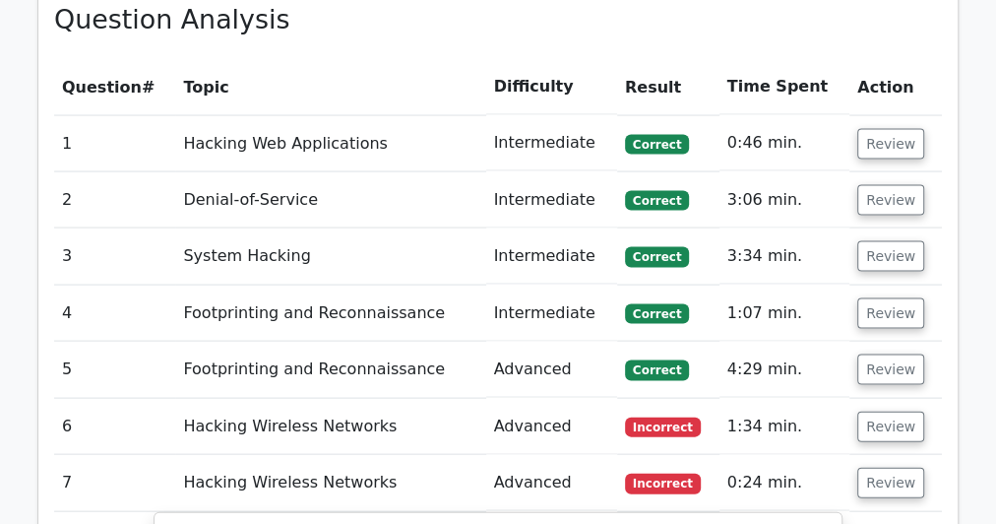
scroll to position [2048, 0]
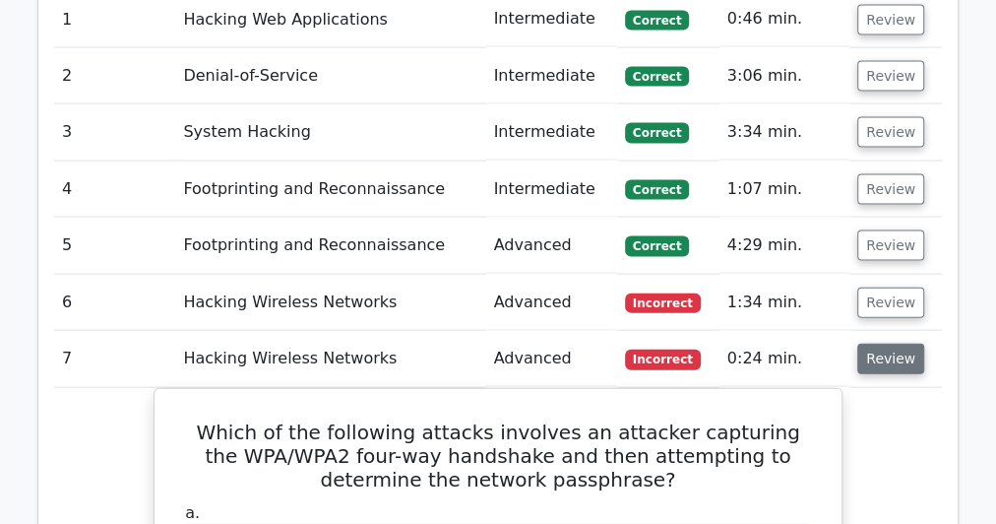
click at [886, 344] on button "Review" at bounding box center [890, 359] width 67 height 31
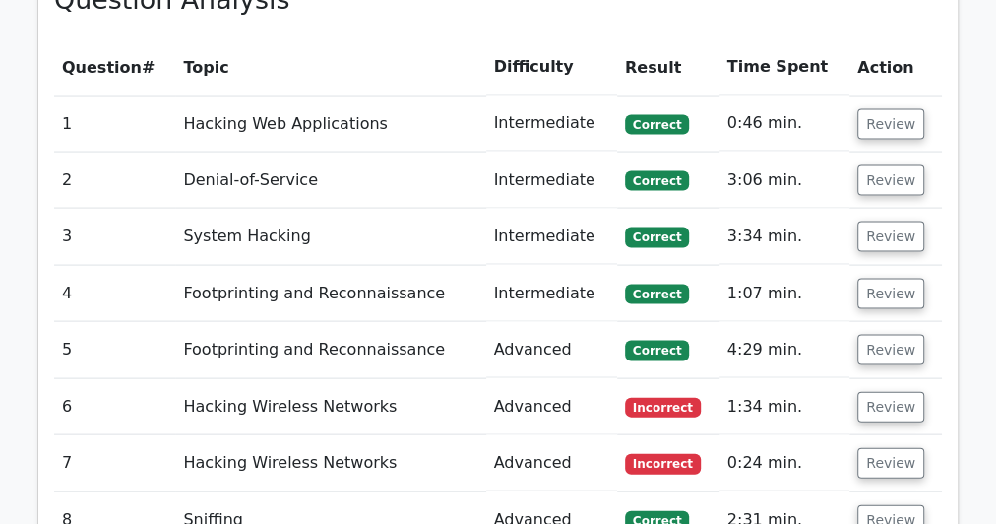
scroll to position [2126, 0]
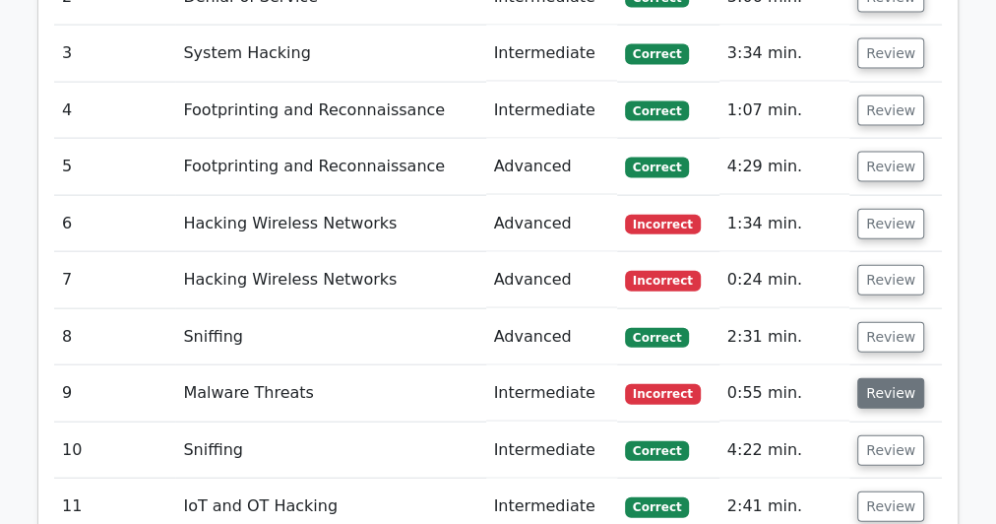
click at [869, 378] on button "Review" at bounding box center [890, 393] width 67 height 31
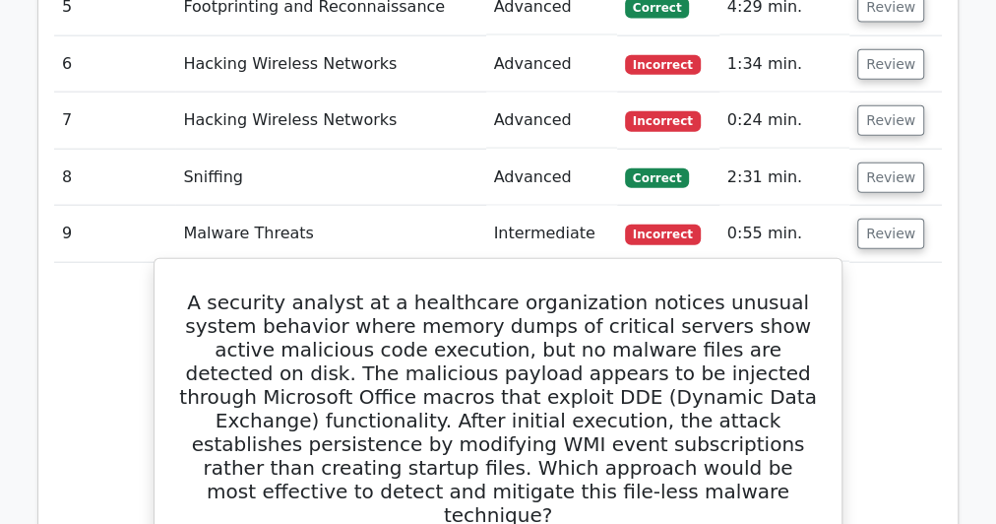
scroll to position [2284, 0]
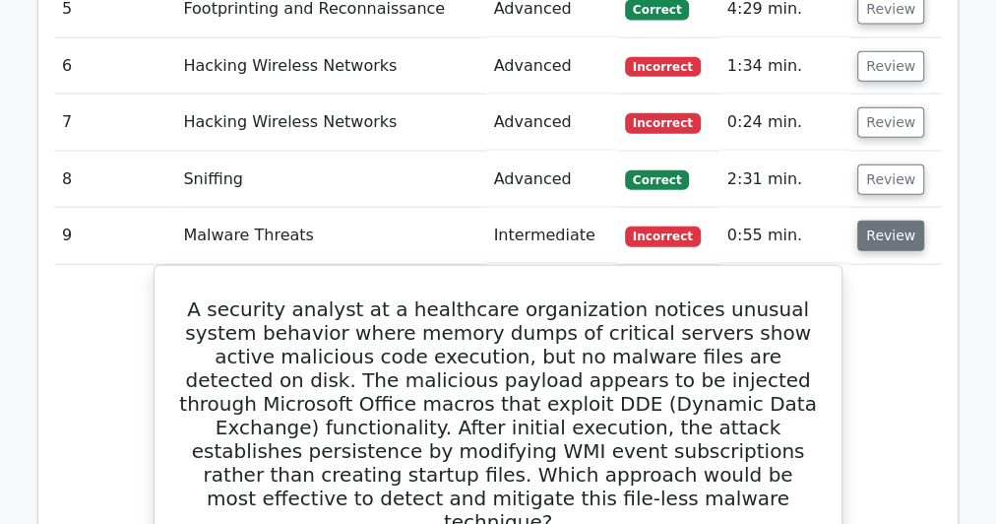
click at [891, 221] on button "Review" at bounding box center [890, 236] width 67 height 31
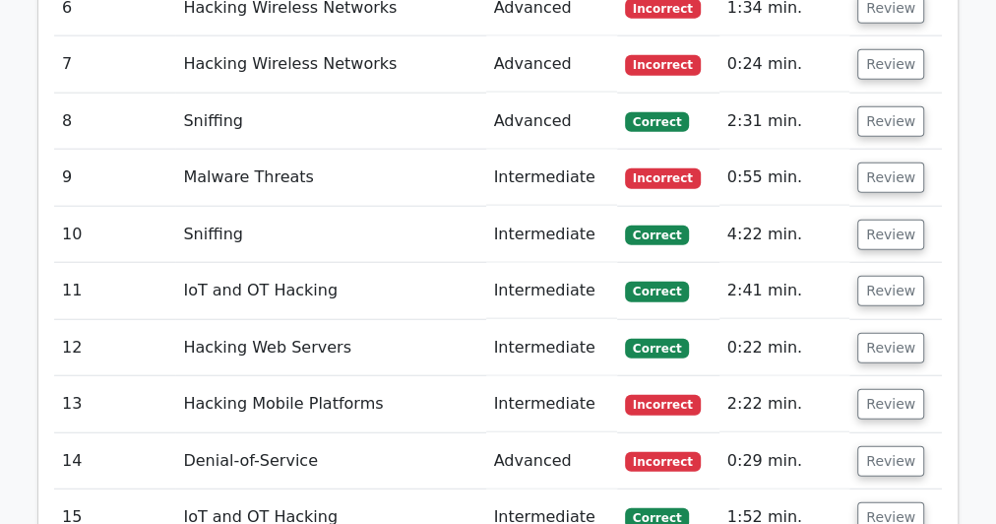
scroll to position [2441, 0]
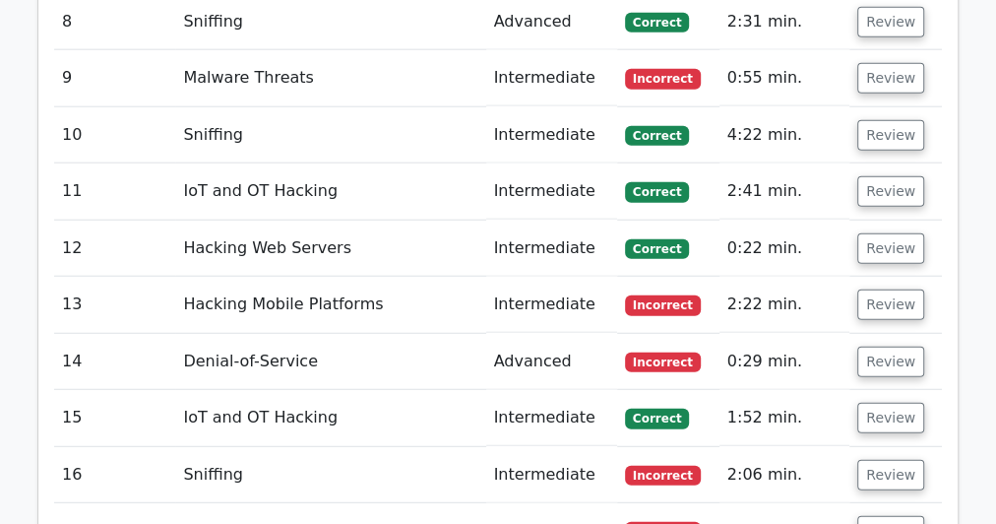
click at [923, 277] on td "Review" at bounding box center [896, 305] width 93 height 56
click at [870, 289] on button "Review" at bounding box center [890, 304] width 67 height 31
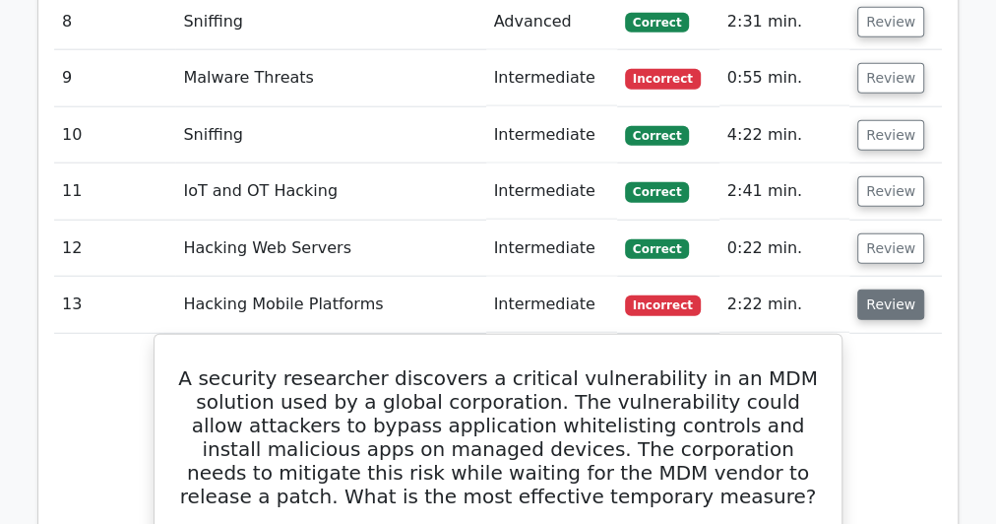
click at [870, 289] on button "Review" at bounding box center [890, 304] width 67 height 31
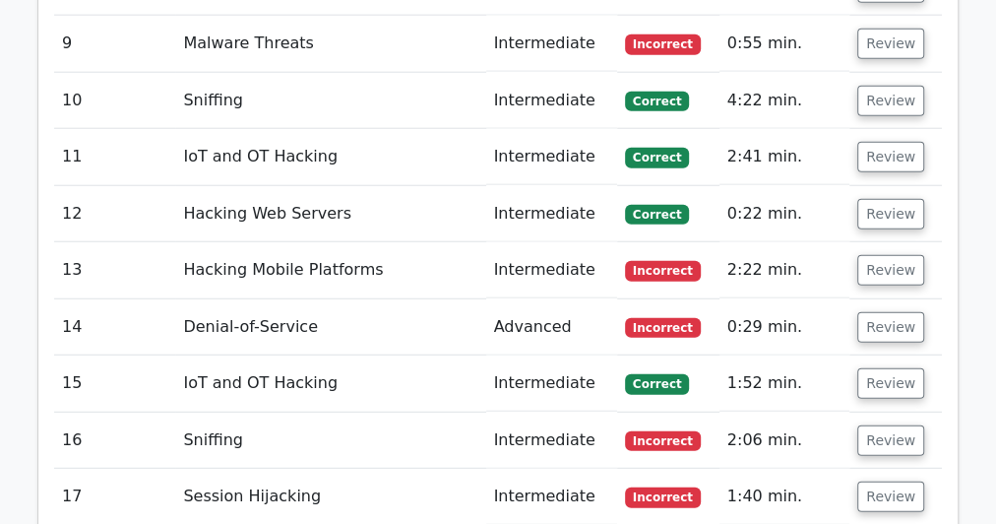
scroll to position [2520, 0]
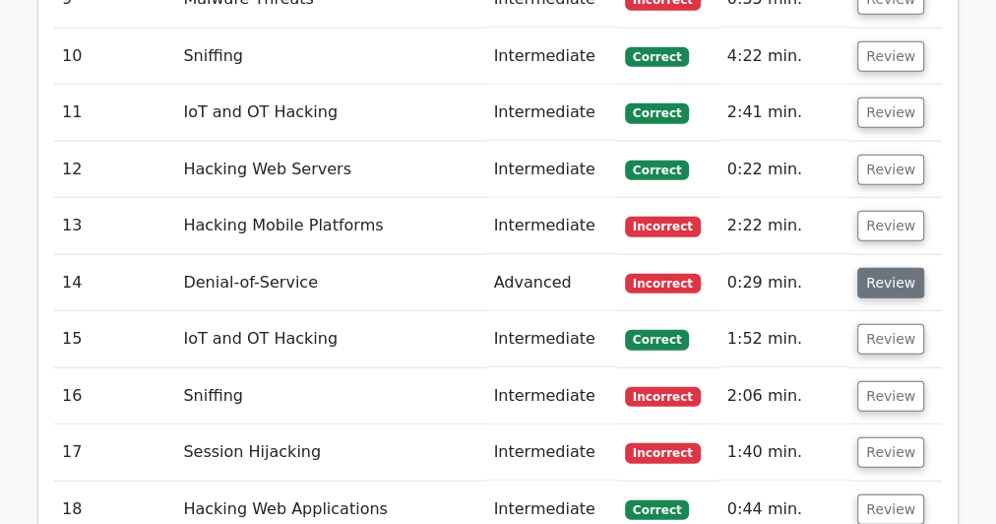
click at [879, 268] on button "Review" at bounding box center [890, 283] width 67 height 31
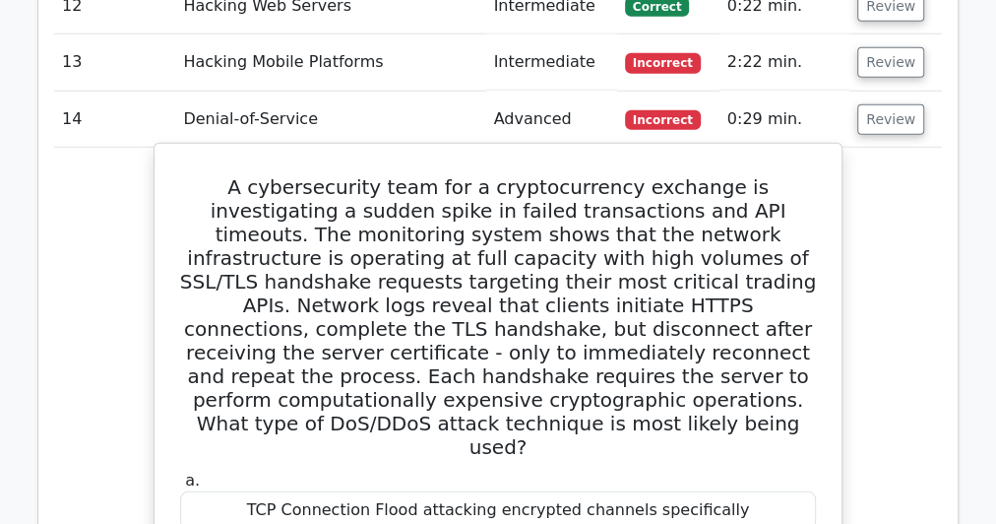
scroll to position [2678, 0]
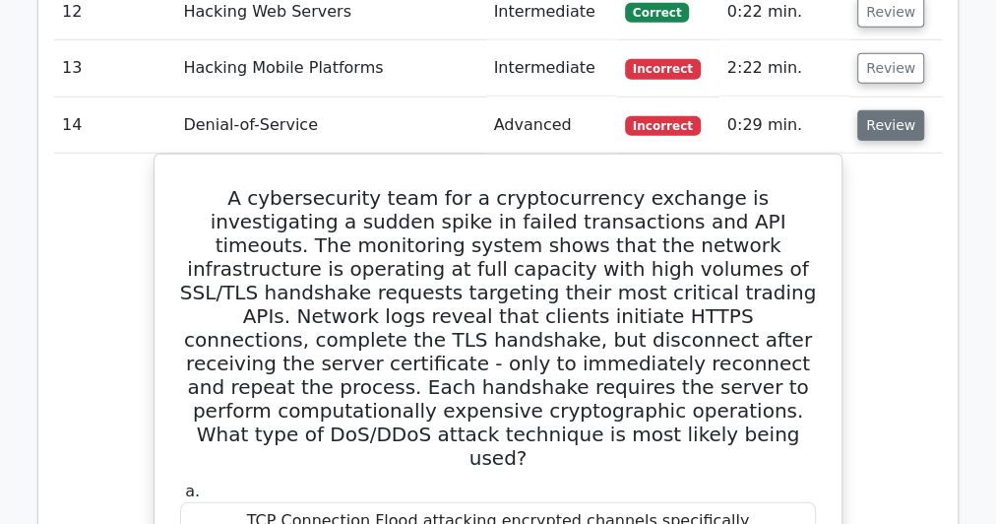
click at [868, 110] on button "Review" at bounding box center [890, 125] width 67 height 31
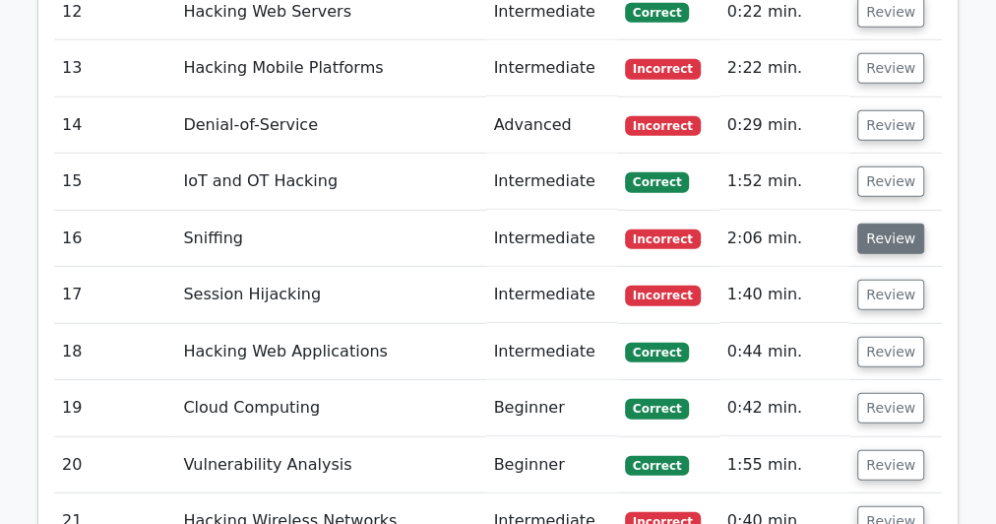
click at [885, 223] on button "Review" at bounding box center [890, 238] width 67 height 31
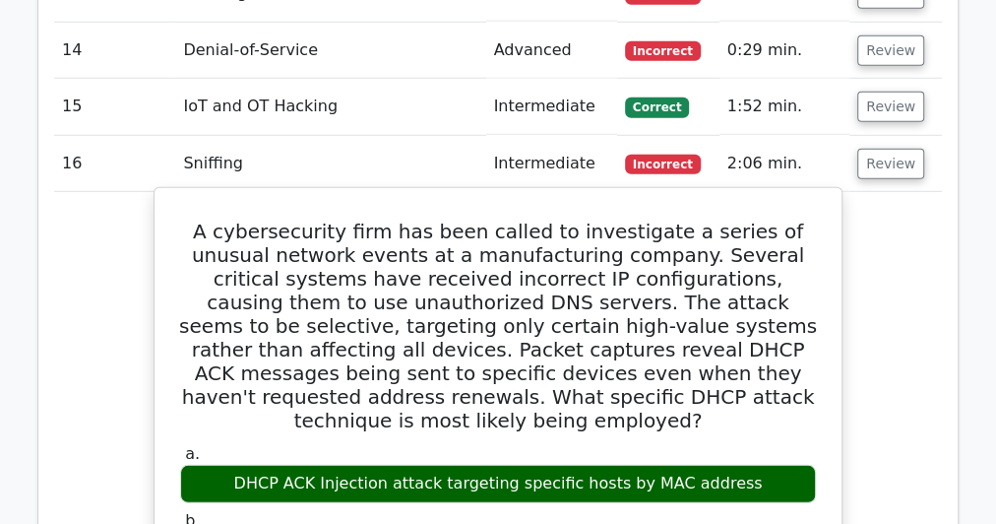
scroll to position [2835, 0]
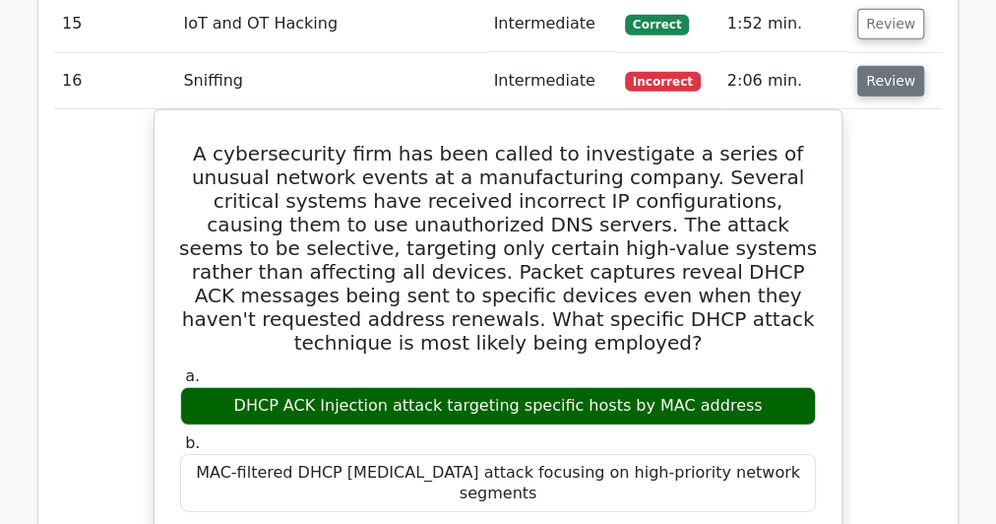
click at [894, 66] on button "Review" at bounding box center [890, 81] width 67 height 31
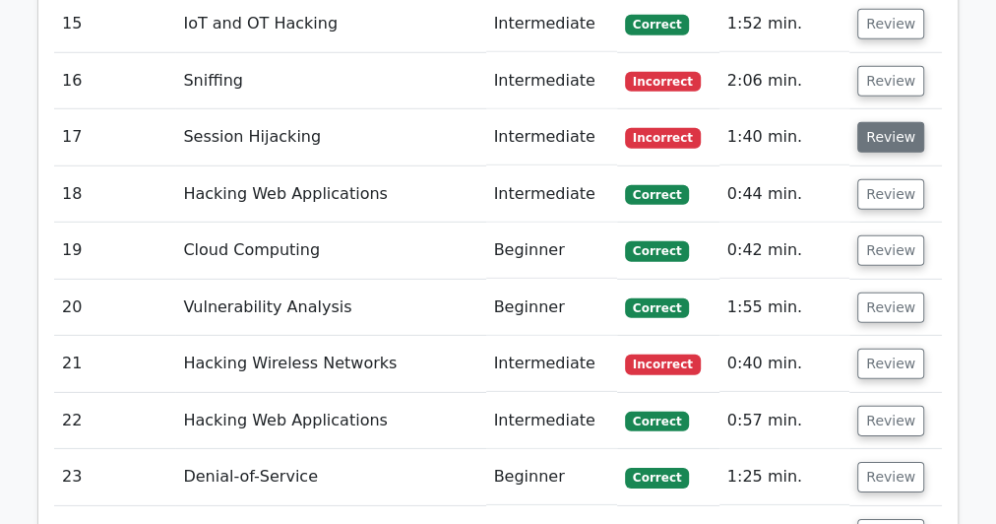
click at [883, 122] on button "Review" at bounding box center [890, 137] width 67 height 31
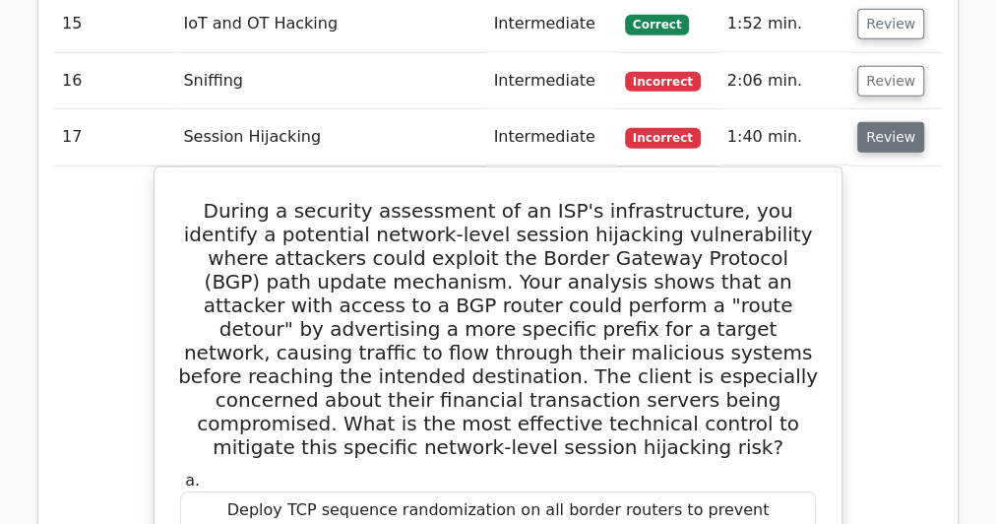
click at [874, 122] on button "Review" at bounding box center [890, 137] width 67 height 31
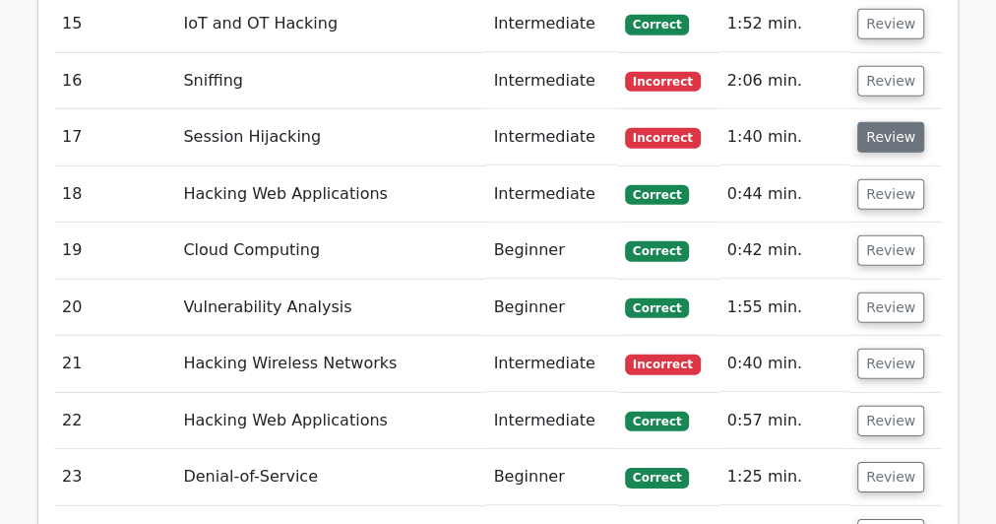
click at [874, 122] on button "Review" at bounding box center [890, 137] width 67 height 31
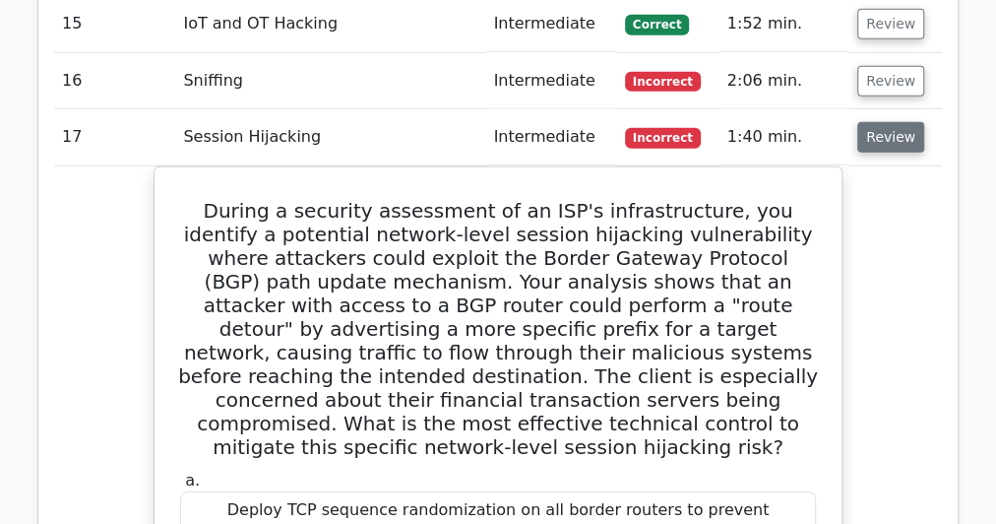
click at [874, 122] on button "Review" at bounding box center [890, 137] width 67 height 31
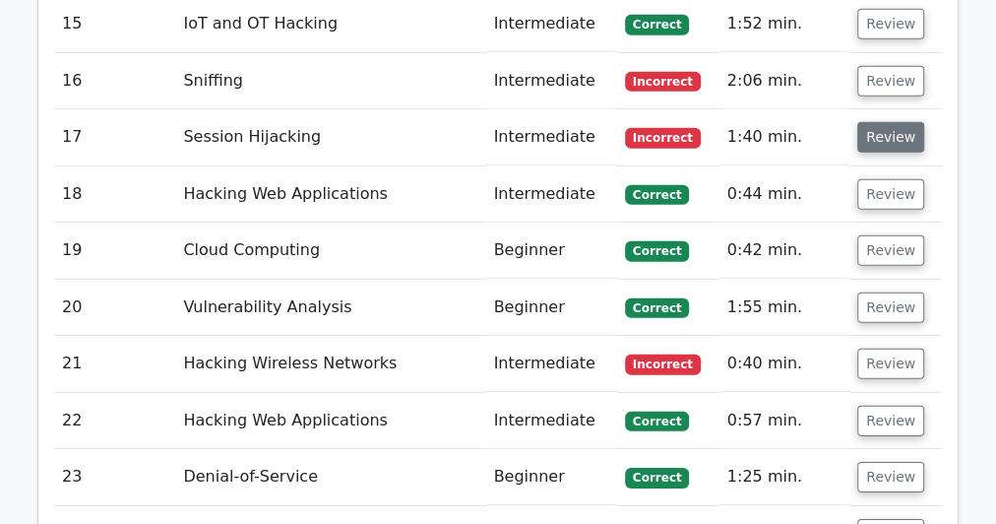
click at [874, 122] on button "Review" at bounding box center [890, 137] width 67 height 31
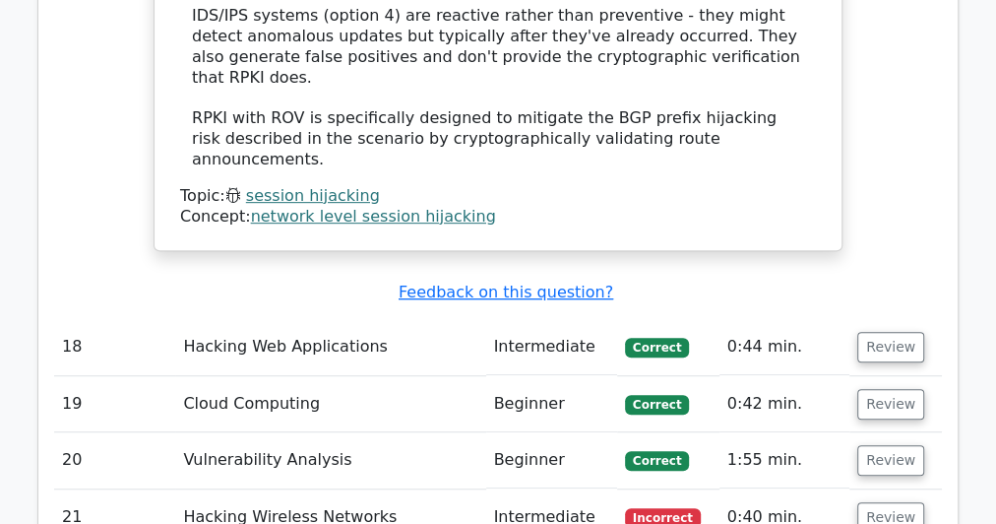
scroll to position [4253, 0]
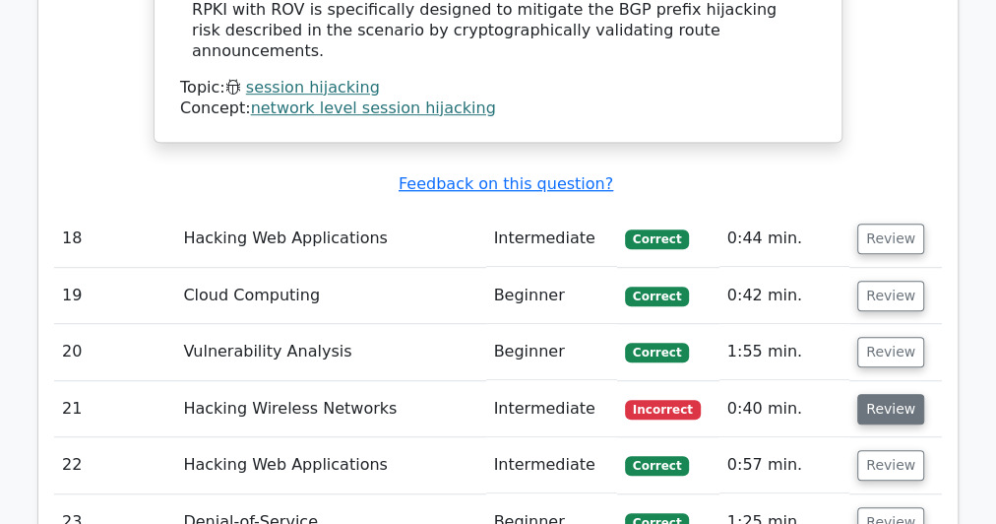
click at [860, 394] on button "Review" at bounding box center [890, 409] width 67 height 31
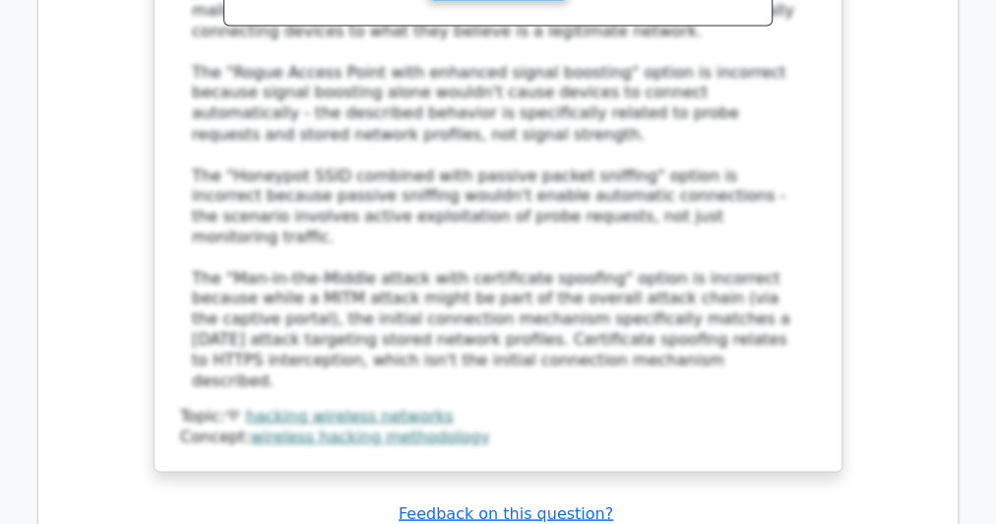
scroll to position [5591, 0]
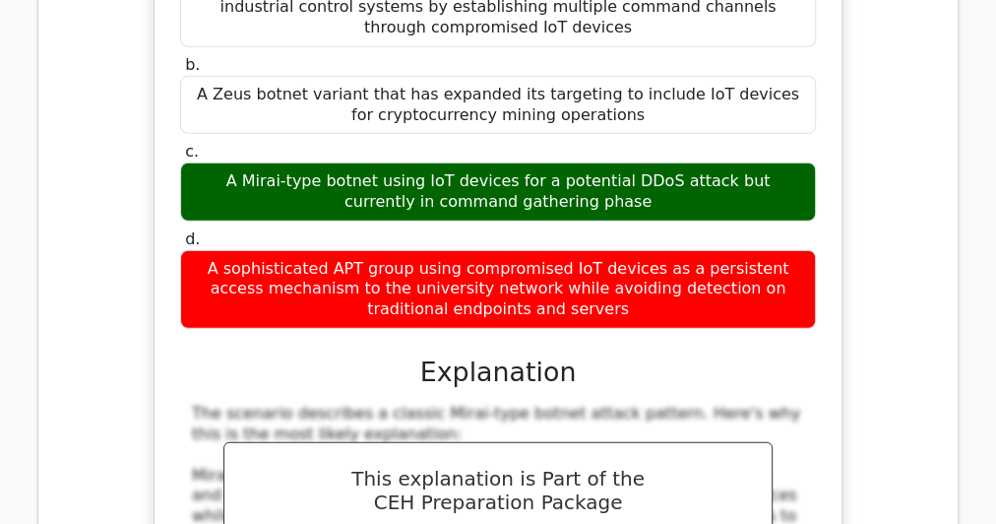
scroll to position [7009, 0]
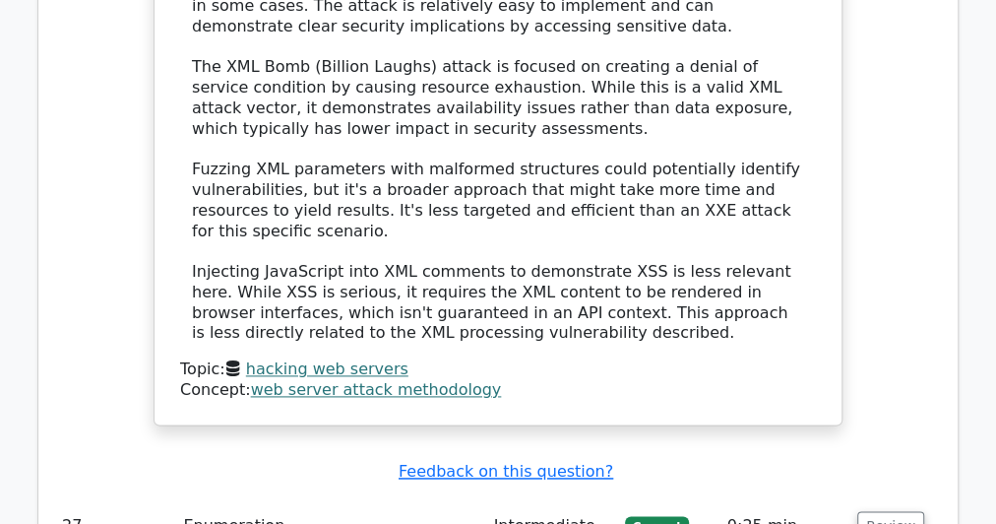
scroll to position [8663, 0]
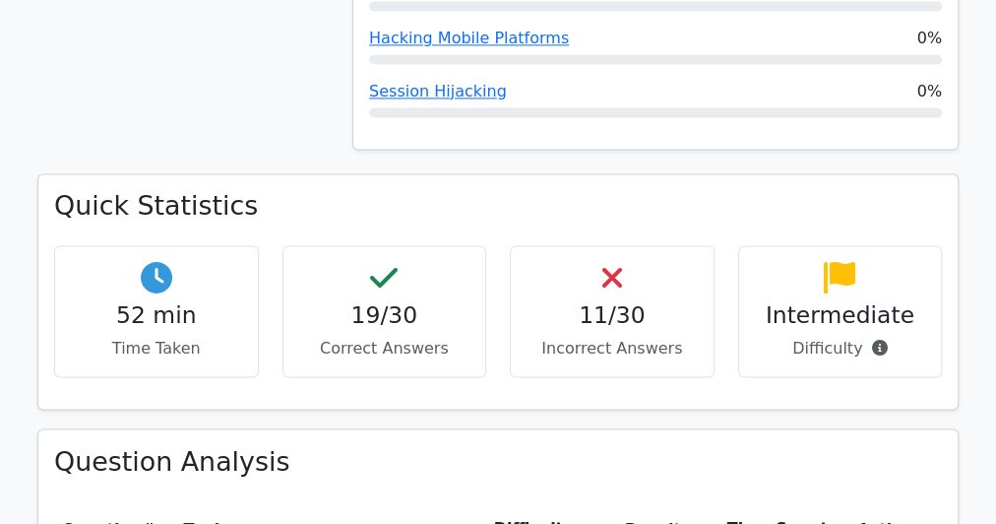
scroll to position [1733, 0]
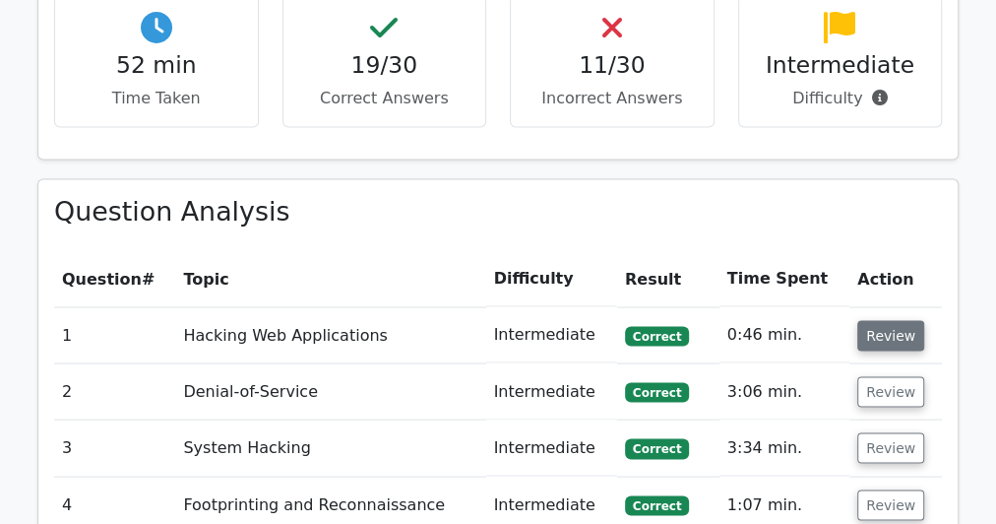
click at [899, 320] on button "Review" at bounding box center [890, 335] width 67 height 31
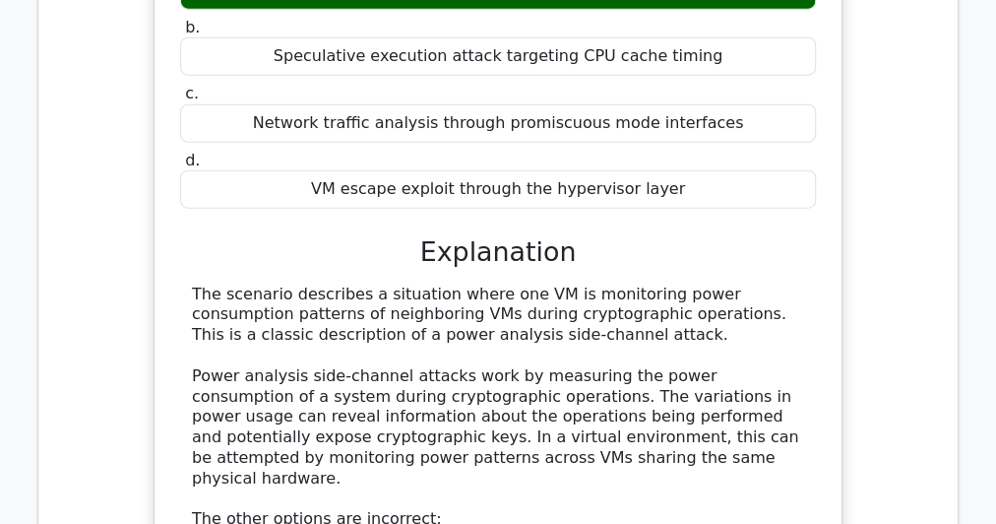
scroll to position [2520, 0]
